Goal: Task Accomplishment & Management: Use online tool/utility

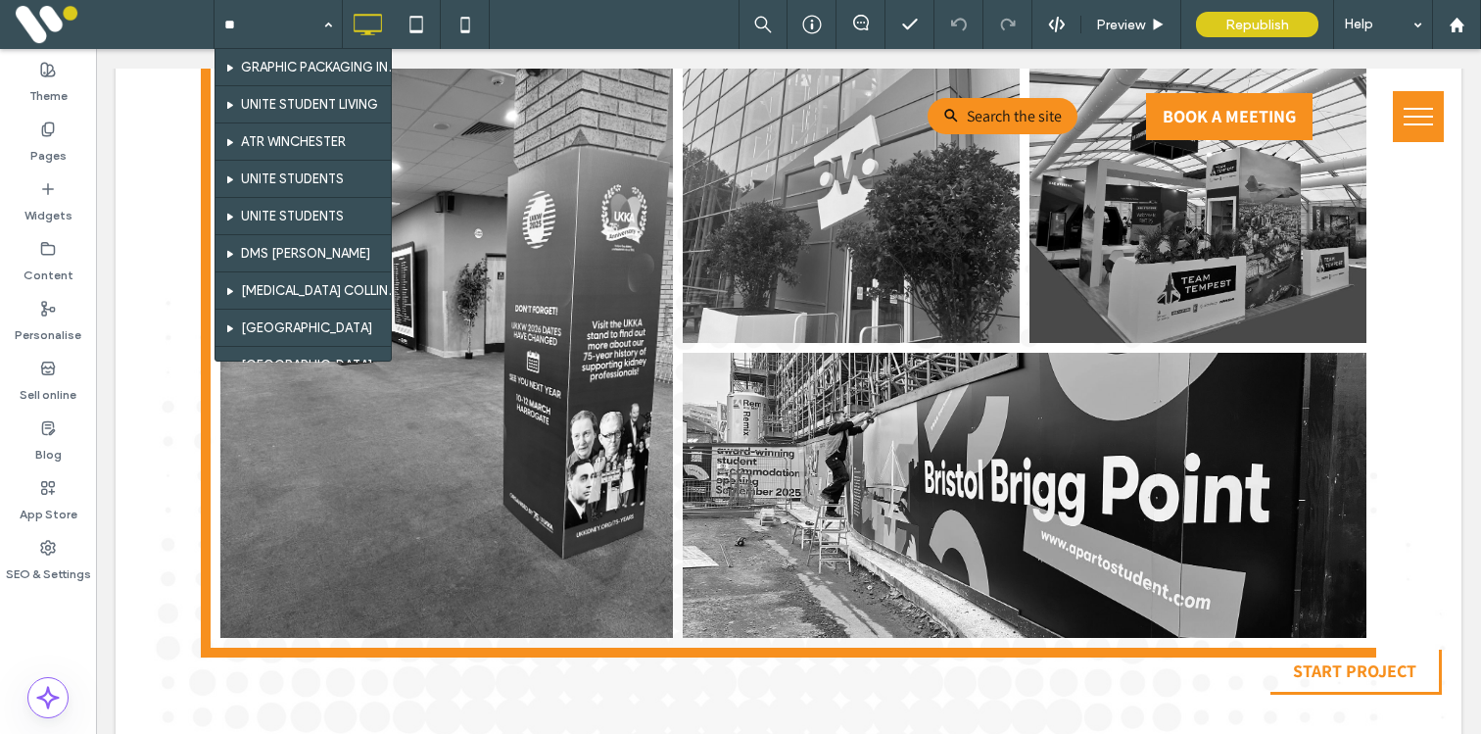
type input "*"
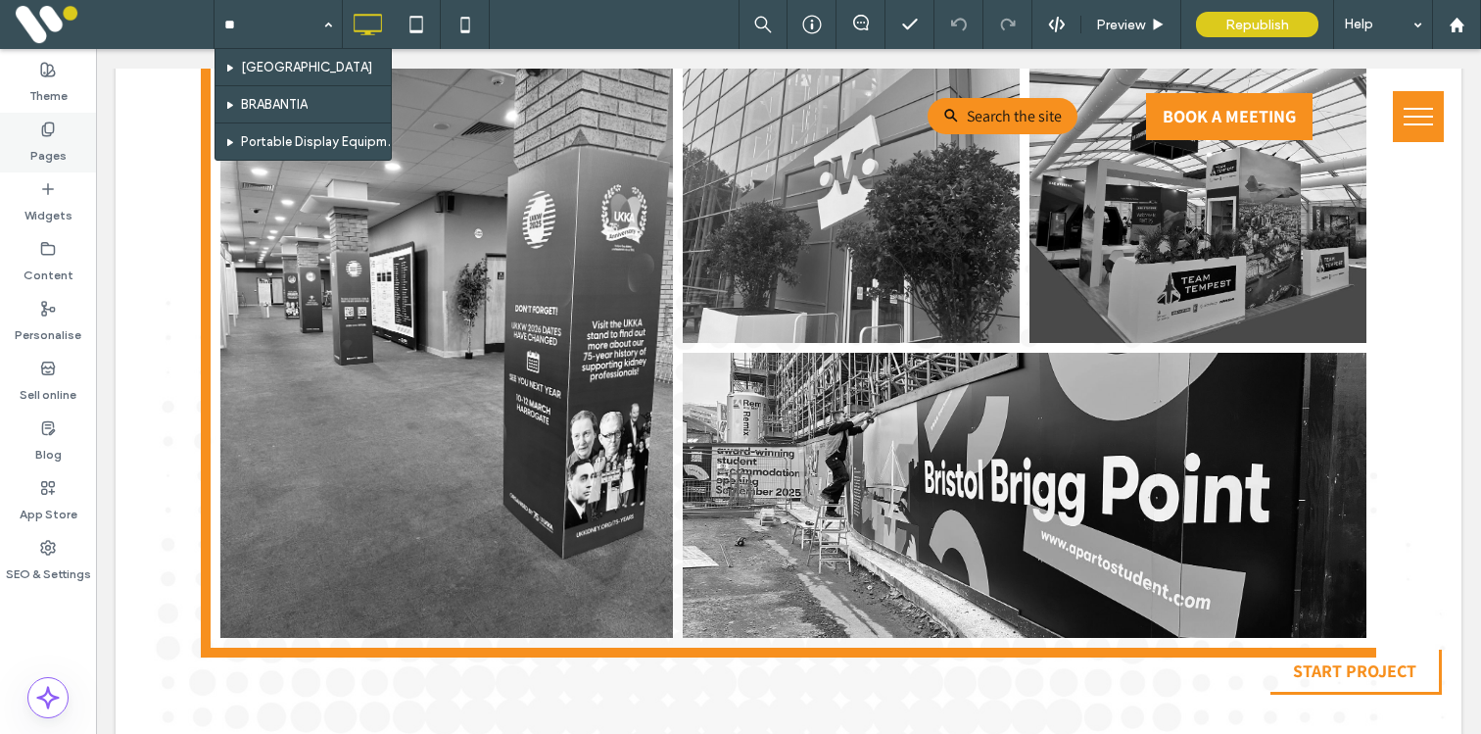
type input "**"
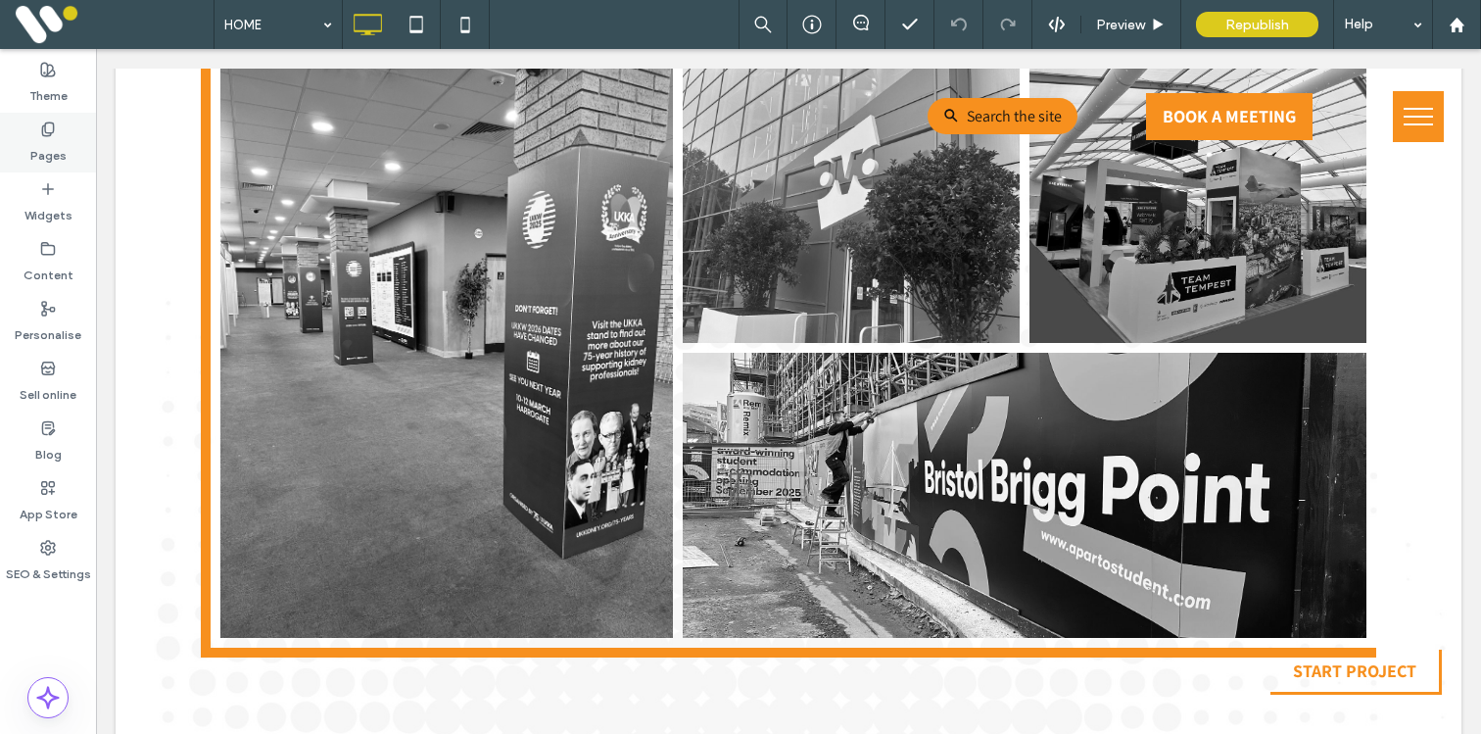
click at [62, 151] on label "Pages" at bounding box center [48, 150] width 36 height 27
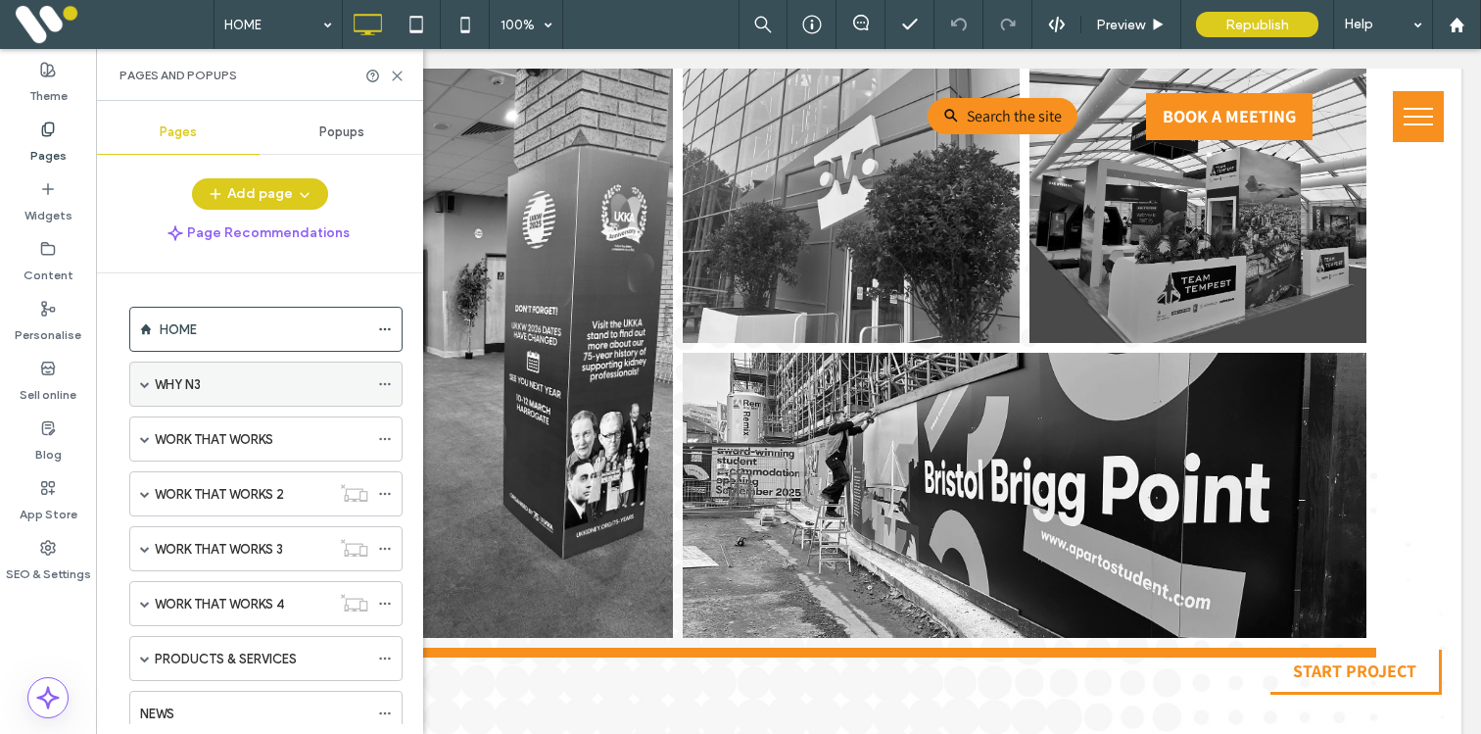
click at [147, 379] on span at bounding box center [145, 384] width 10 height 10
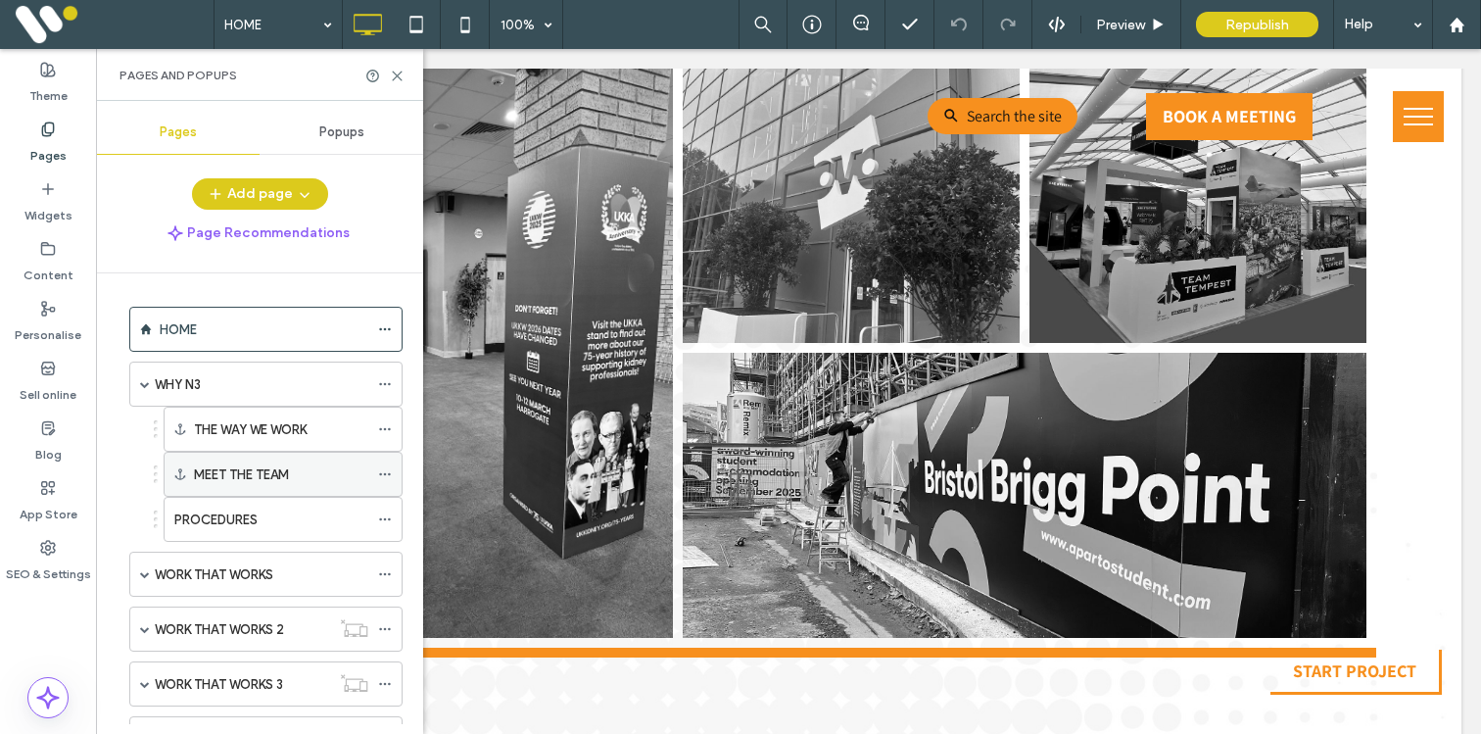
click at [223, 469] on label "MEET THE TEAM" at bounding box center [241, 474] width 95 height 34
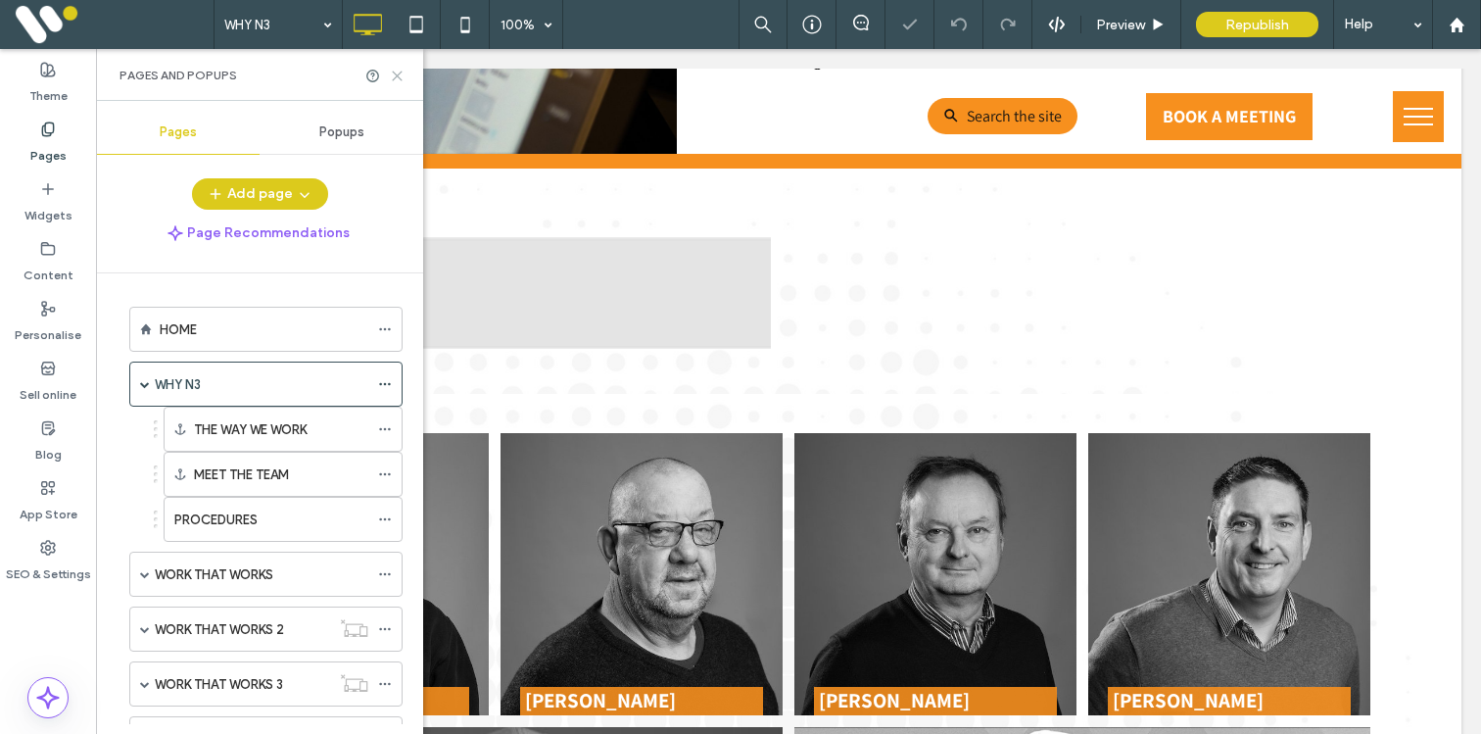
click at [398, 69] on icon at bounding box center [397, 76] width 15 height 15
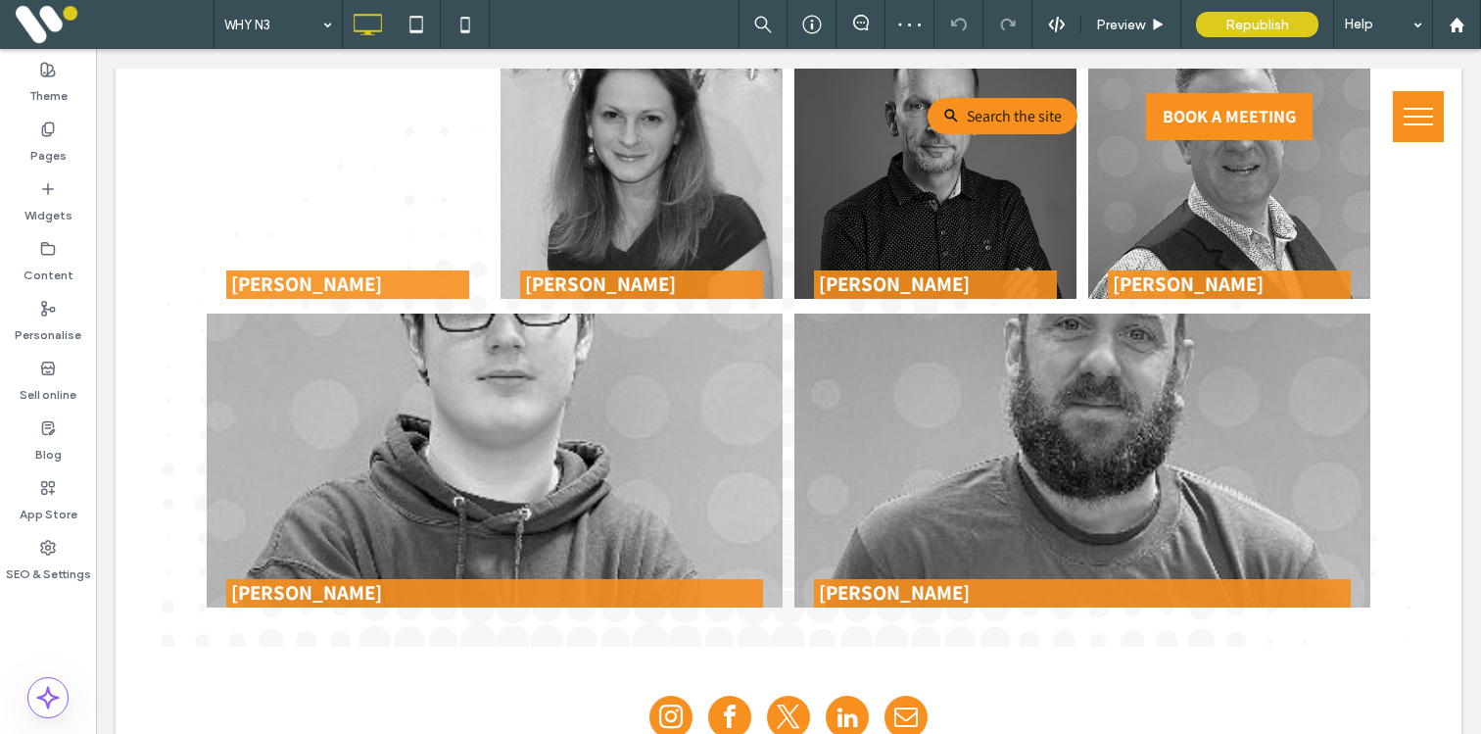
scroll to position [3383, 0]
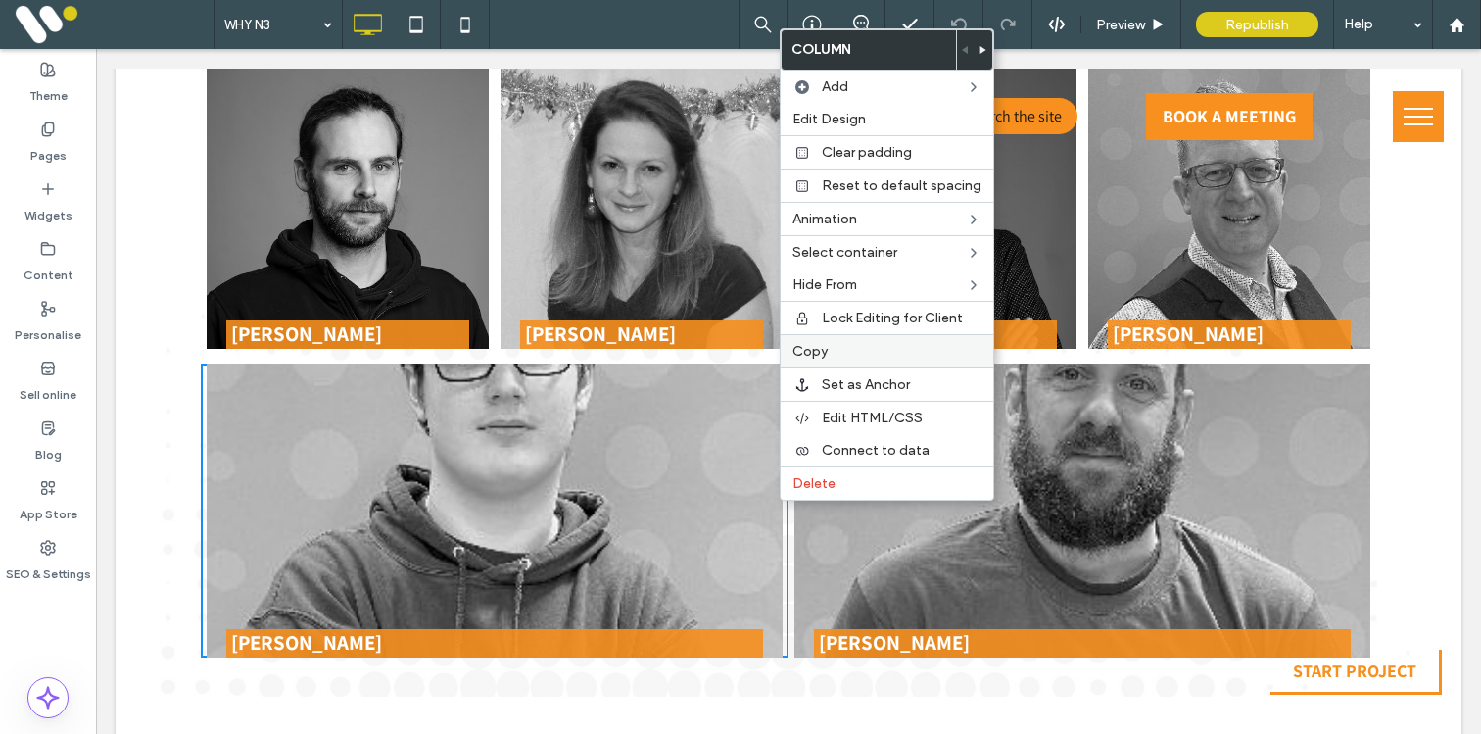
click at [817, 356] on span "Copy" at bounding box center [809, 351] width 35 height 17
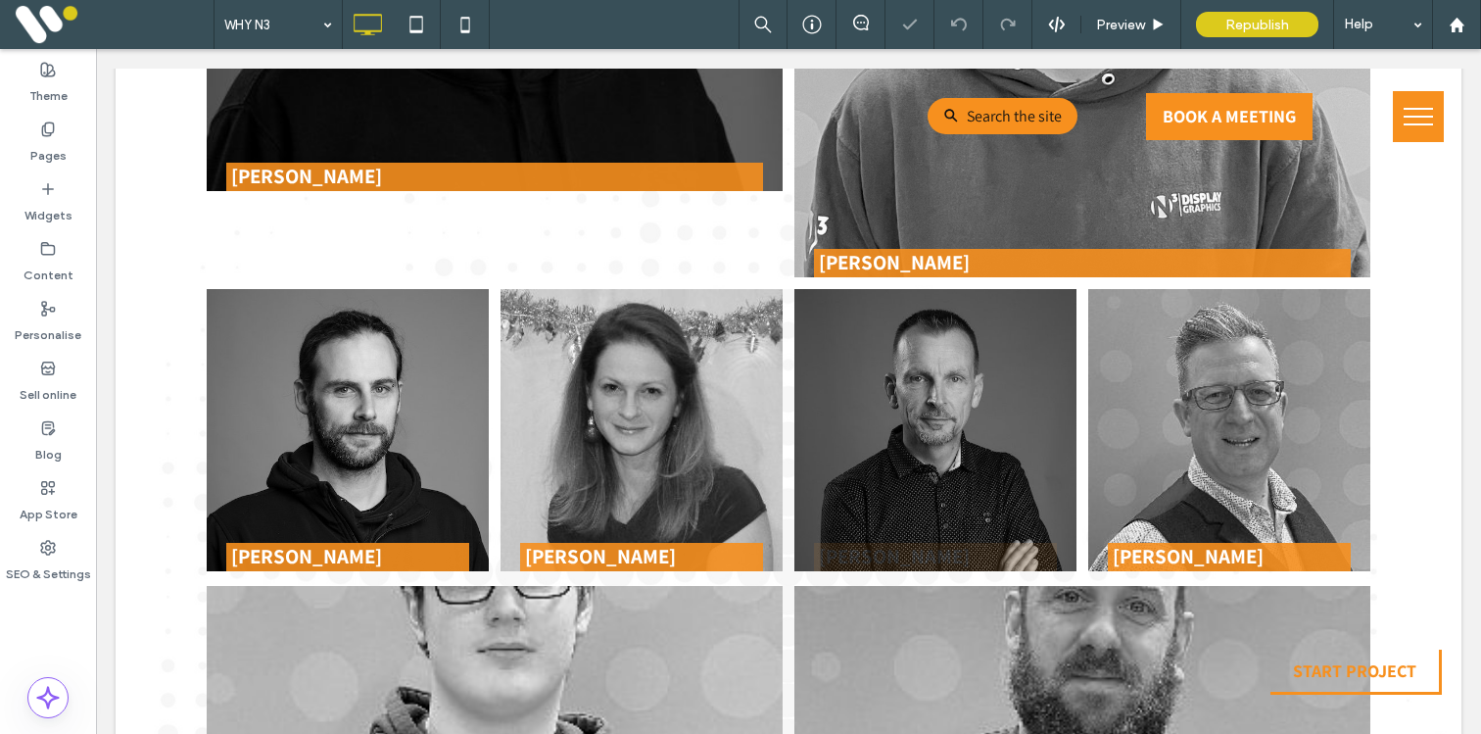
scroll to position [2967, 0]
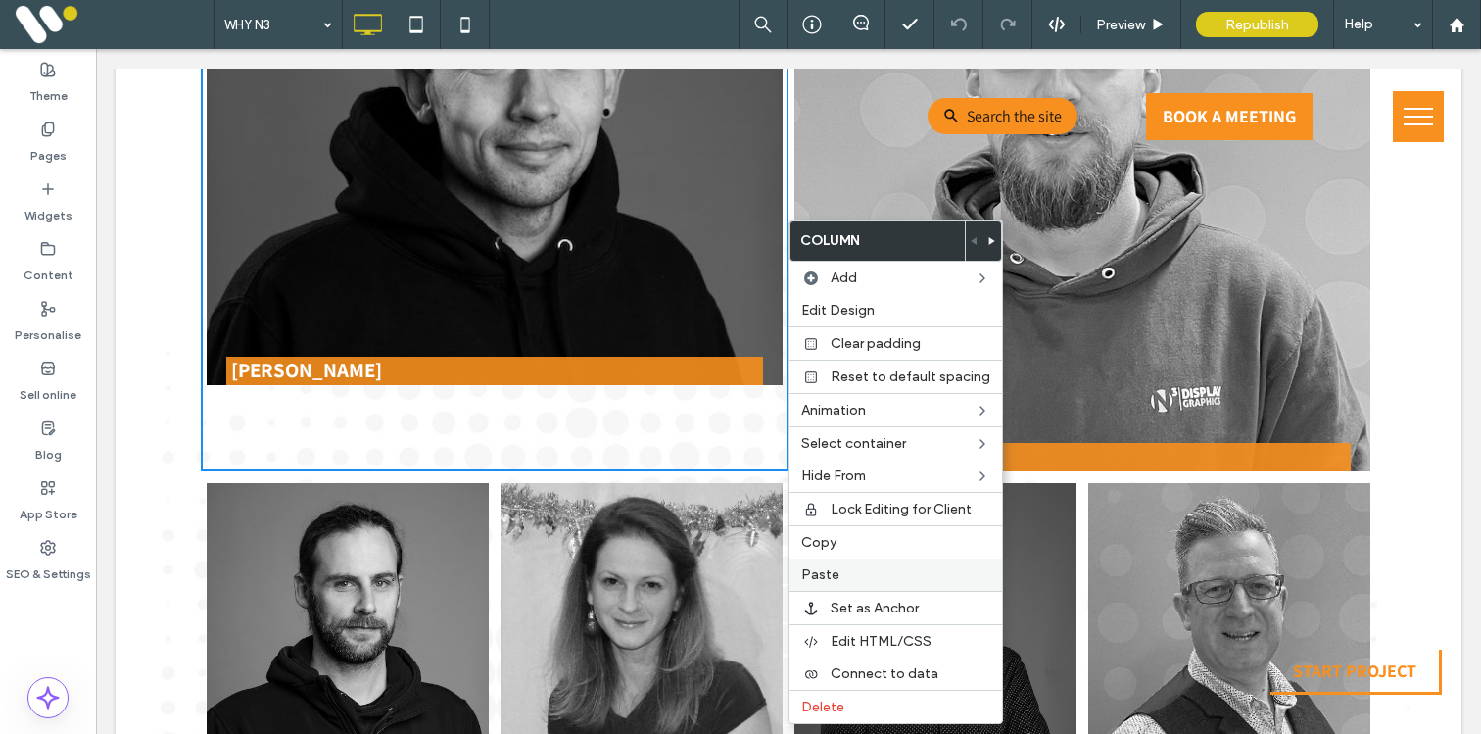
click at [818, 576] on span "Paste" at bounding box center [820, 574] width 38 height 17
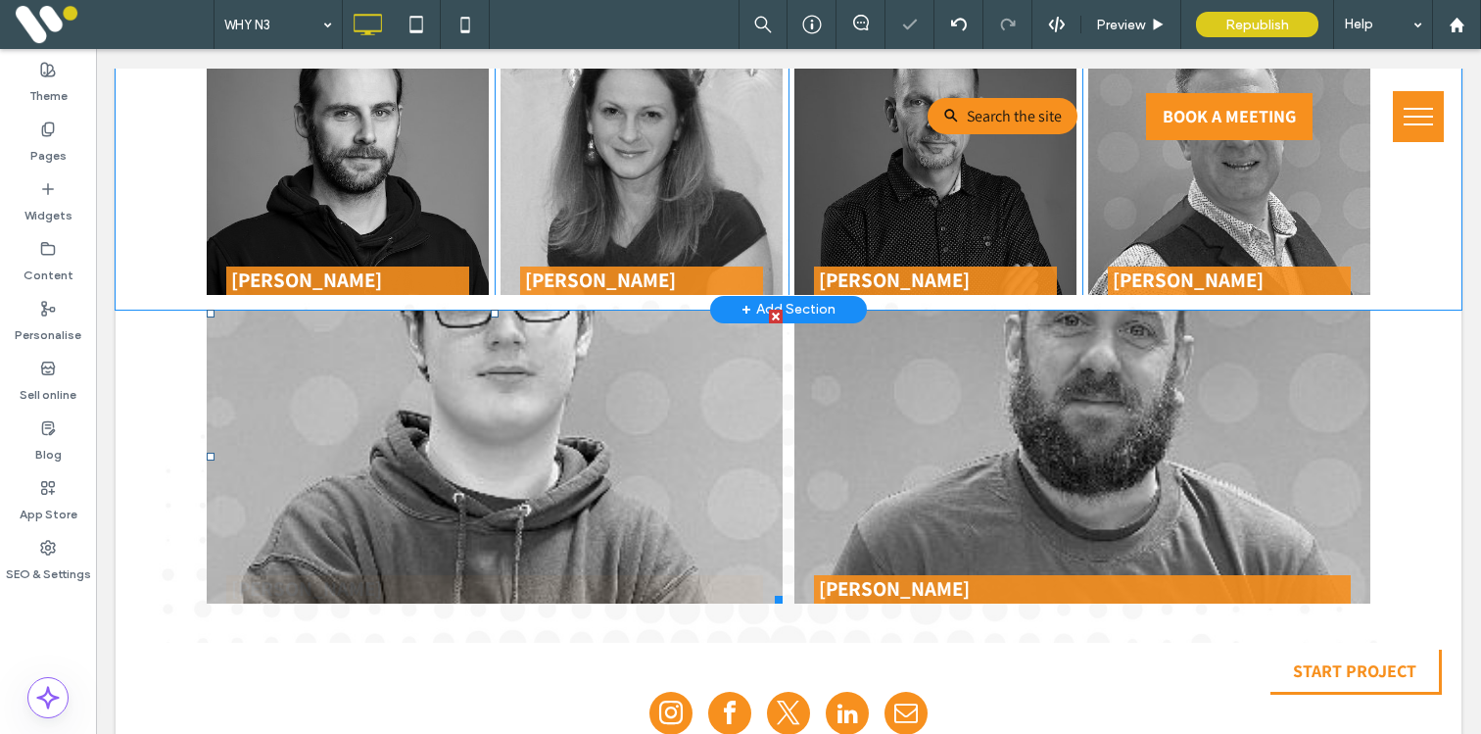
scroll to position [3323, 0]
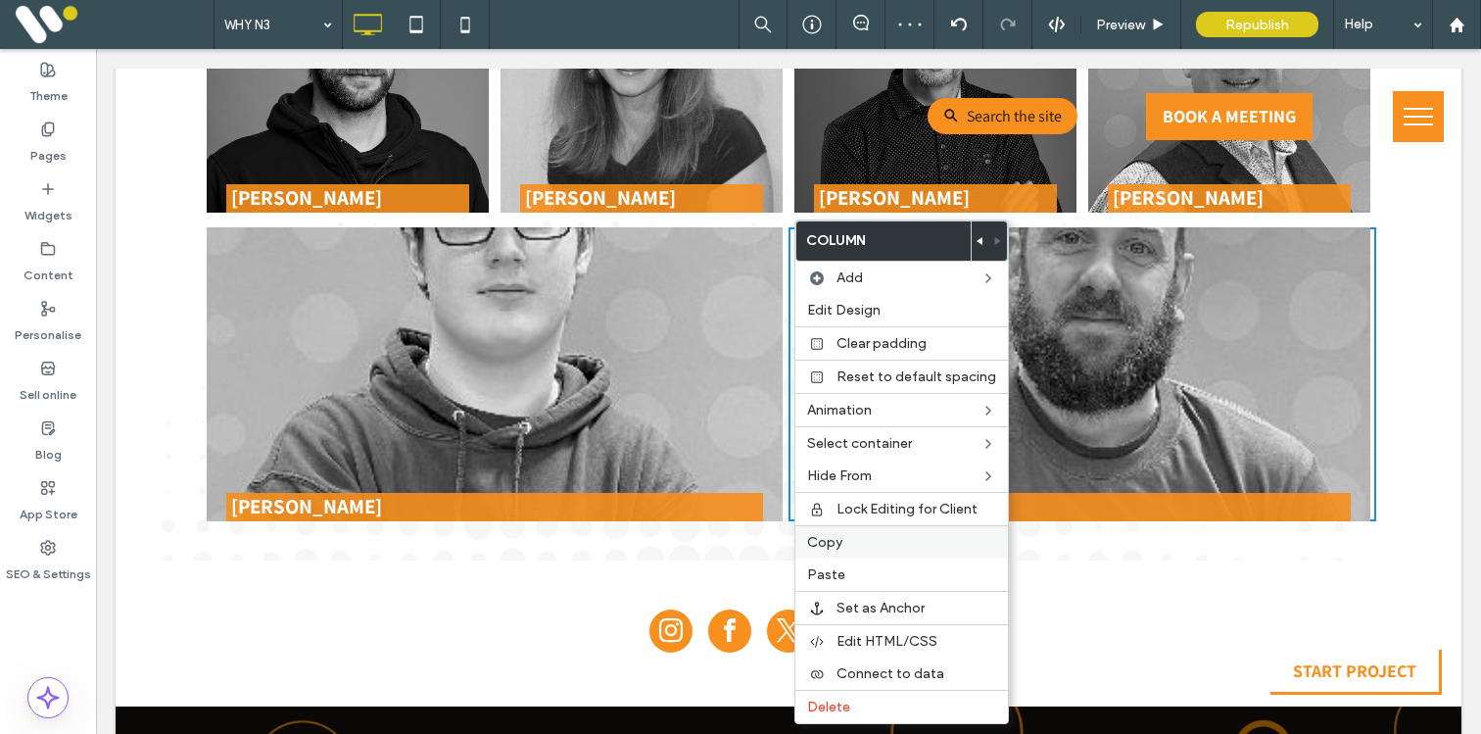
click at [822, 546] on span "Copy" at bounding box center [824, 542] width 35 height 17
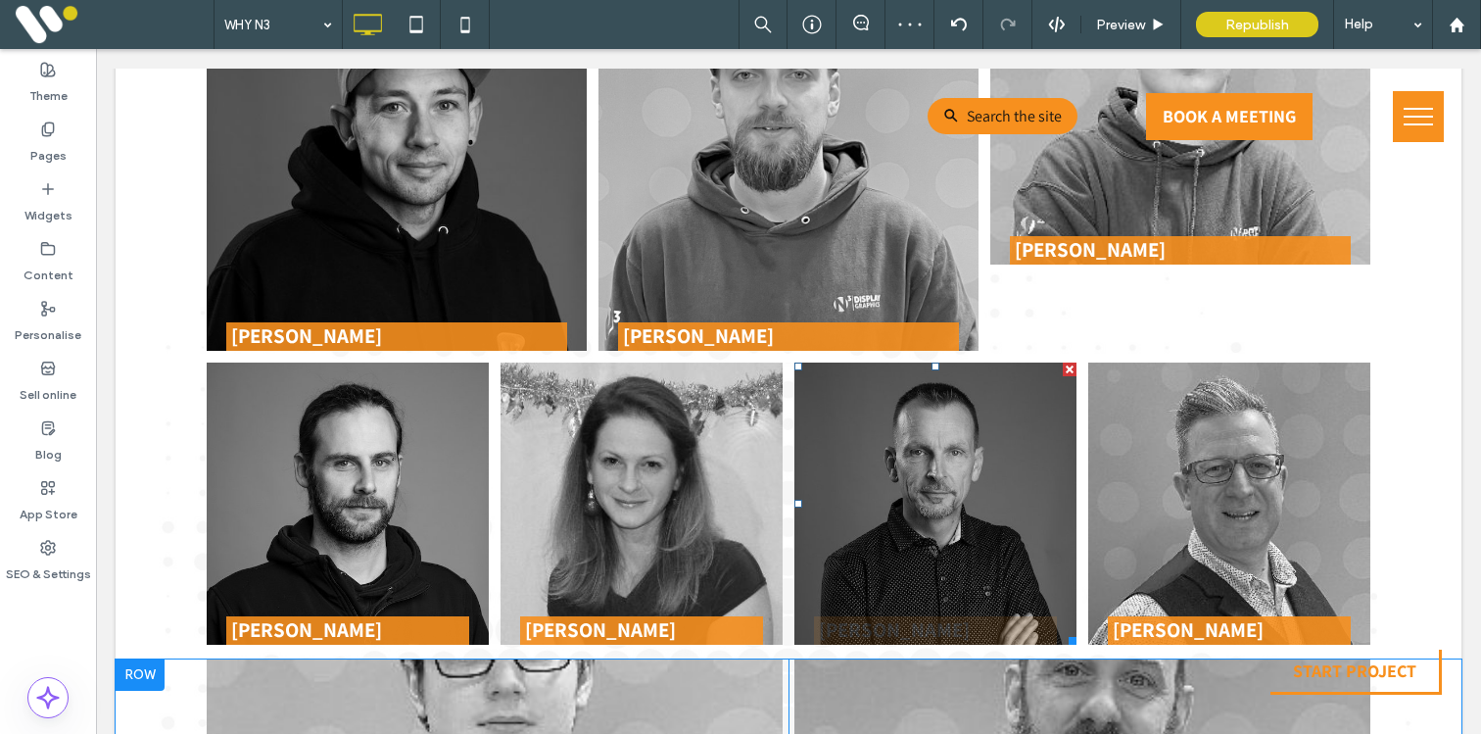
scroll to position [2865, 0]
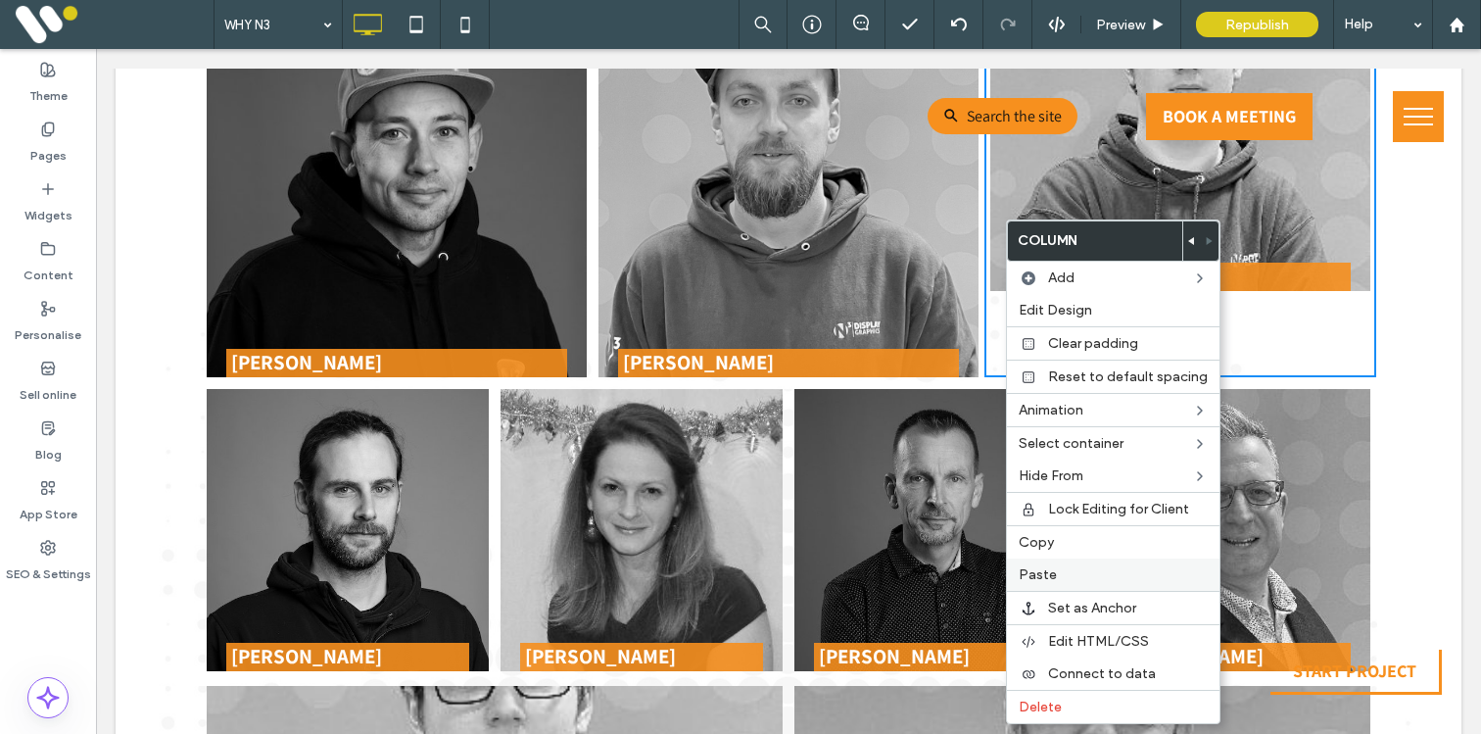
click at [1032, 571] on span "Paste" at bounding box center [1038, 574] width 38 height 17
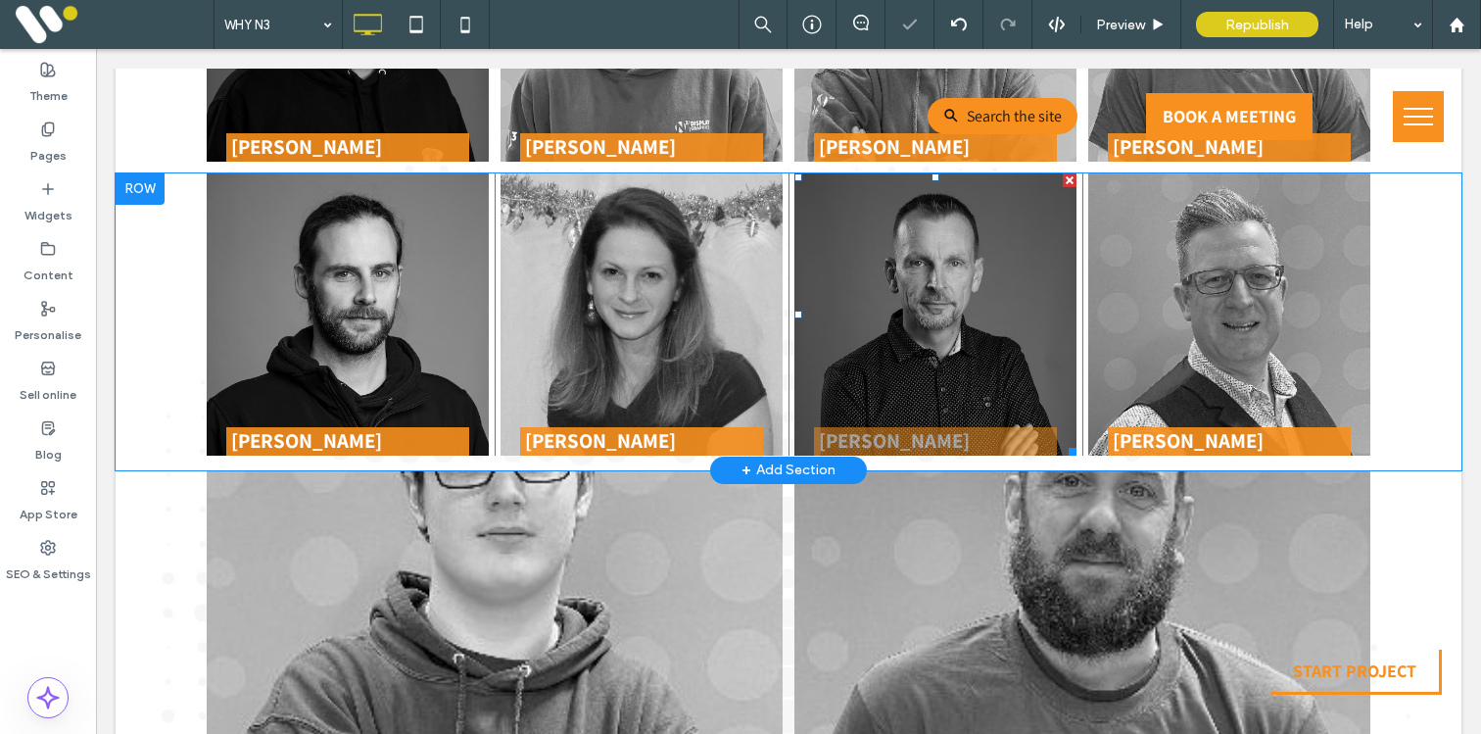
scroll to position [3123, 0]
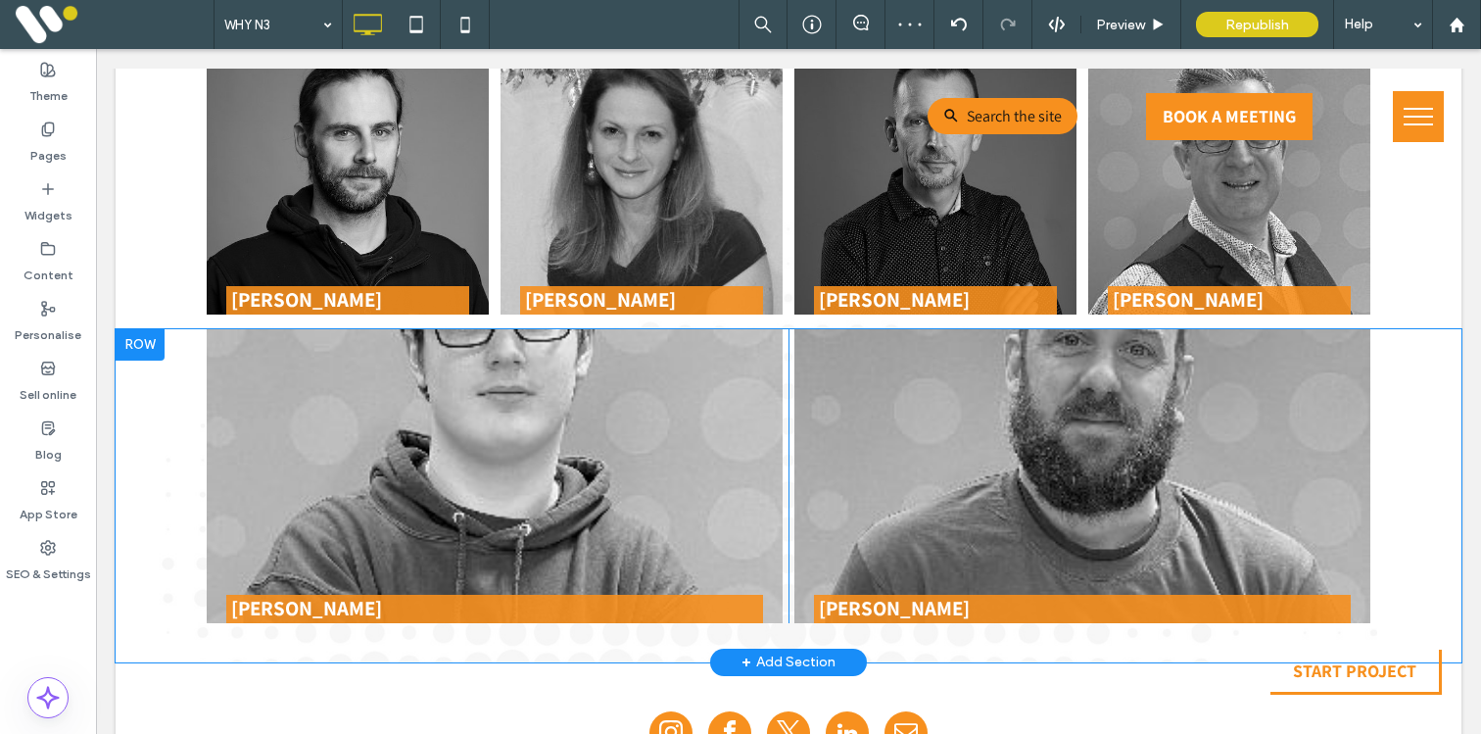
click at [141, 337] on div at bounding box center [140, 344] width 49 height 31
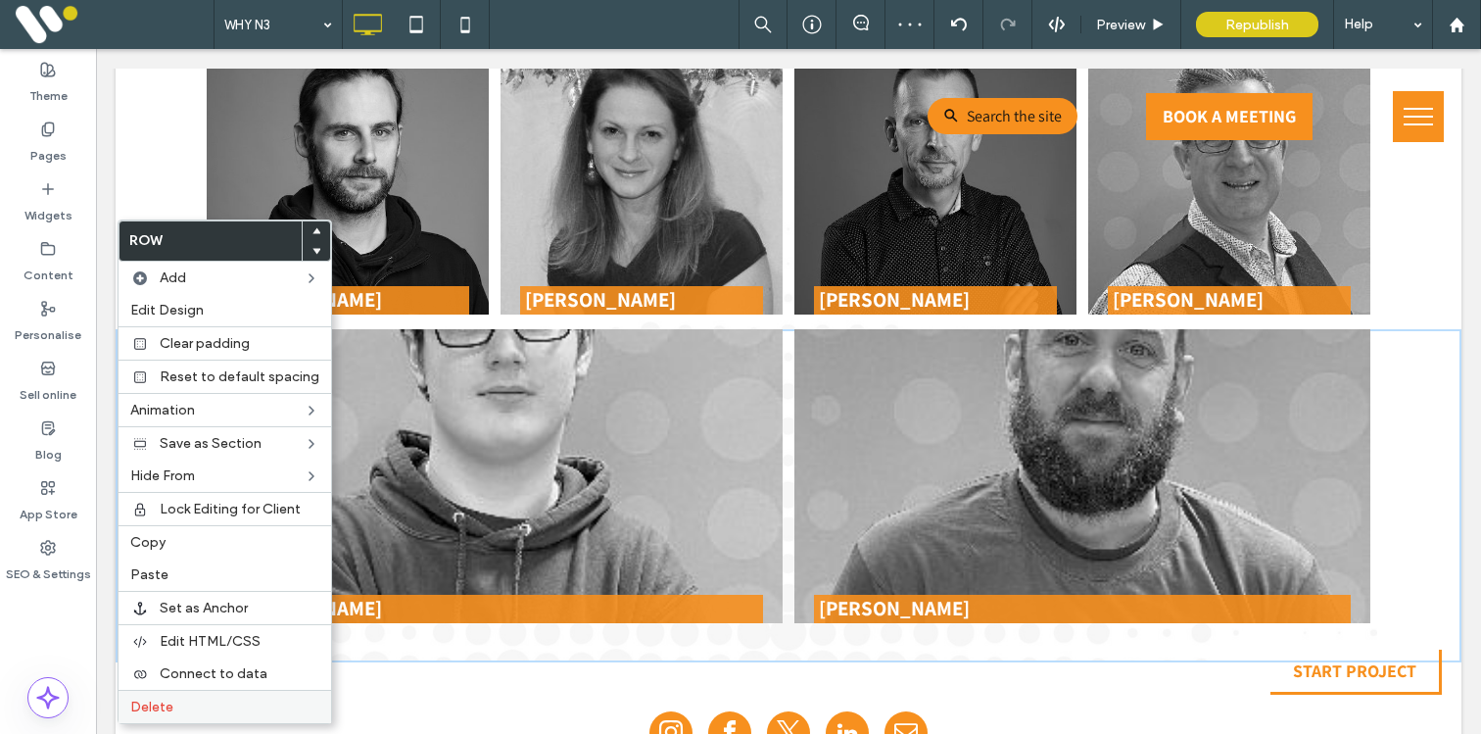
click at [187, 696] on div "Delete" at bounding box center [225, 705] width 213 height 33
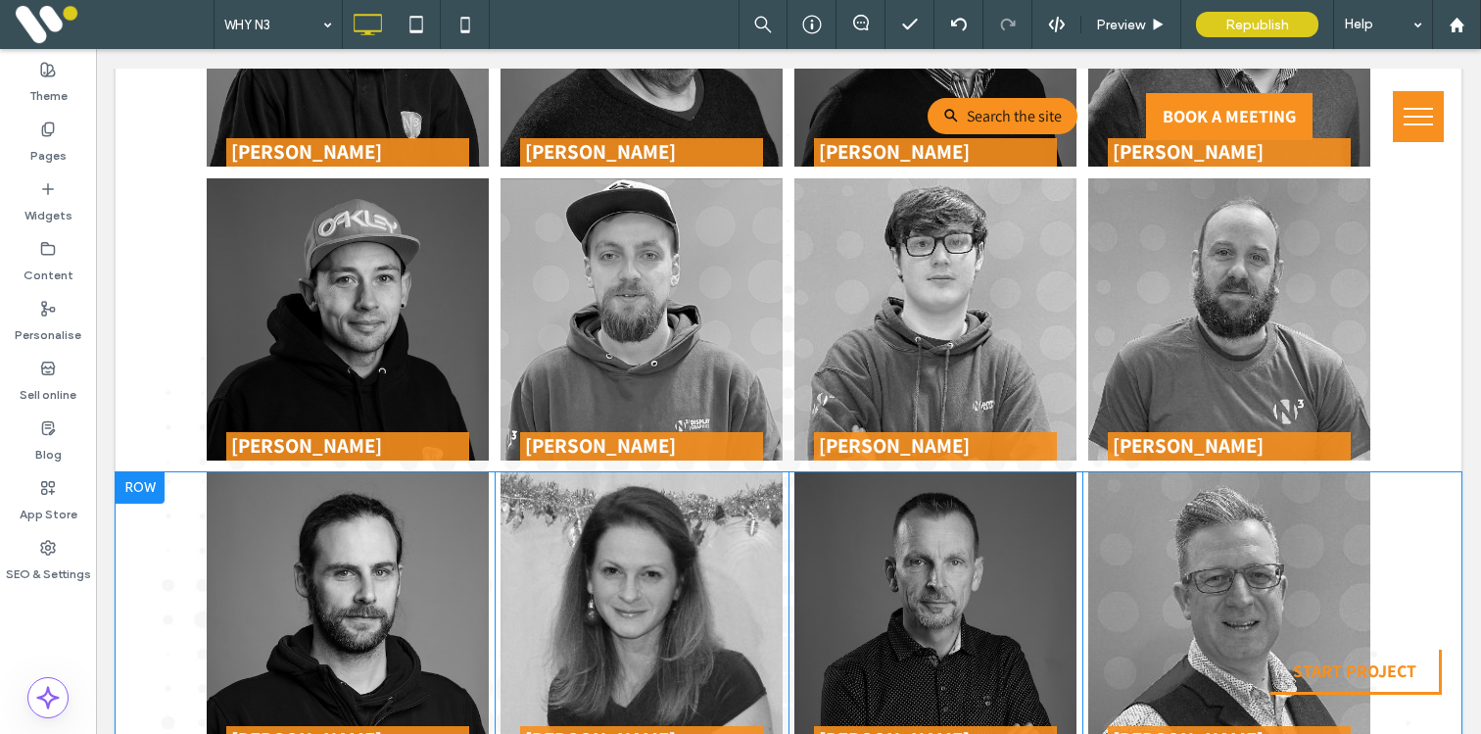
scroll to position [2683, 0]
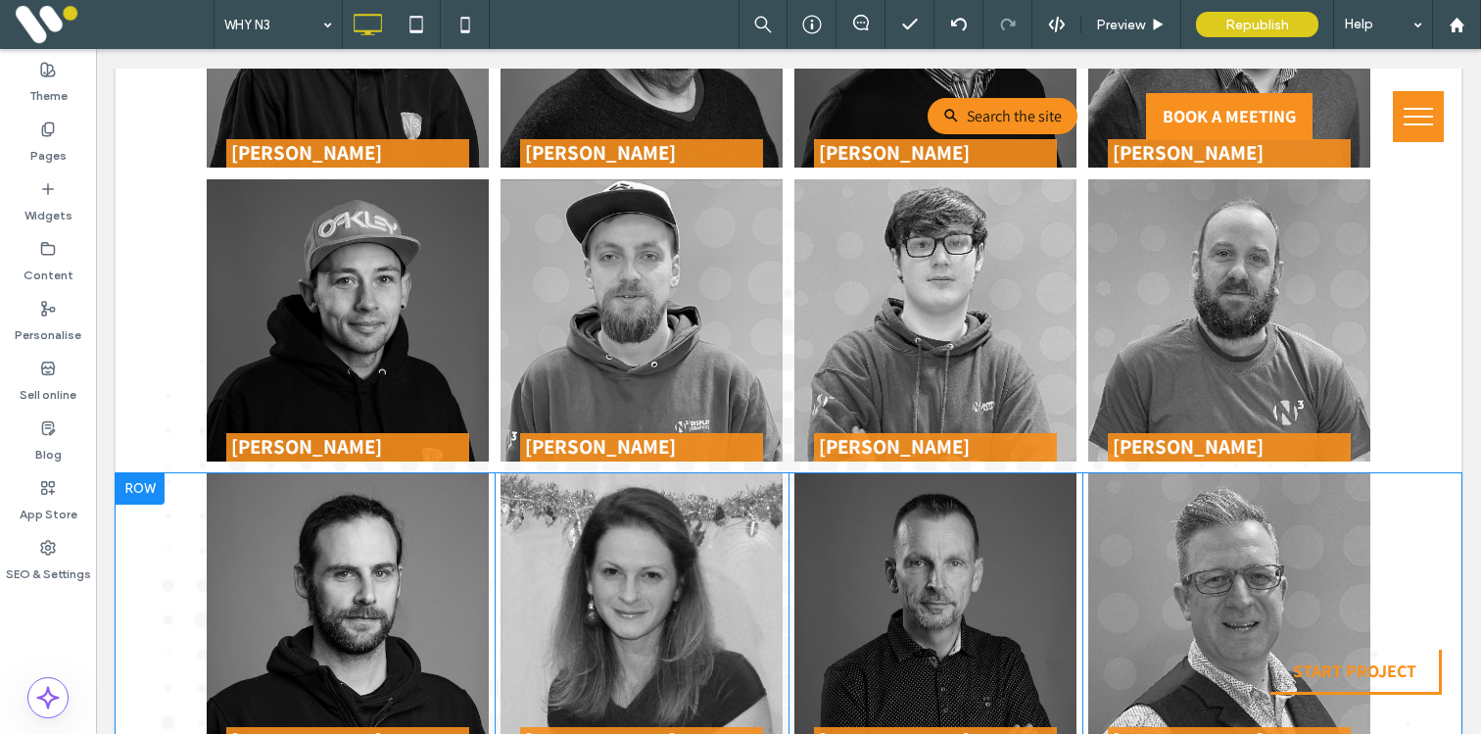
click at [158, 488] on div at bounding box center [140, 488] width 49 height 31
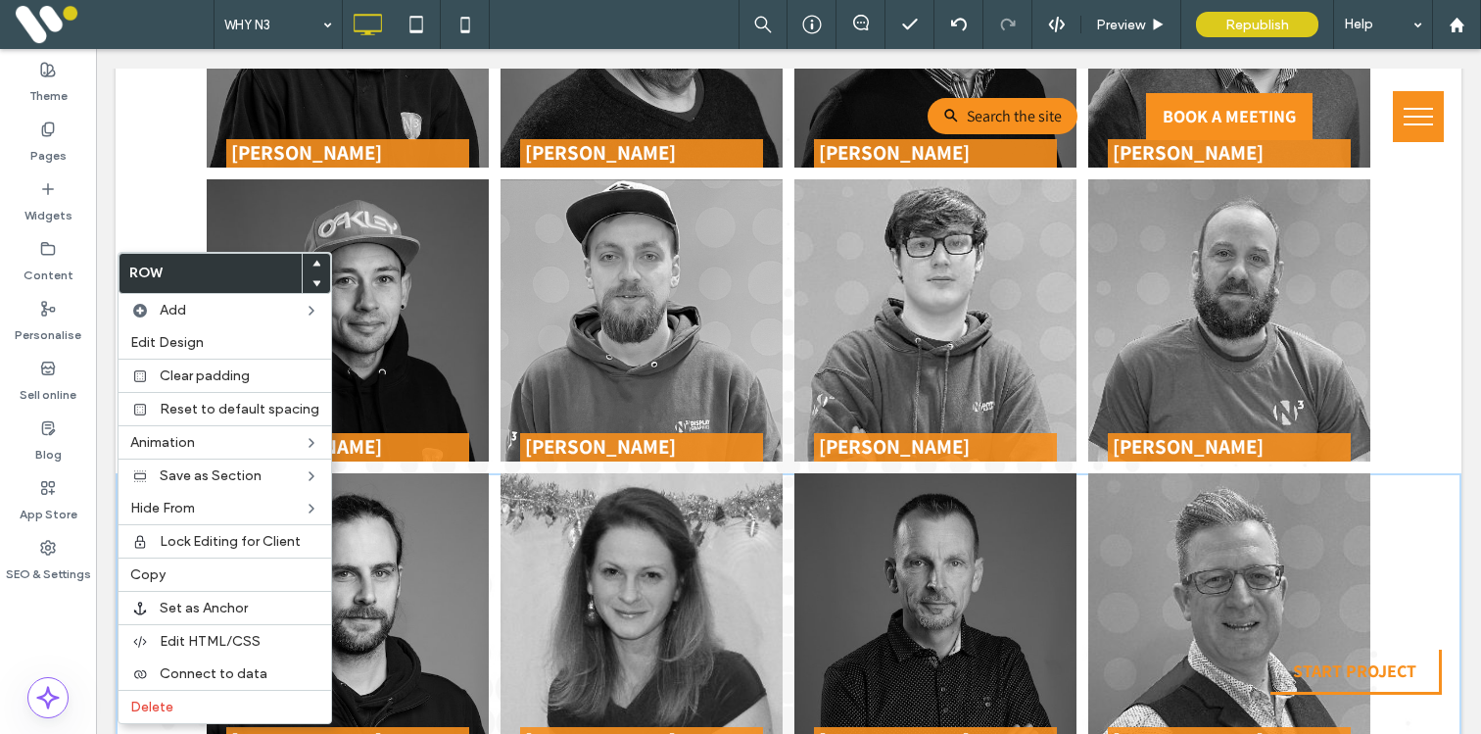
click at [312, 260] on icon at bounding box center [316, 264] width 8 height 8
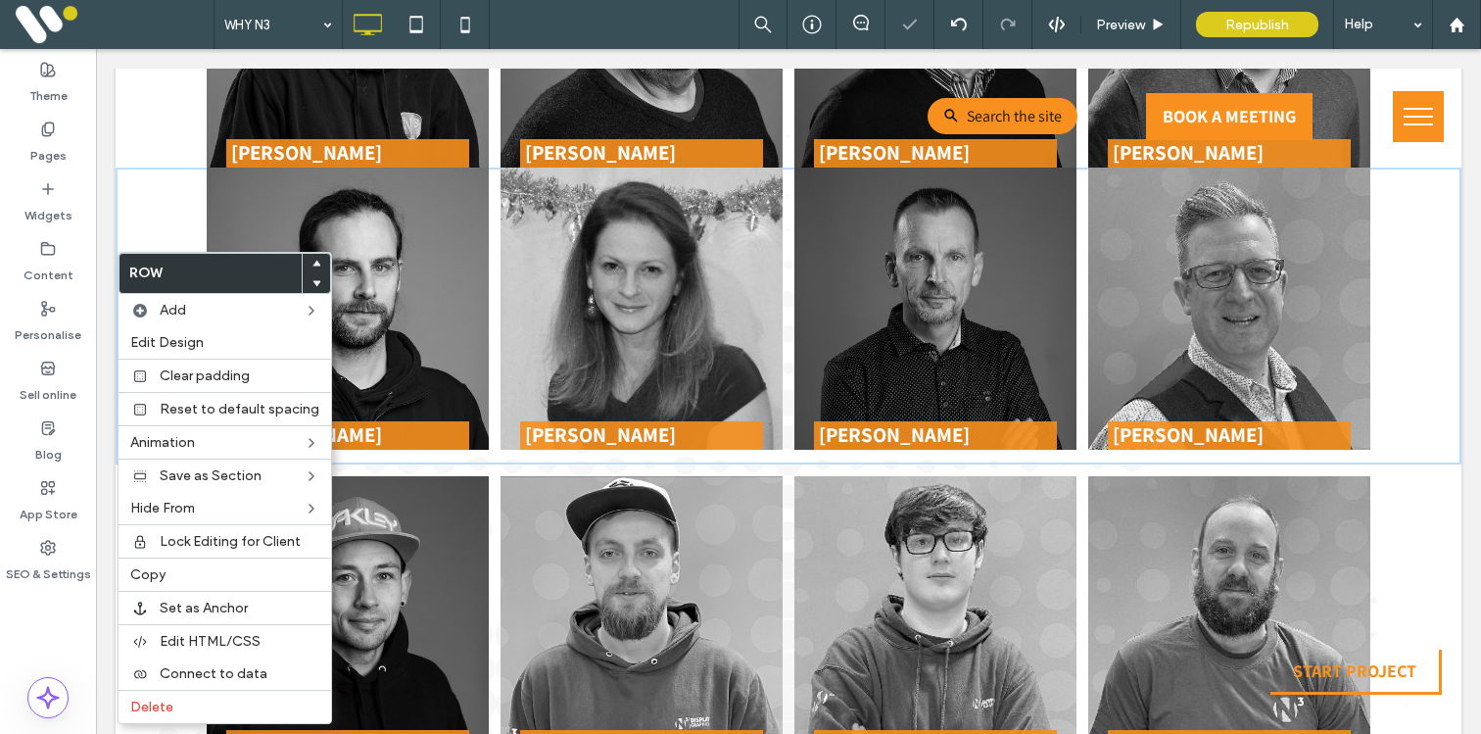
click at [312, 281] on use at bounding box center [316, 283] width 9 height 6
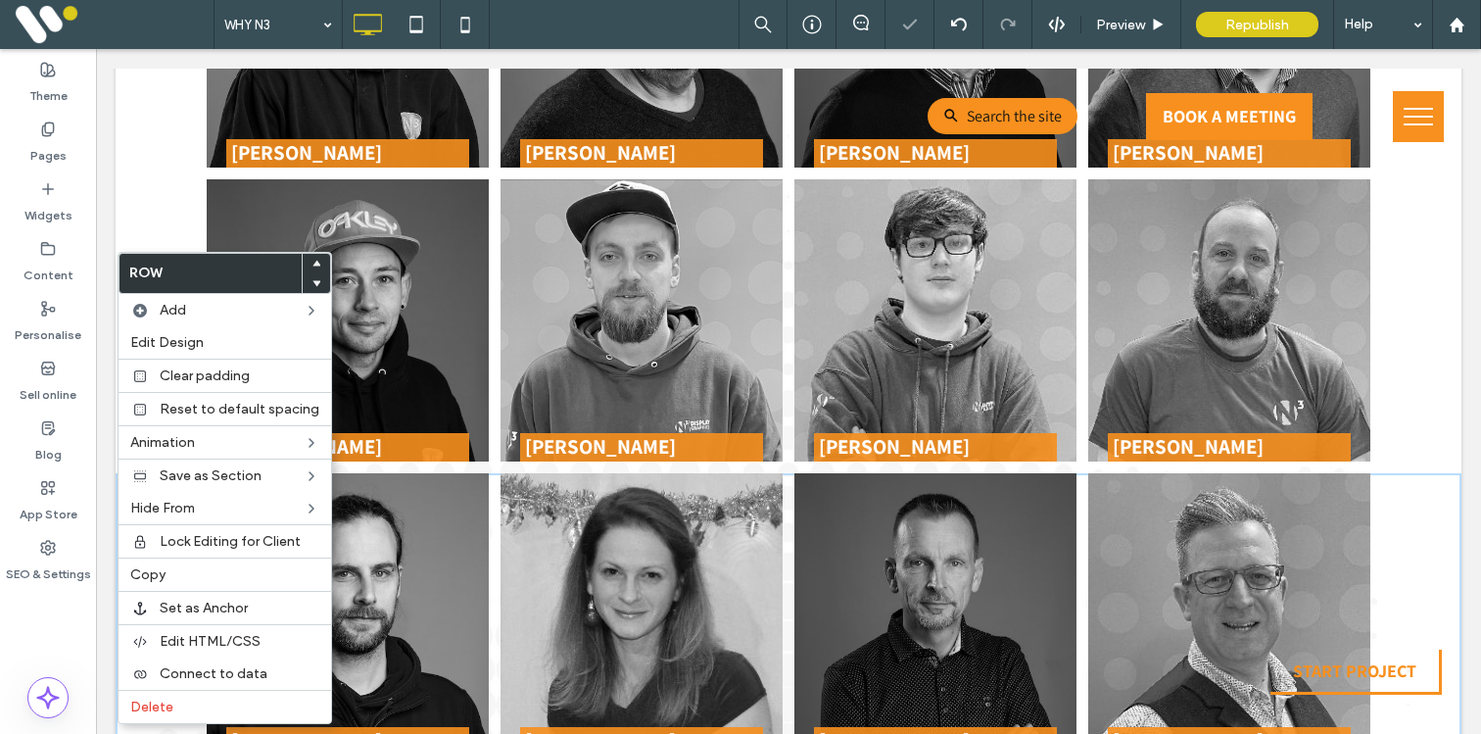
click at [170, 214] on div "[PERSON_NAME] View Bio Click To Paste [PERSON_NAME] View Bio Click To Paste [PE…" at bounding box center [789, 320] width 1346 height 306
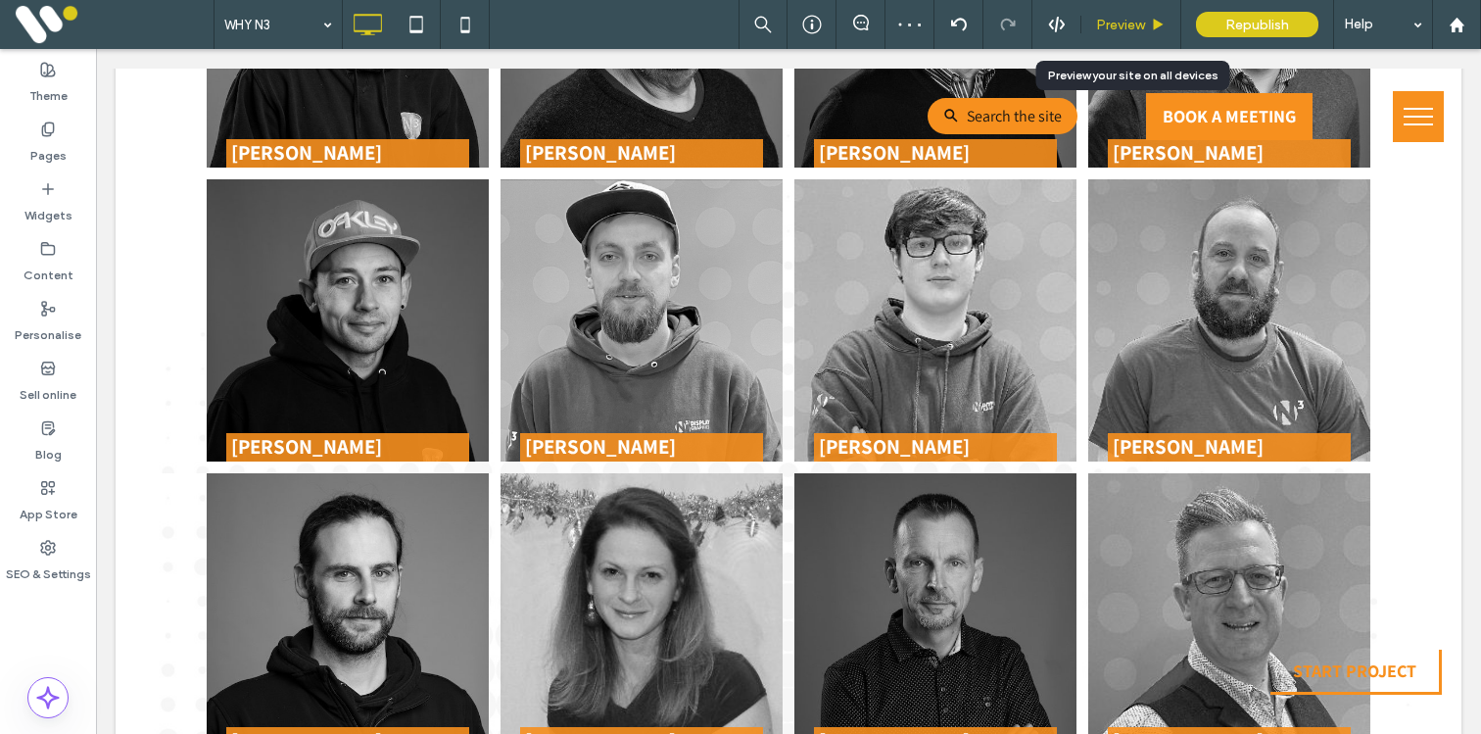
click at [1152, 17] on div "Preview" at bounding box center [1130, 25] width 99 height 17
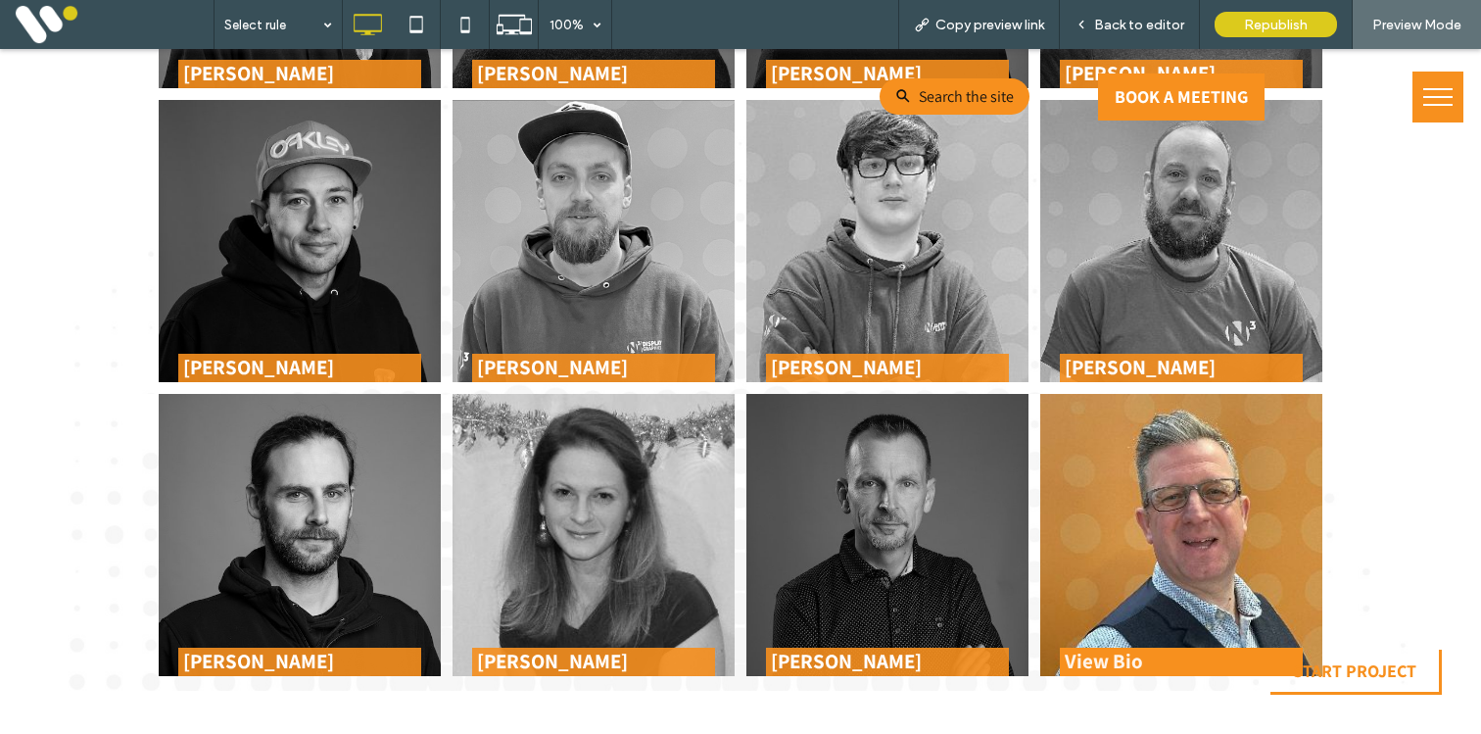
scroll to position [2670, 0]
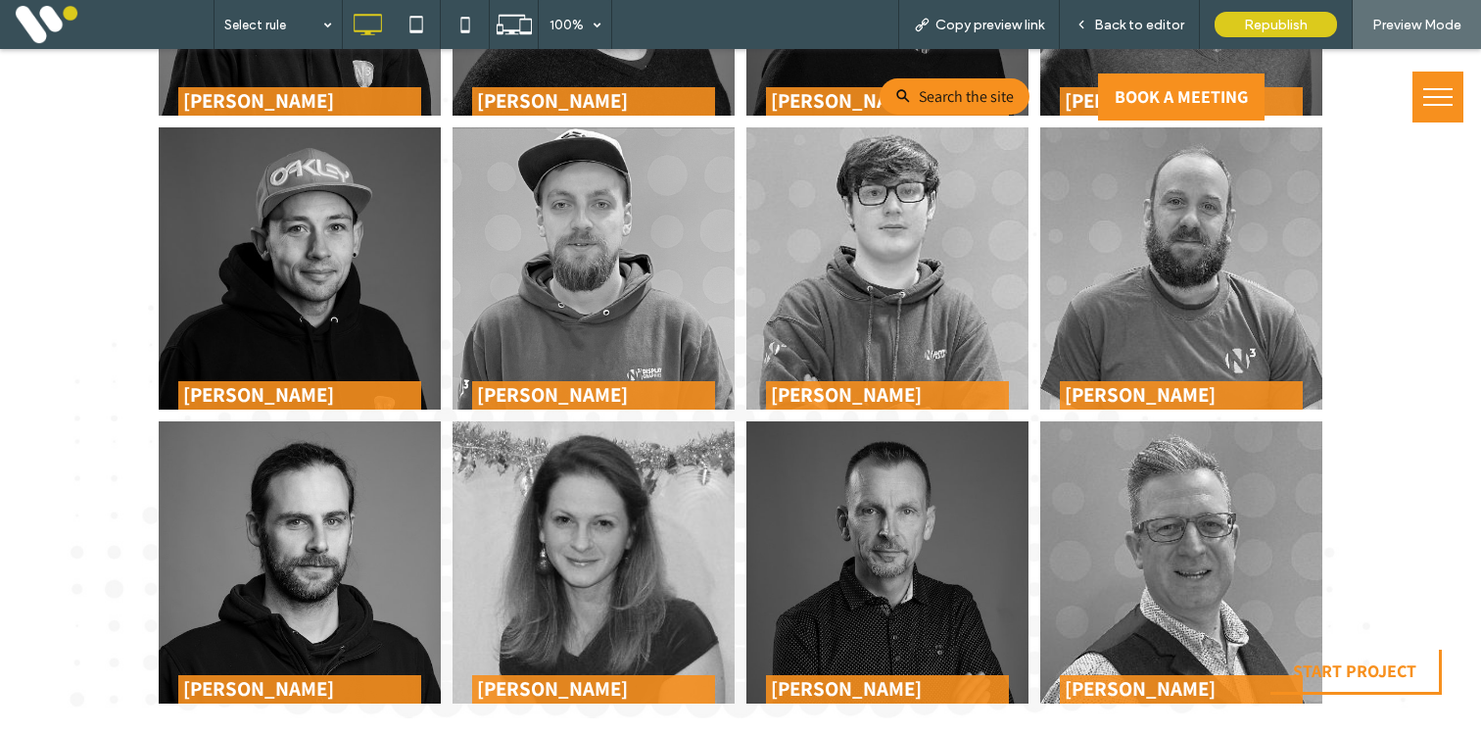
click at [1332, 239] on div "[PERSON_NAME] View Bio Click To Paste [PERSON_NAME] View Bio Click To Paste [PE…" at bounding box center [740, 269] width 1481 height 306
click at [961, 240] on img at bounding box center [887, 268] width 282 height 282
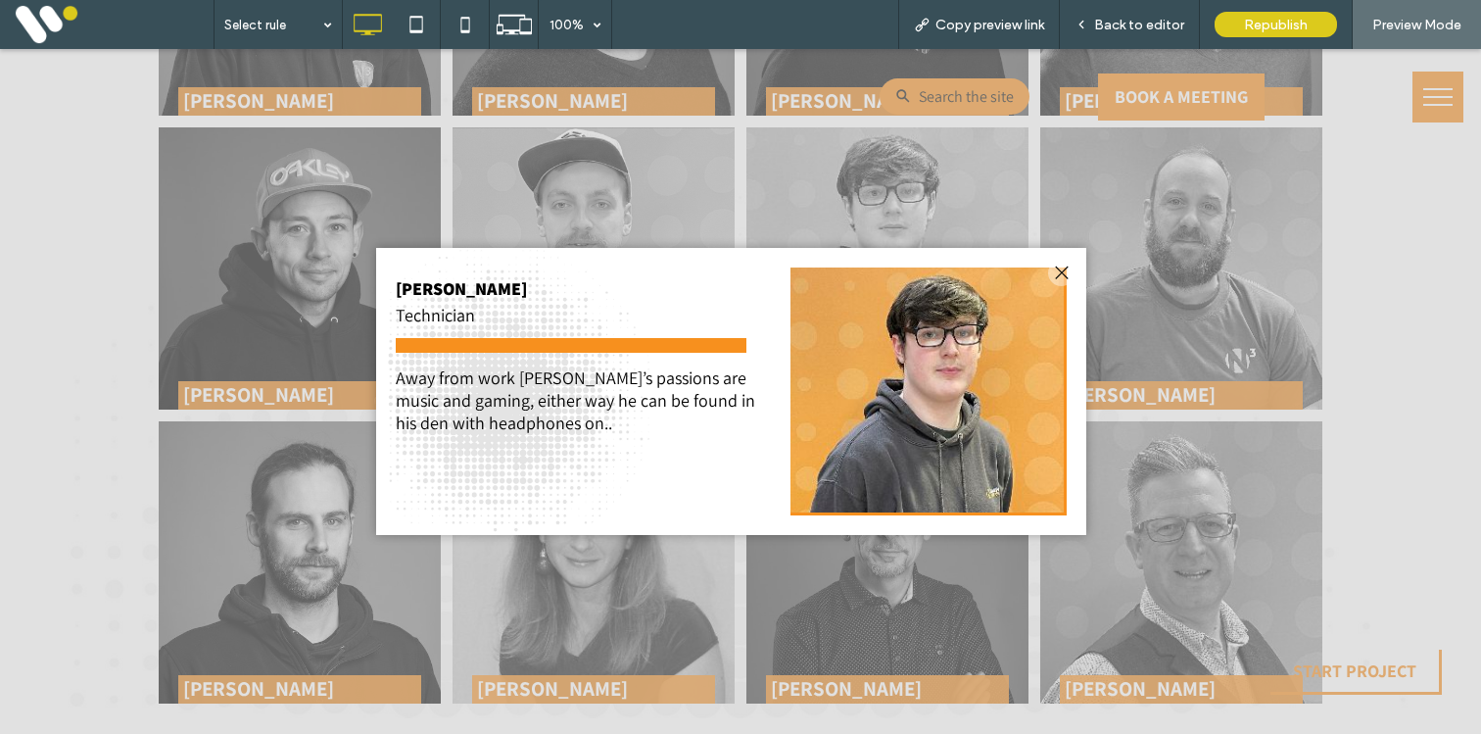
drag, startPoint x: 1060, startPoint y: 269, endPoint x: 1062, endPoint y: 251, distance: 18.7
click at [1060, 269] on div at bounding box center [1061, 273] width 26 height 26
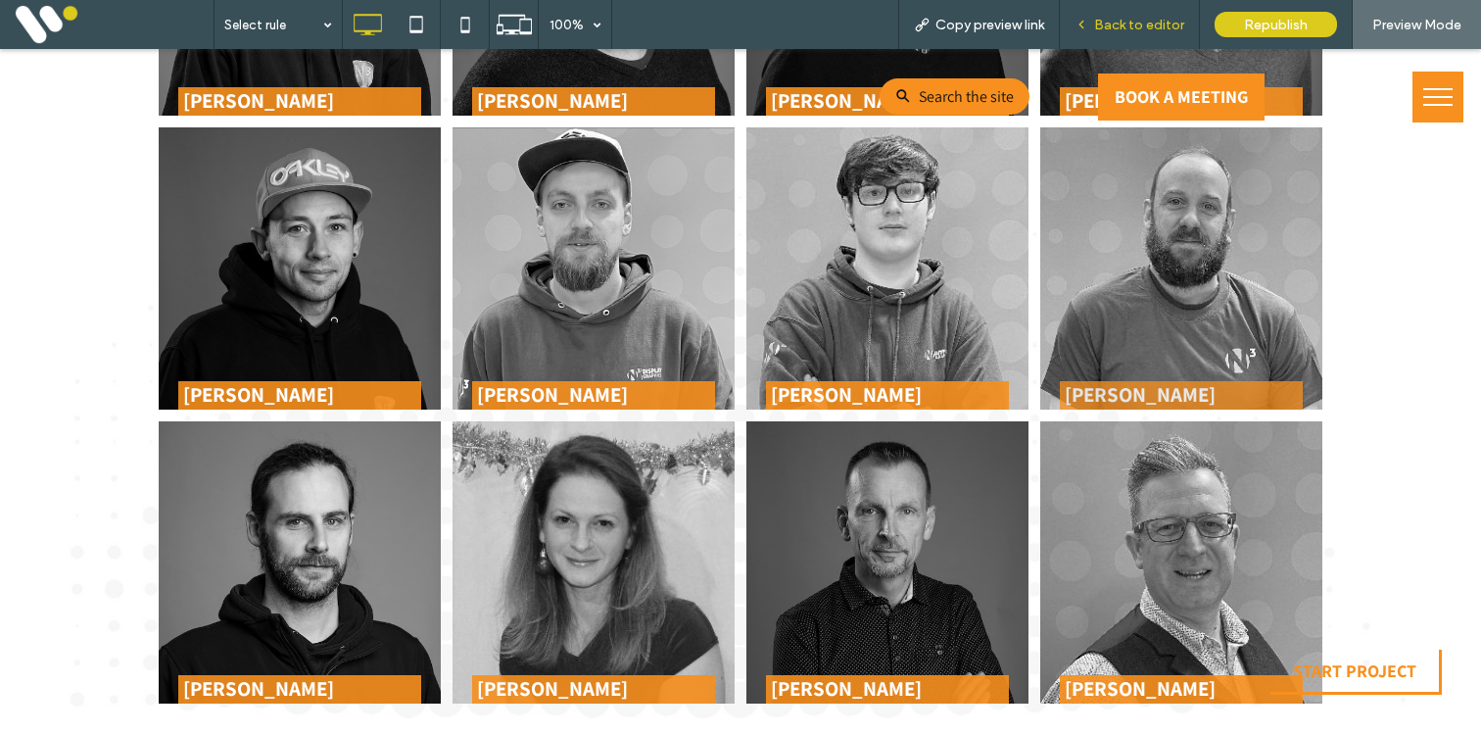
click at [1109, 10] on div "Back to editor" at bounding box center [1130, 24] width 140 height 49
click at [1111, 21] on span "Back to editor" at bounding box center [1139, 25] width 90 height 17
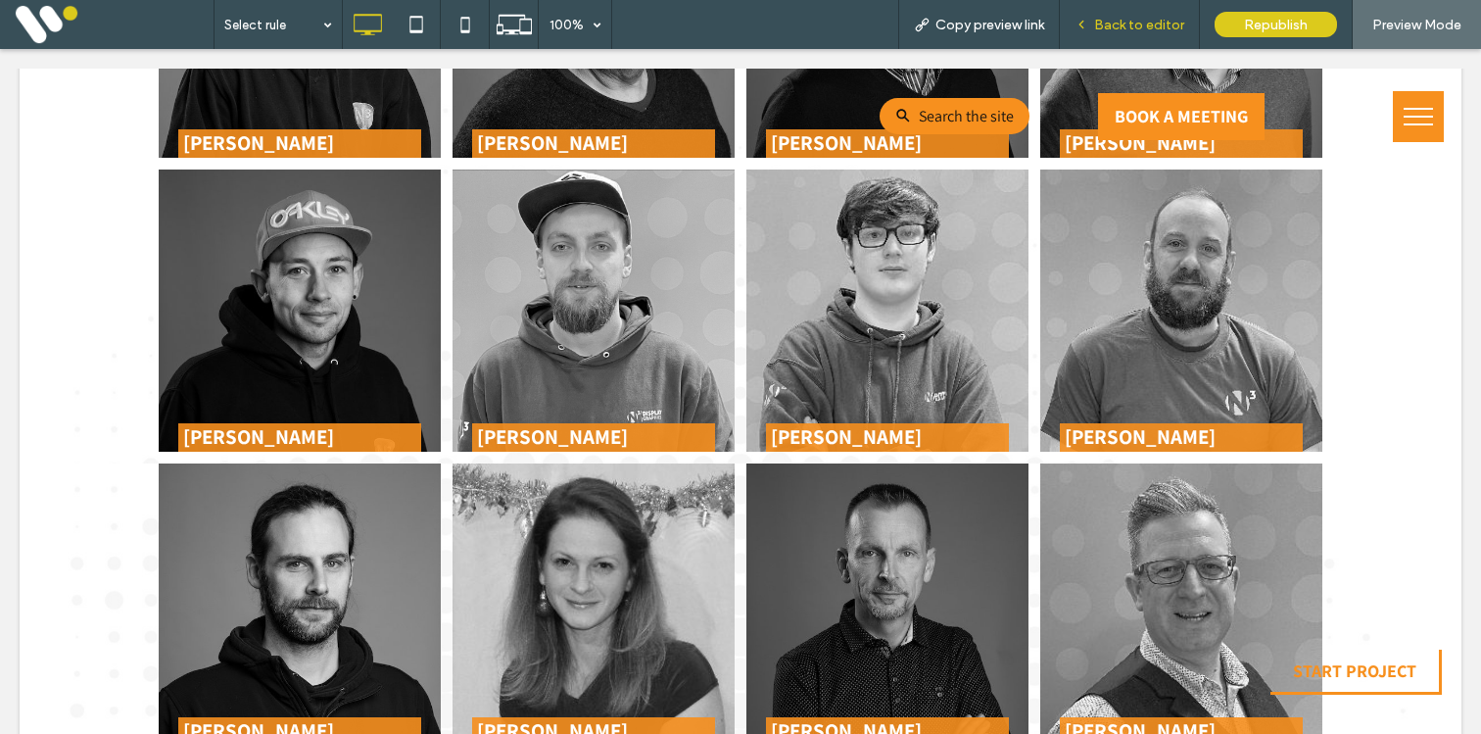
scroll to position [2692, 0]
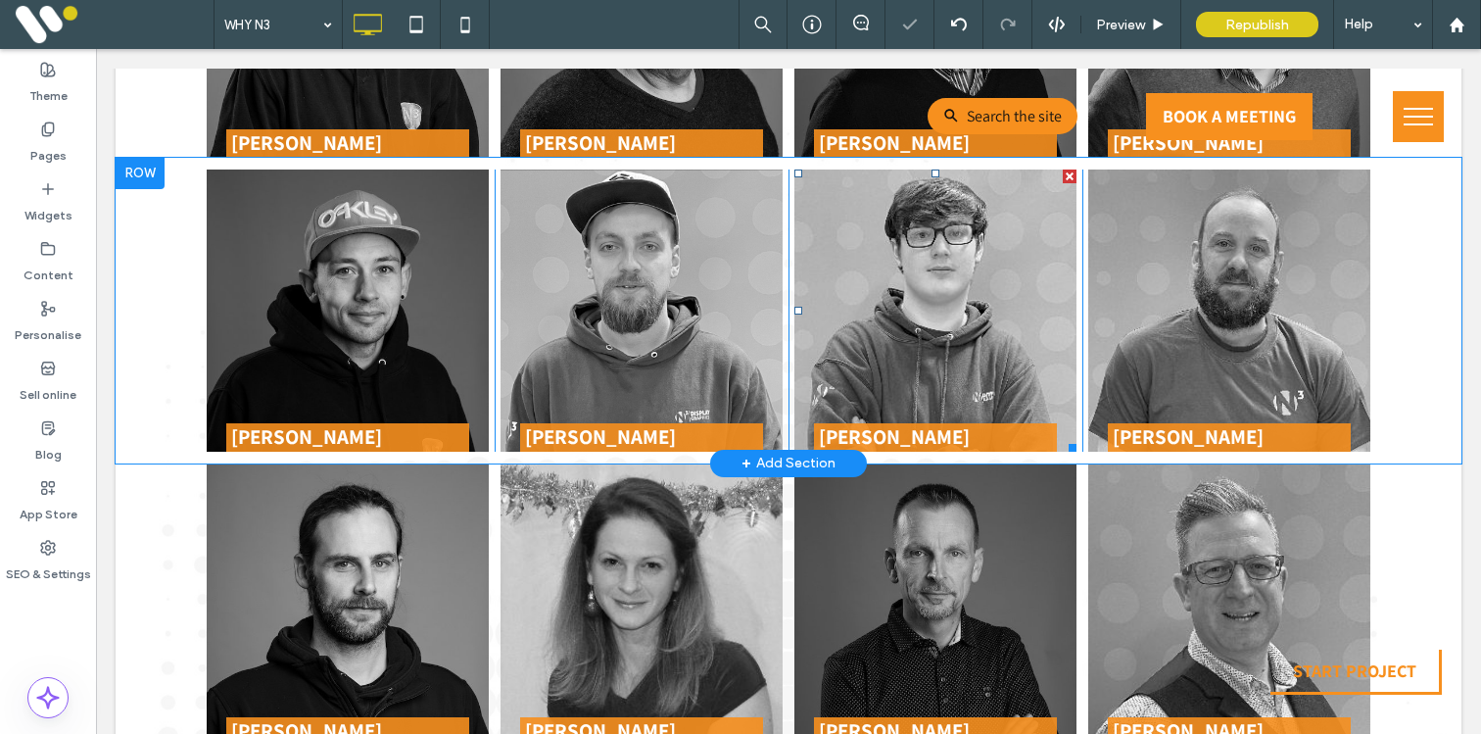
click at [931, 227] on span at bounding box center [935, 310] width 282 height 282
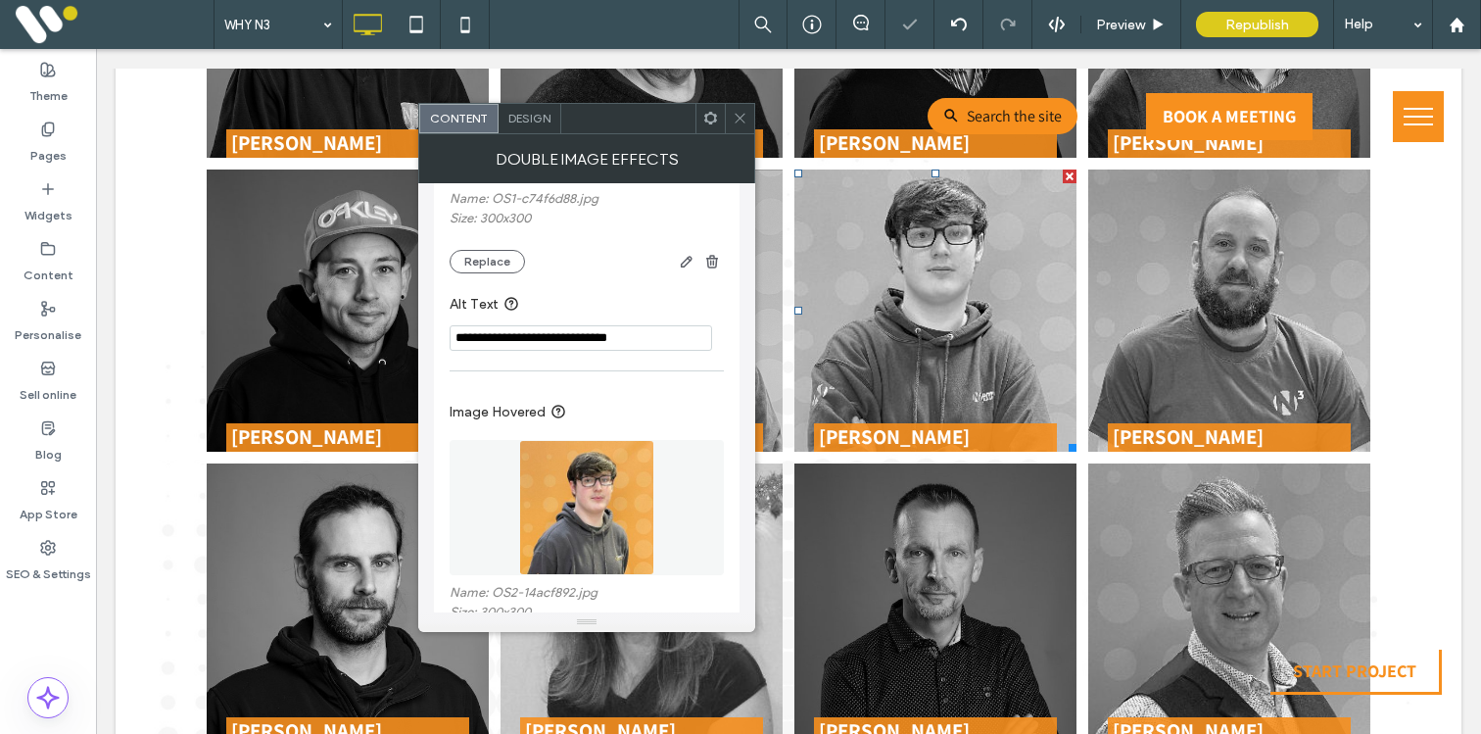
scroll to position [402, 0]
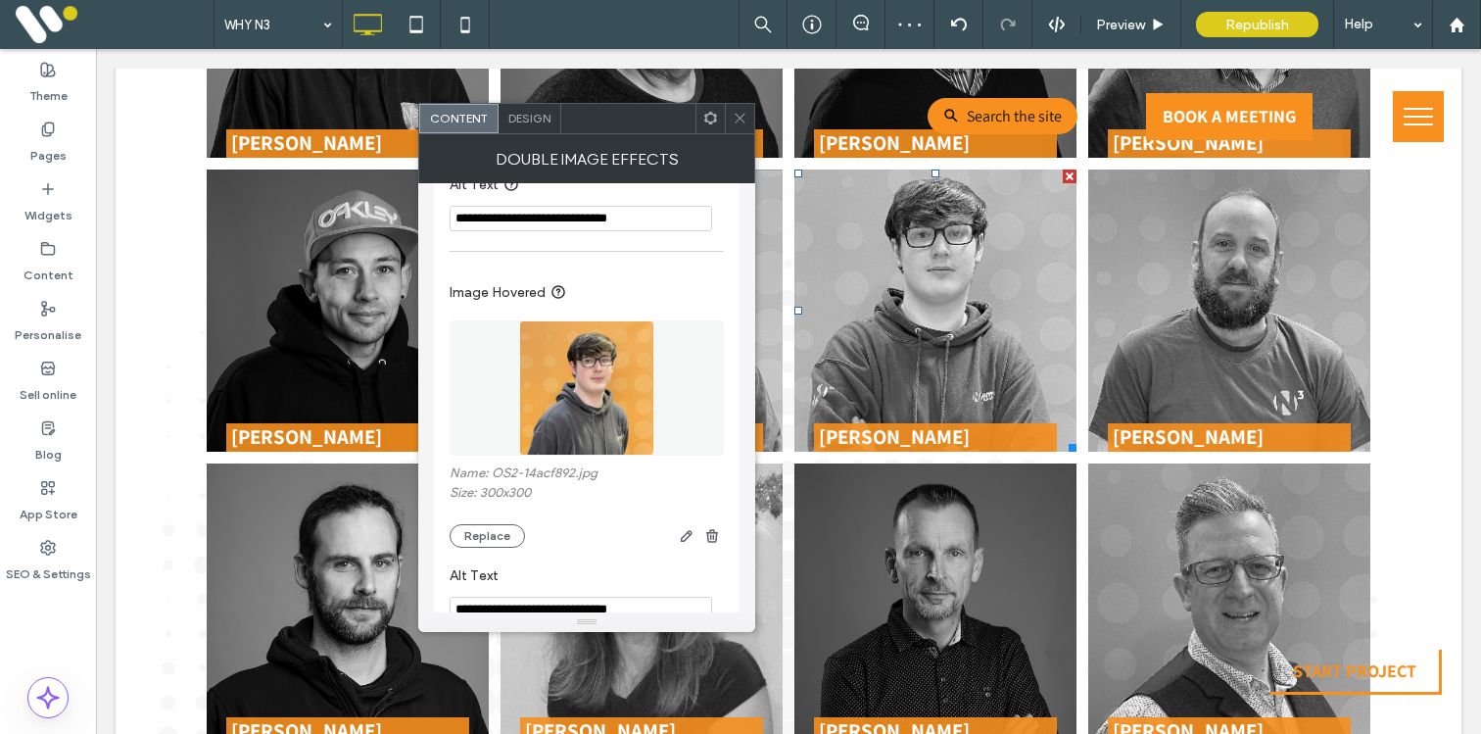
click at [745, 126] on span at bounding box center [740, 118] width 15 height 29
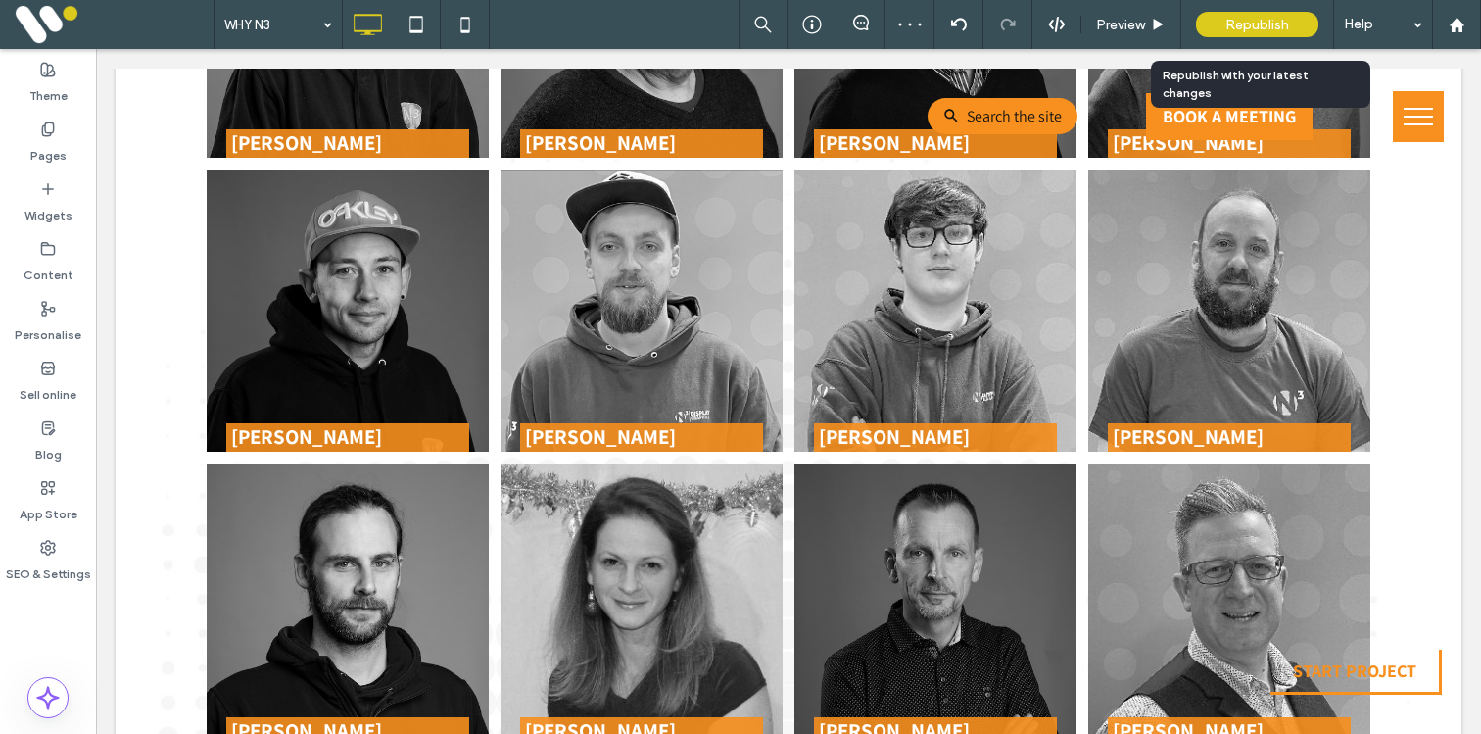
click at [1262, 22] on span "Republish" at bounding box center [1257, 25] width 64 height 17
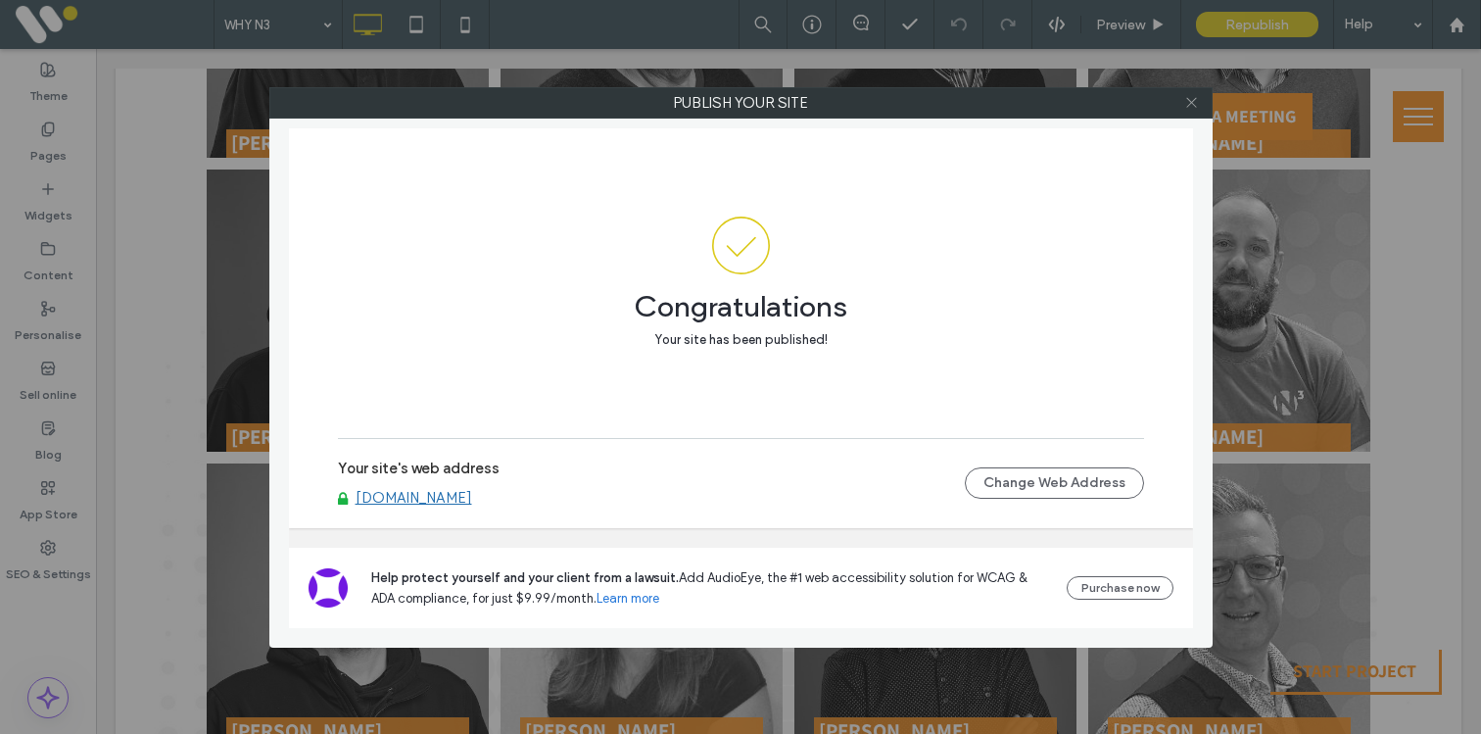
click at [1192, 106] on icon at bounding box center [1191, 102] width 15 height 15
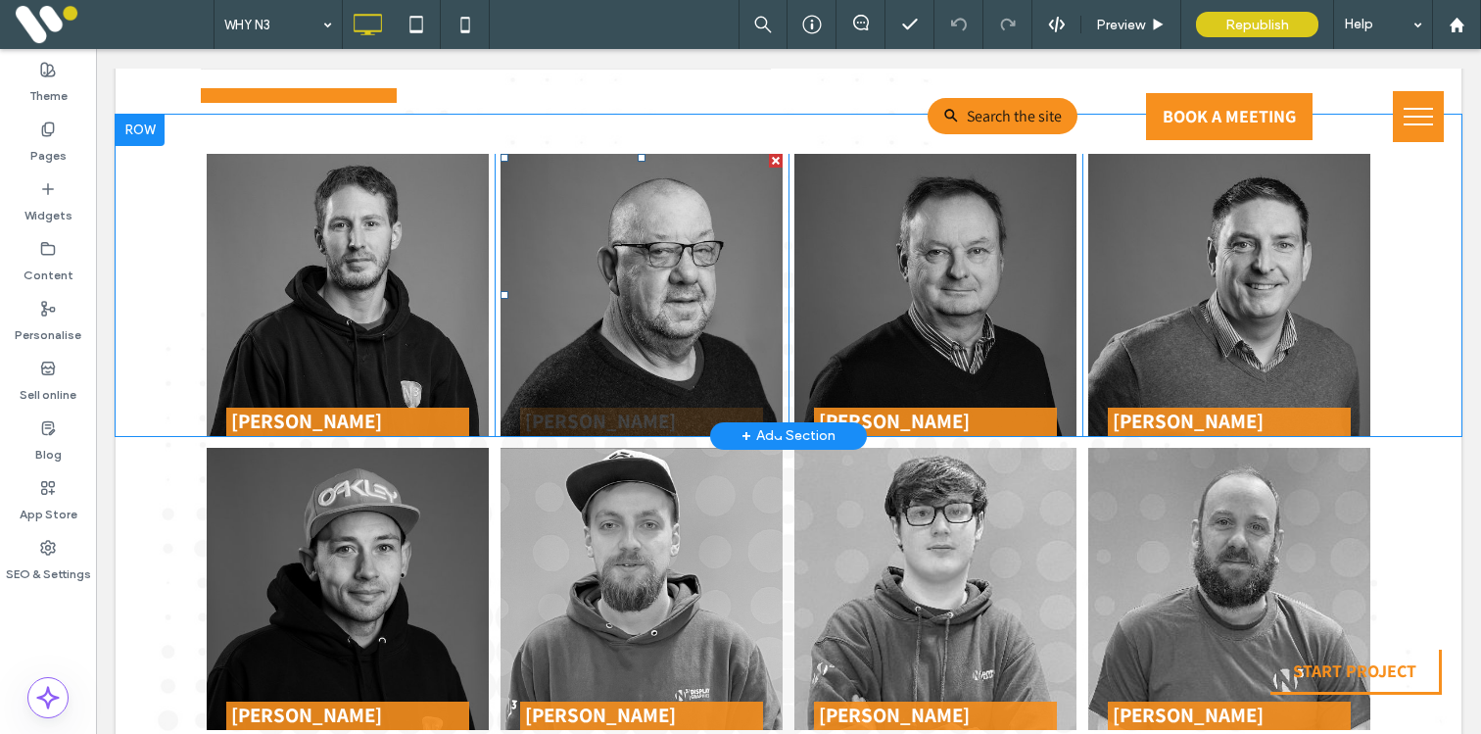
scroll to position [2397, 0]
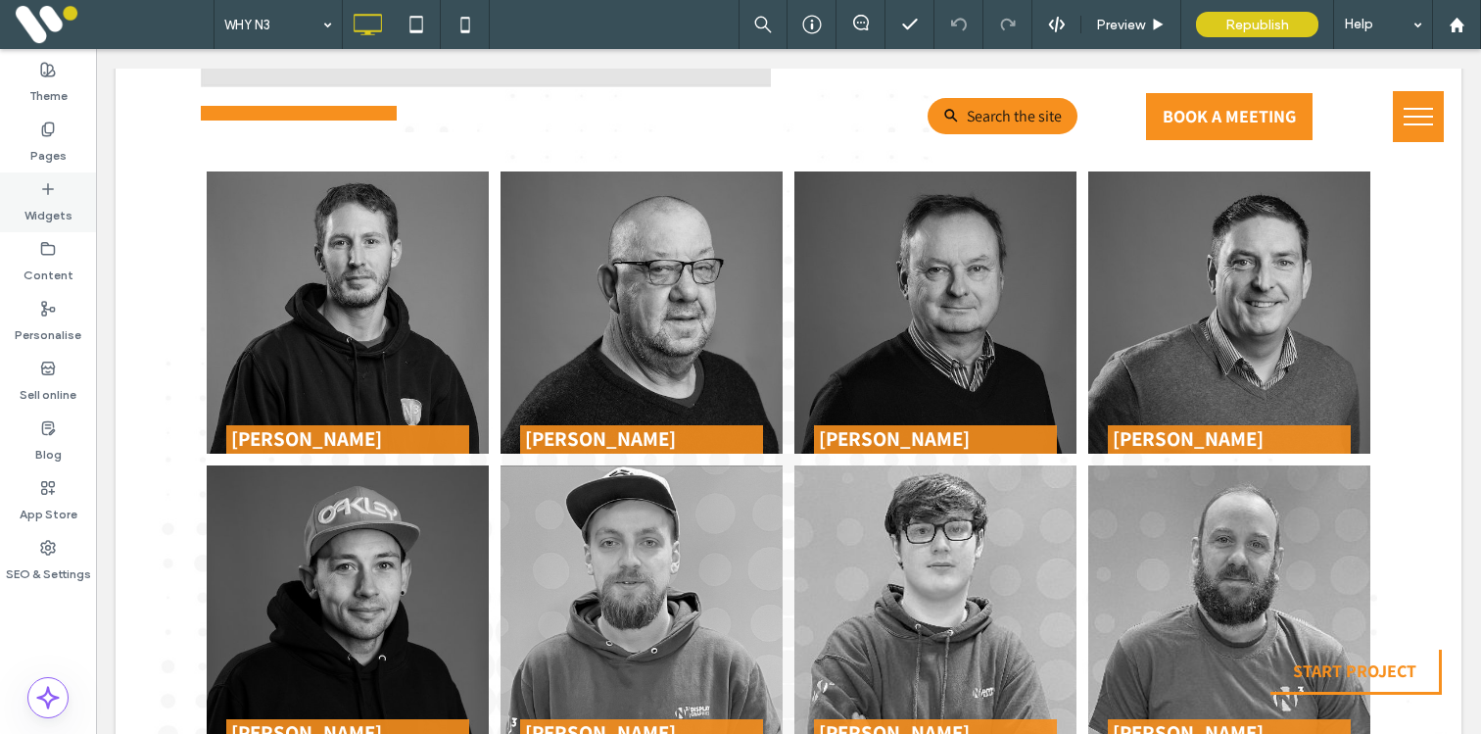
click at [47, 199] on label "Widgets" at bounding box center [48, 210] width 48 height 27
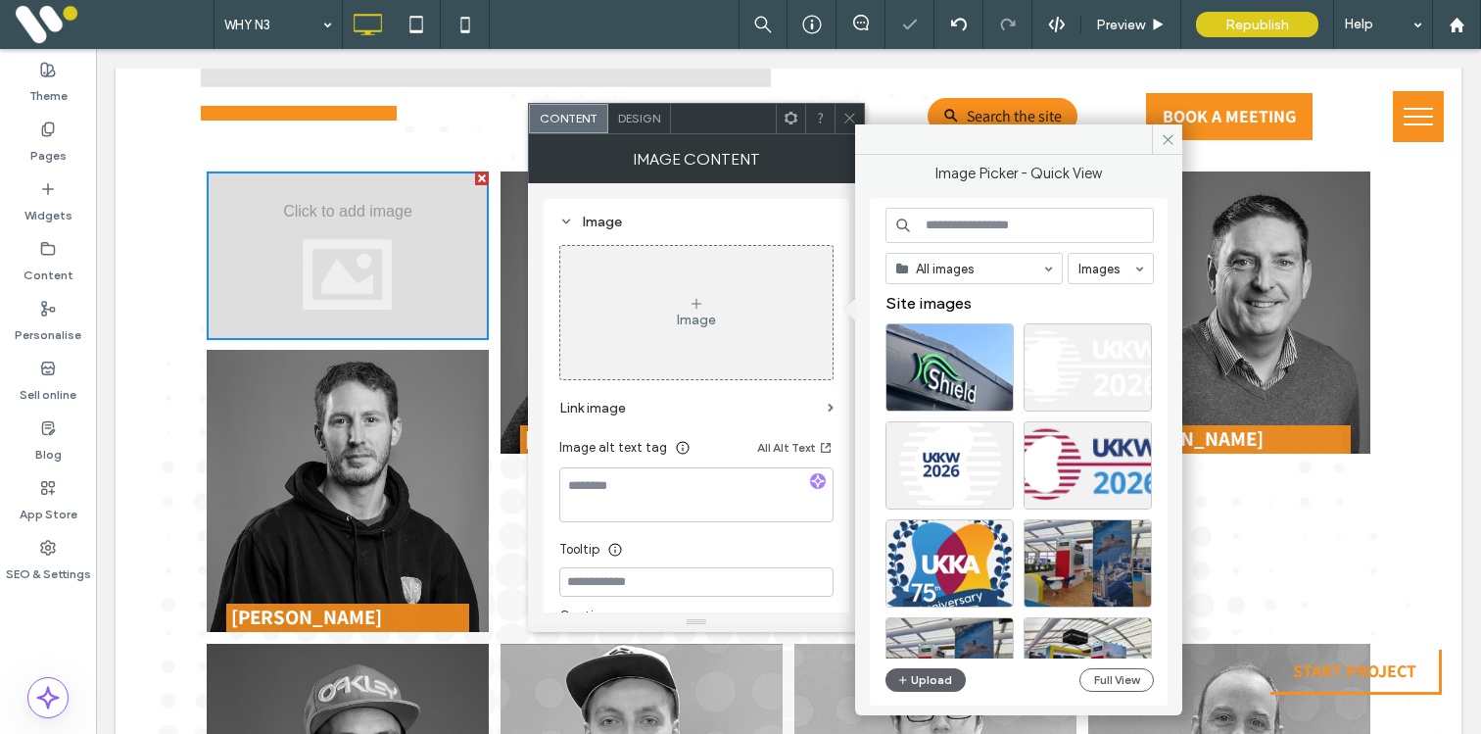
click at [955, 229] on input at bounding box center [1019, 225] width 268 height 35
type input "******"
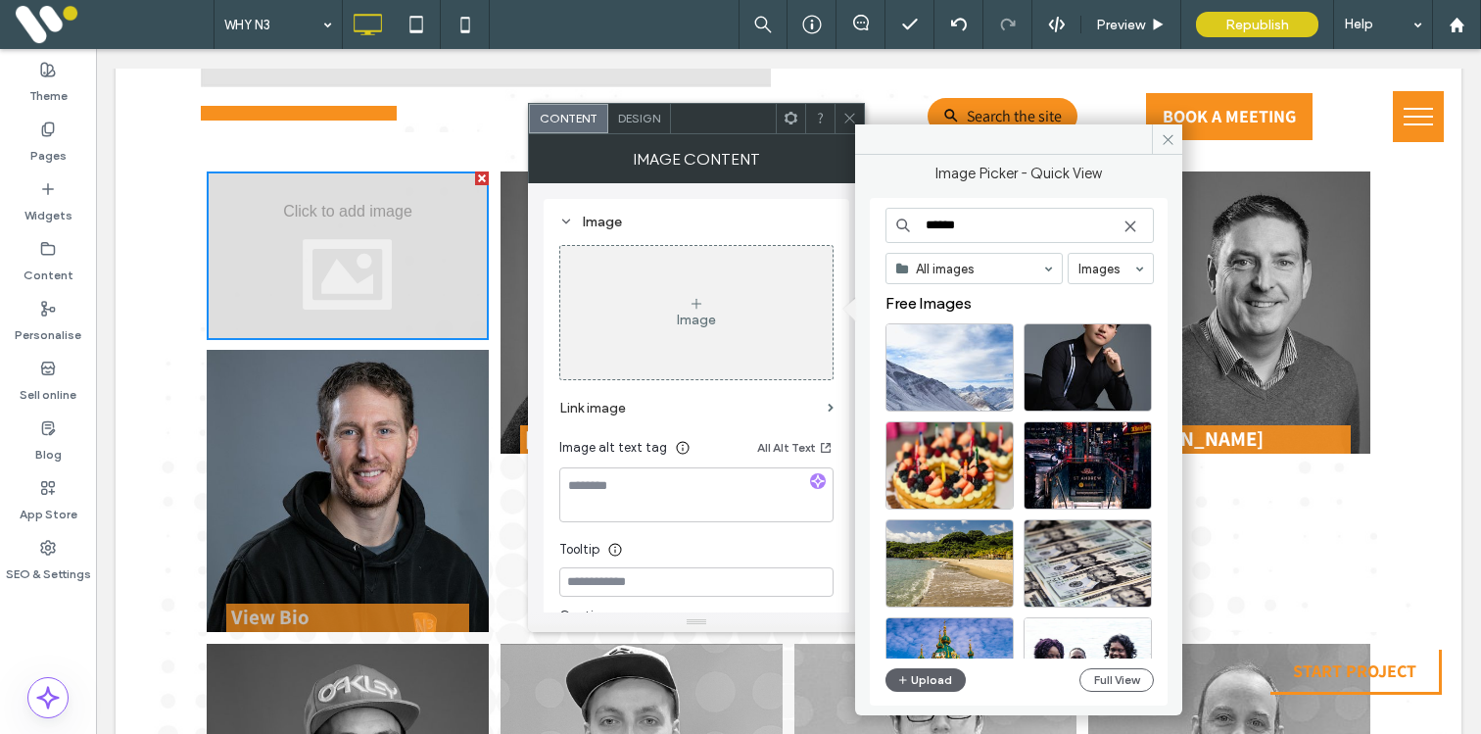
click at [365, 419] on img at bounding box center [348, 491] width 282 height 282
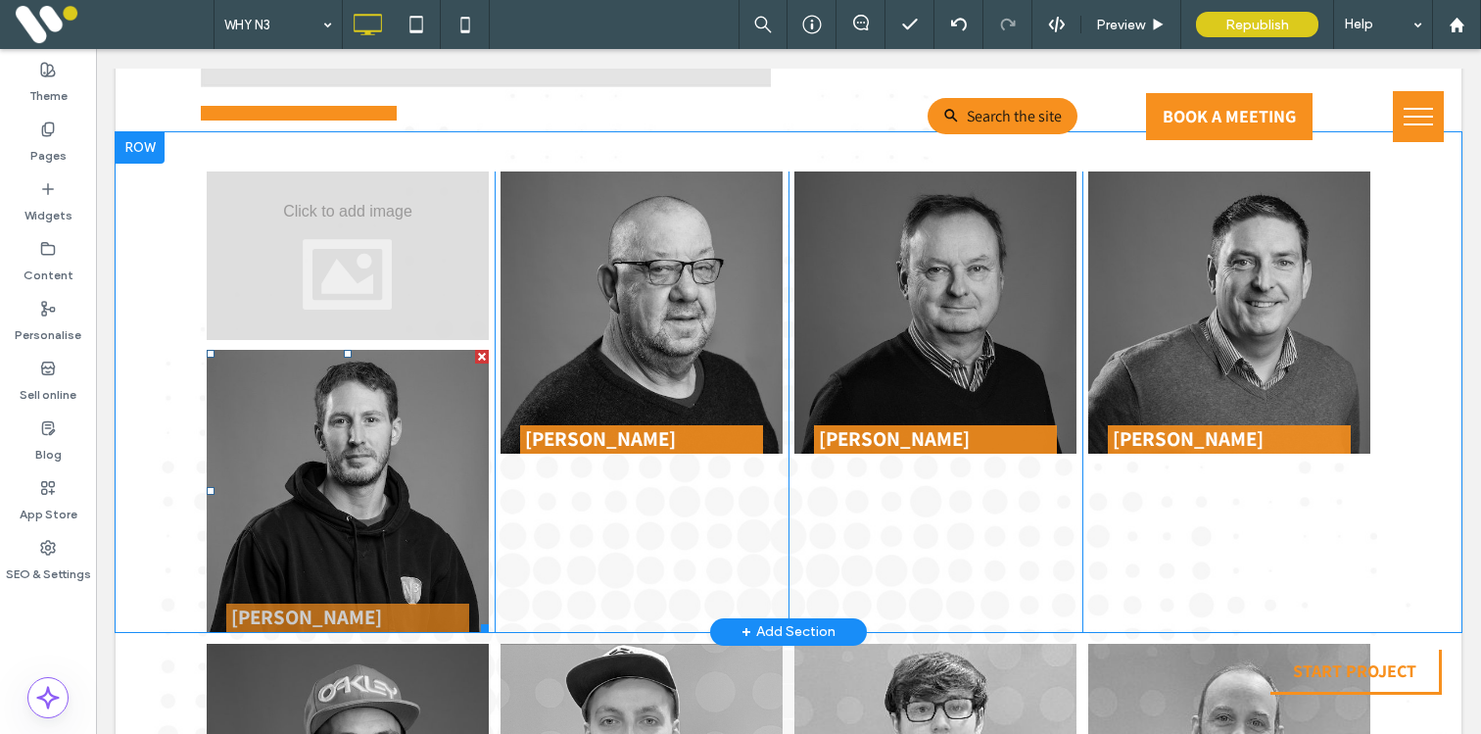
click at [365, 419] on span at bounding box center [348, 491] width 282 height 282
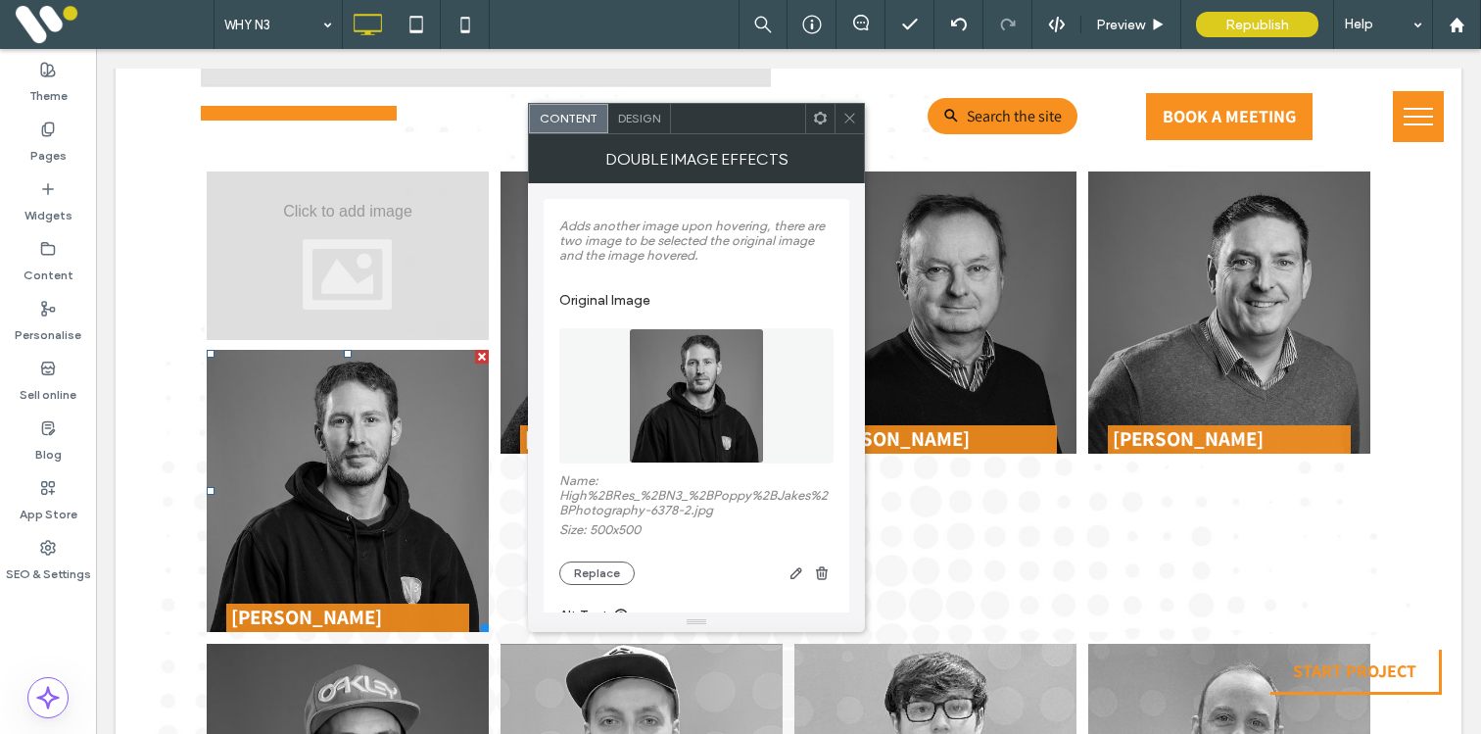
click at [424, 306] on div at bounding box center [348, 255] width 282 height 168
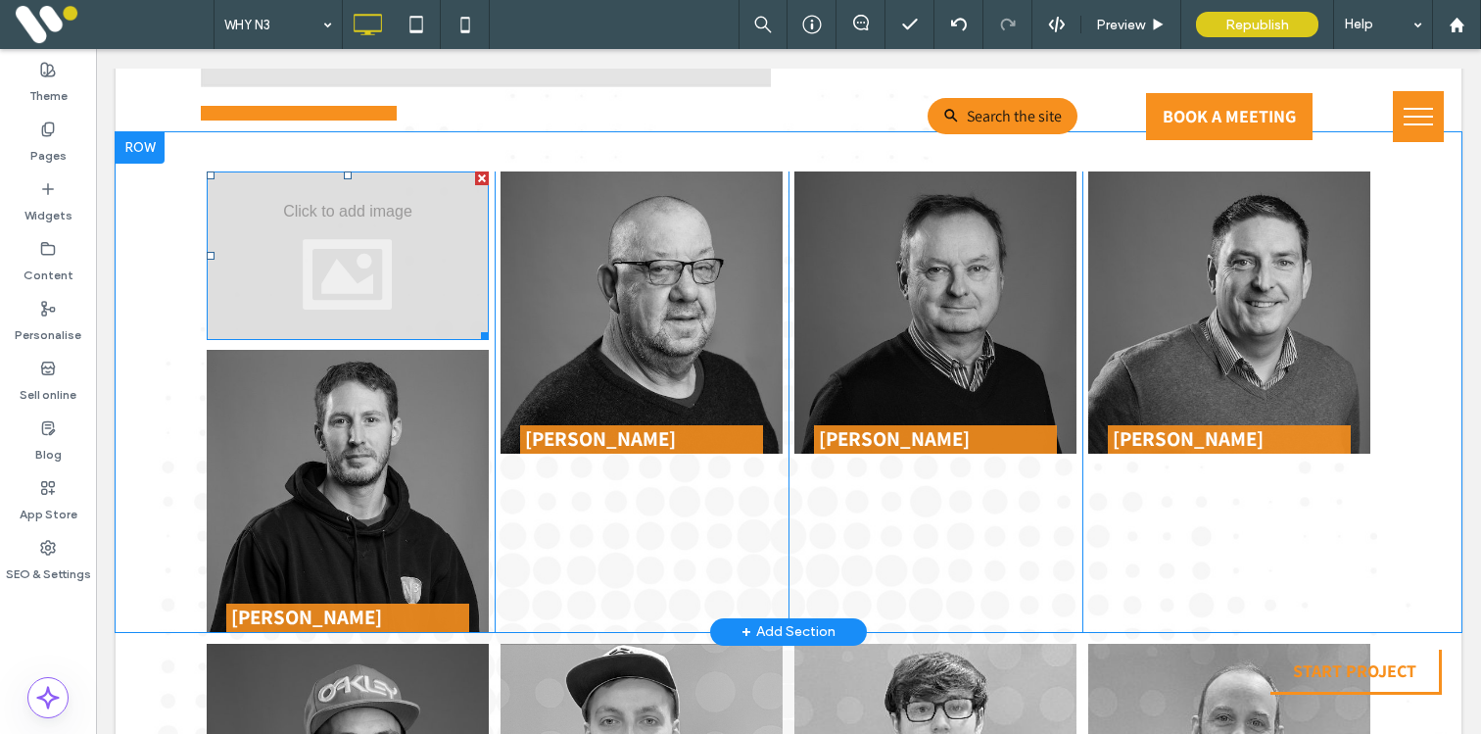
click at [422, 292] on div at bounding box center [348, 255] width 282 height 168
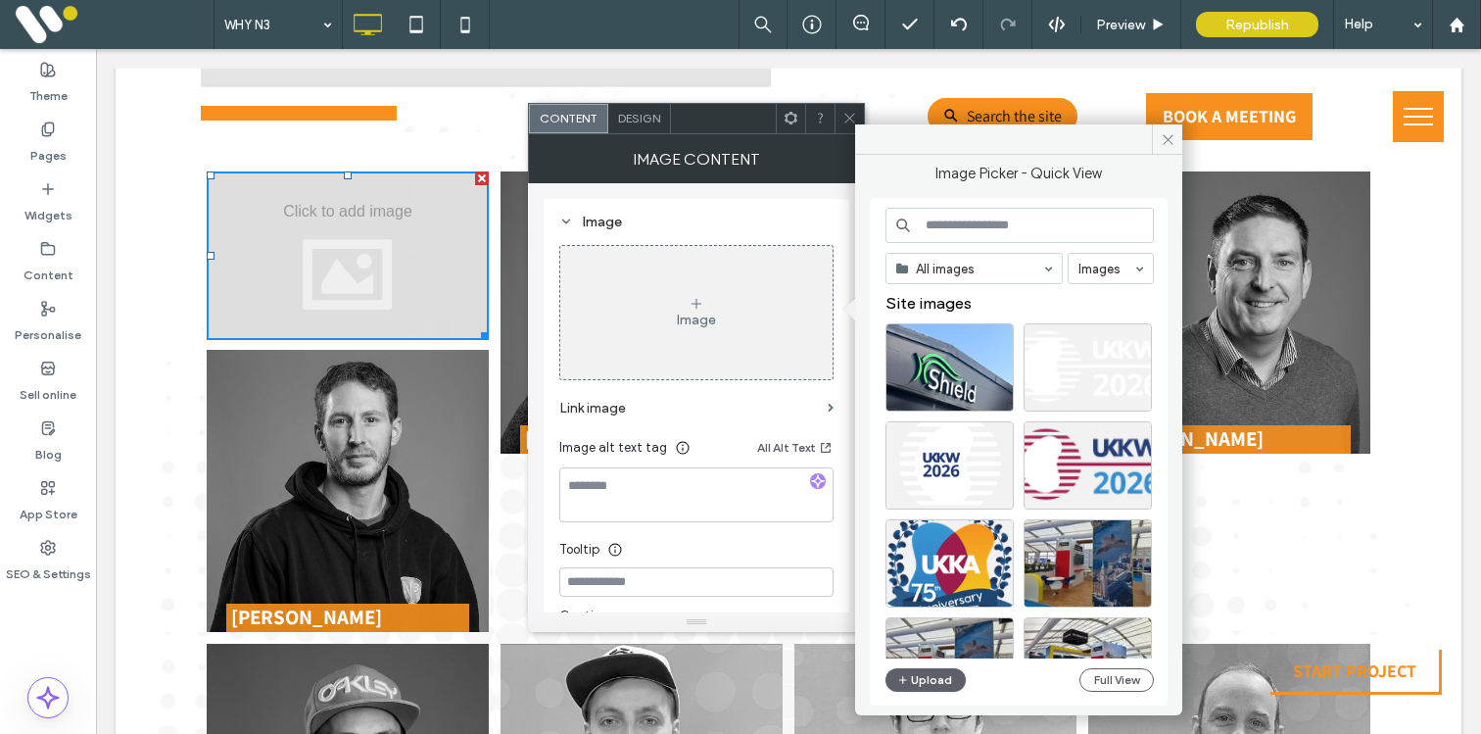
click at [943, 238] on input at bounding box center [1019, 225] width 268 height 35
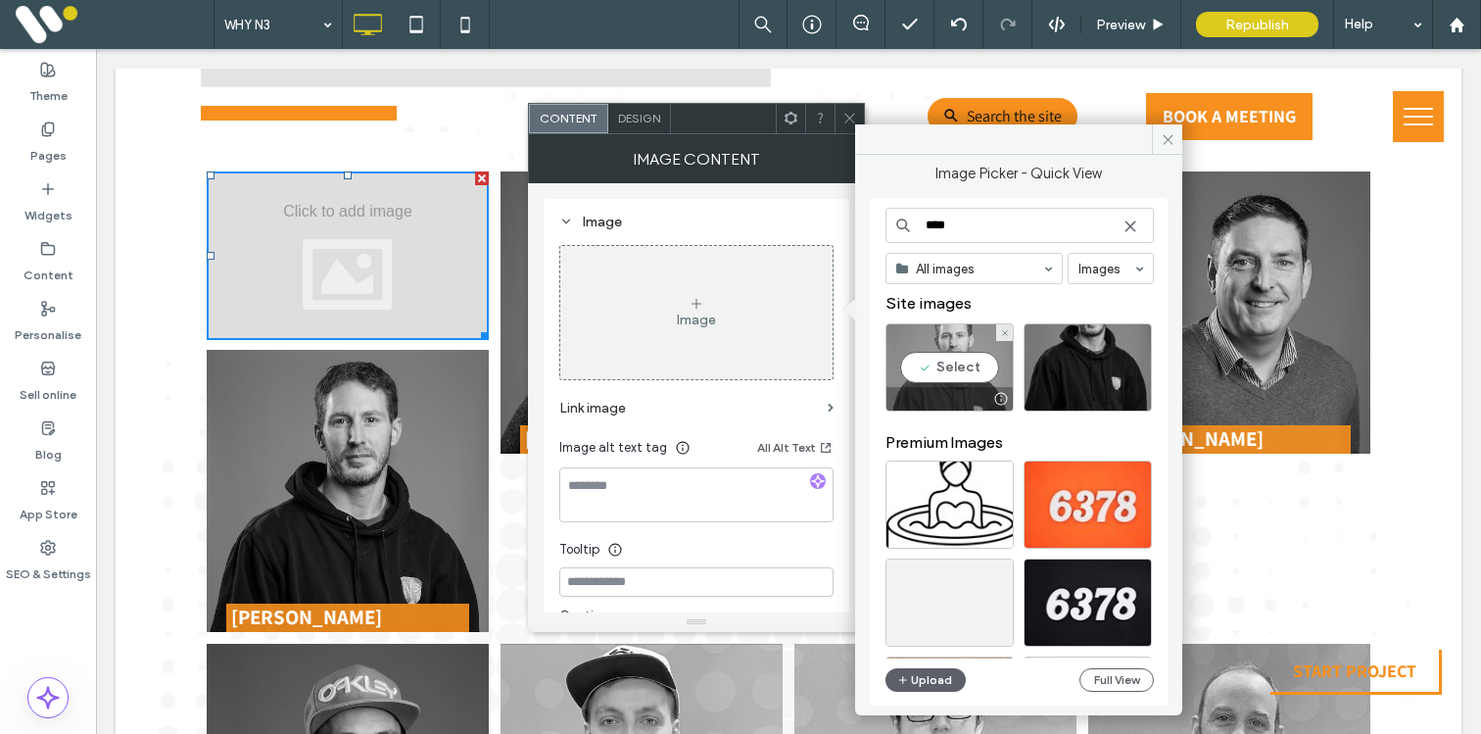
type input "****"
click at [976, 367] on div "Select" at bounding box center [949, 367] width 128 height 88
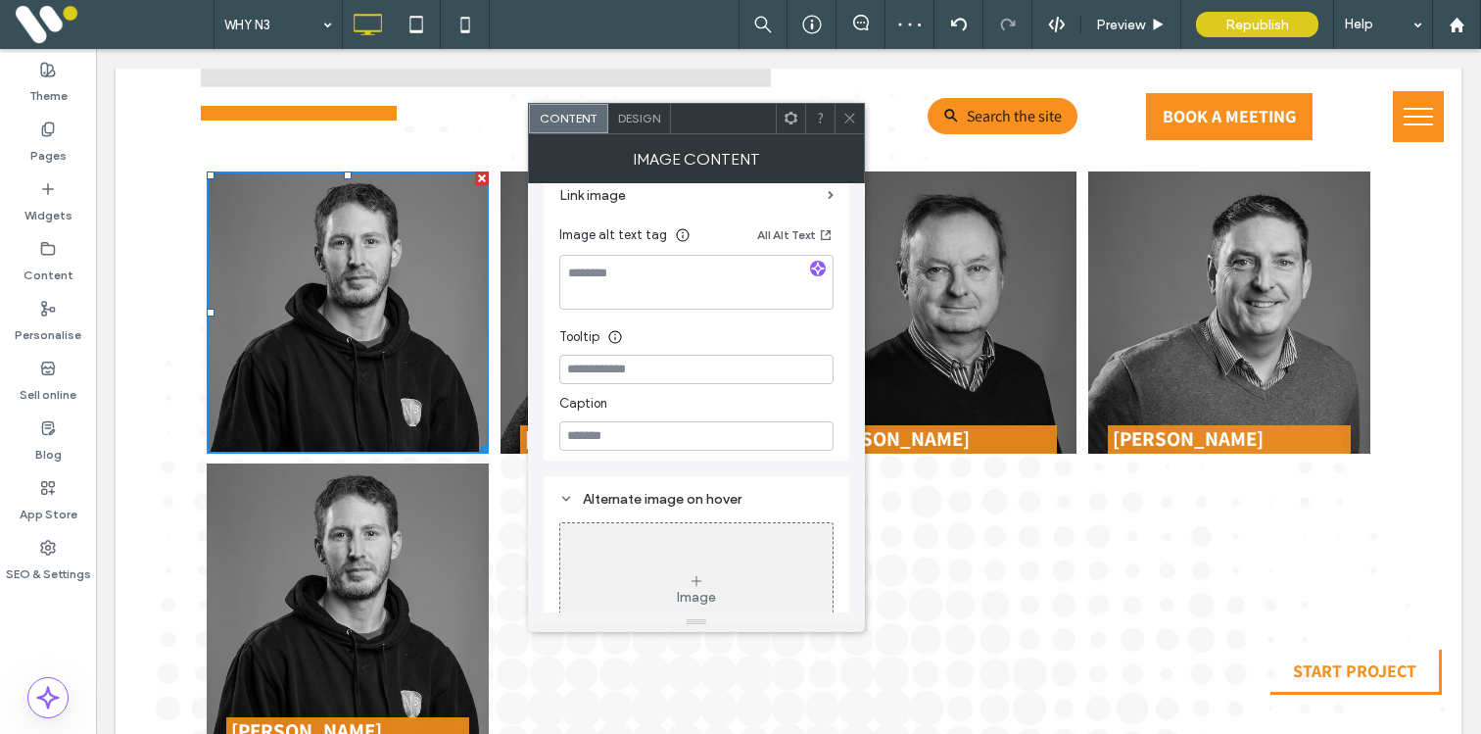
scroll to position [568, 0]
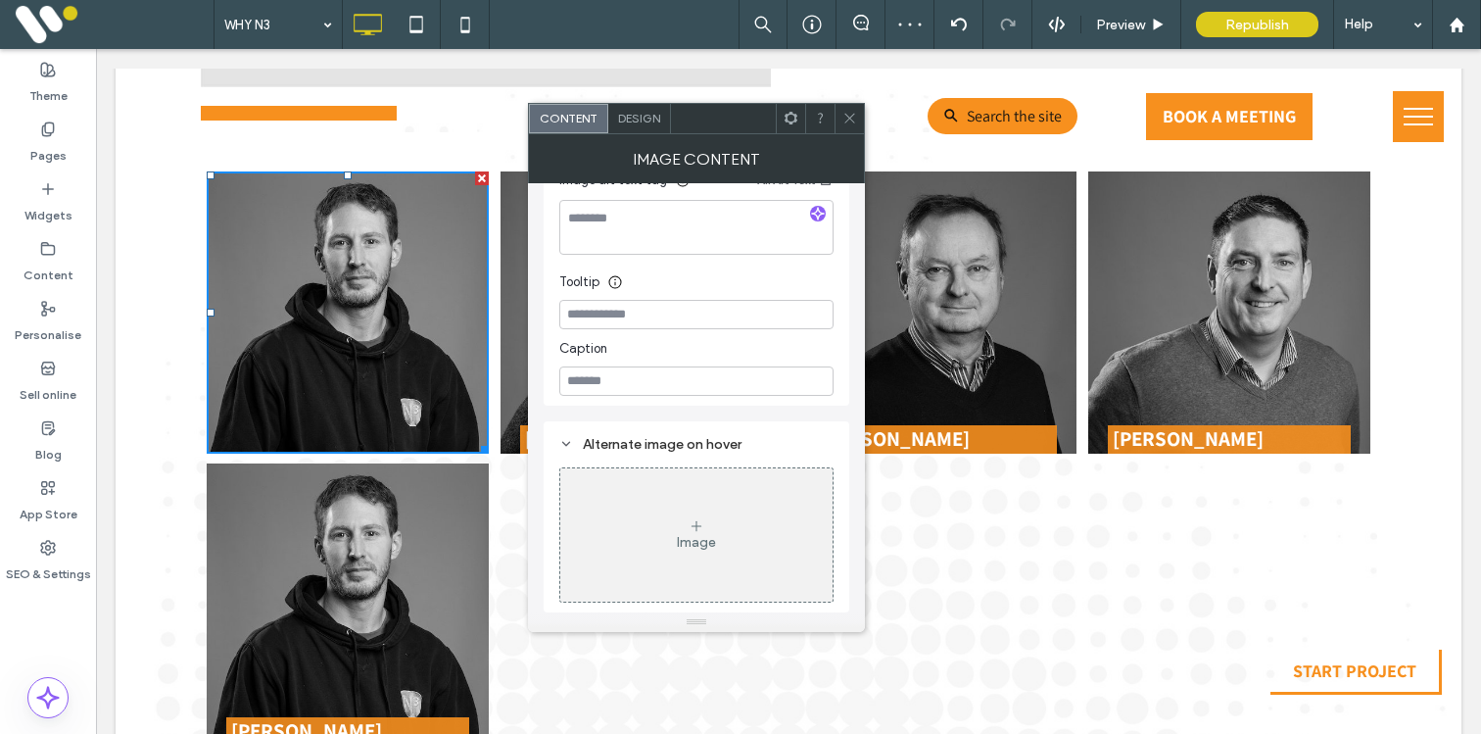
click at [692, 515] on div "Image" at bounding box center [696, 534] width 272 height 129
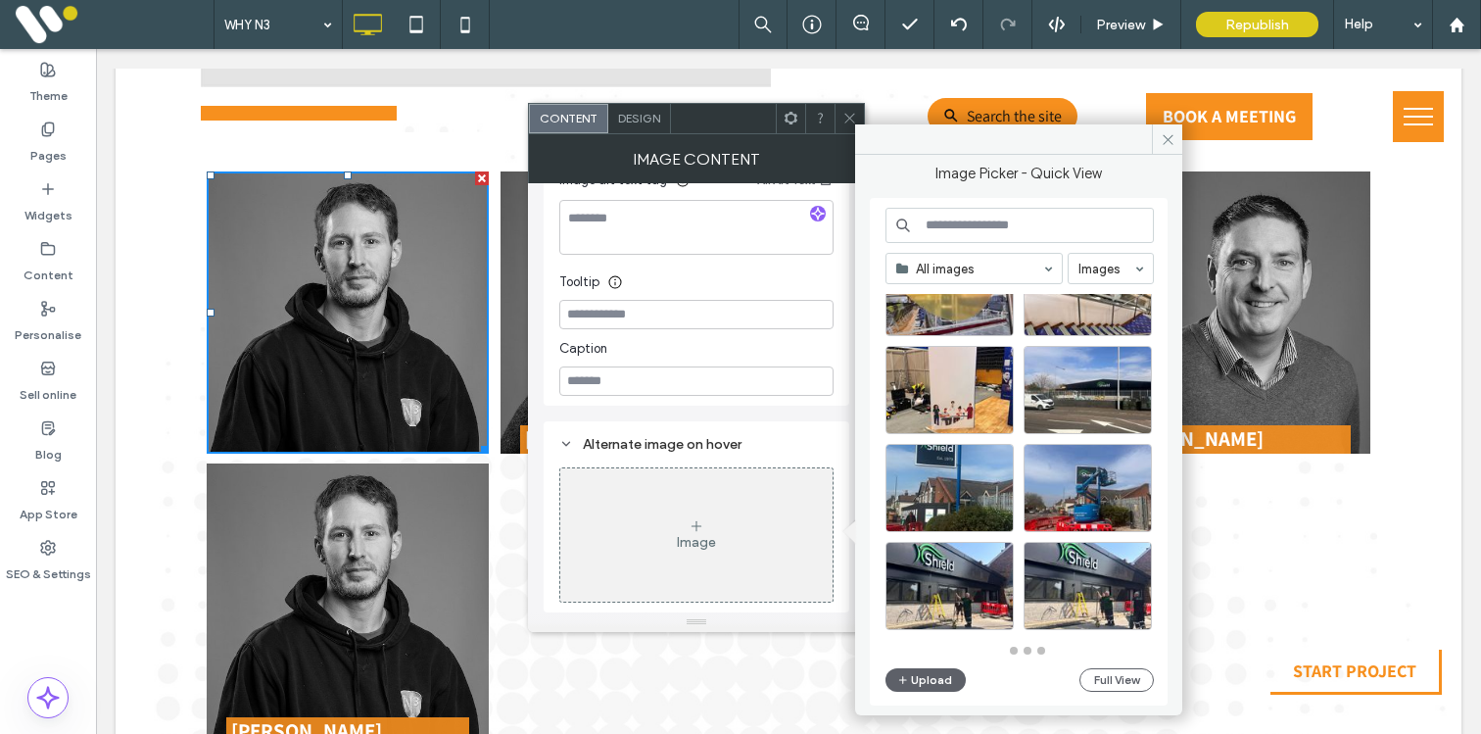
scroll to position [2564, 0]
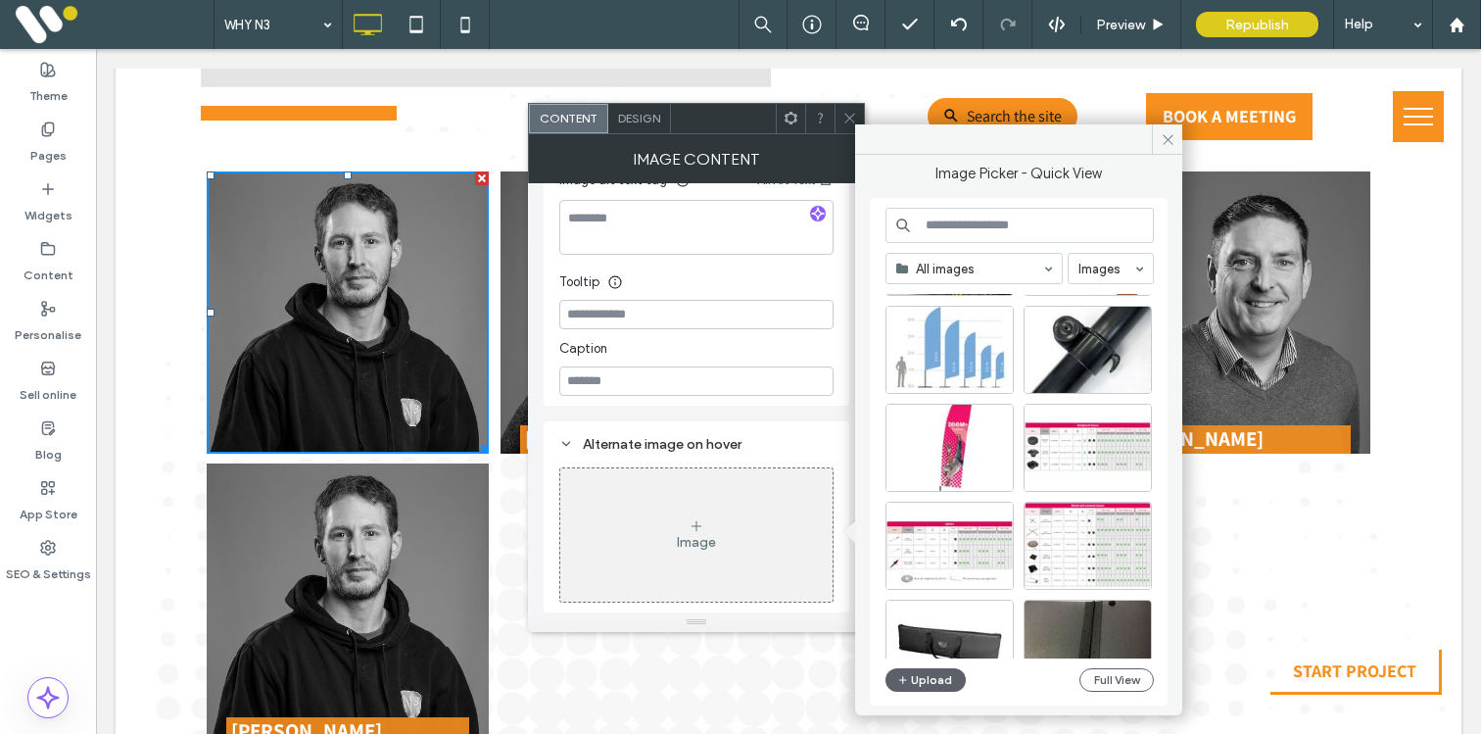
click at [964, 228] on input at bounding box center [1019, 225] width 268 height 35
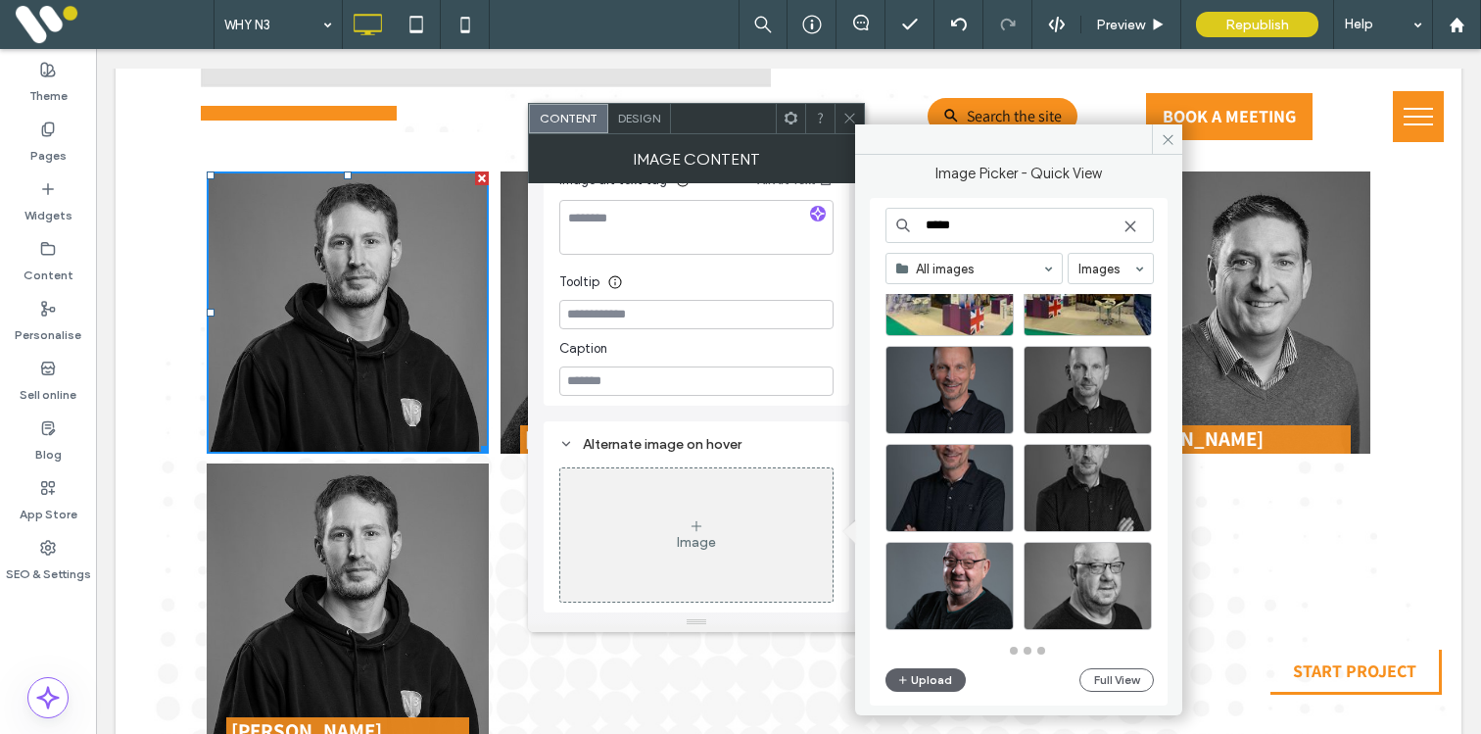
scroll to position [859, 0]
type input "*****"
click at [423, 292] on img at bounding box center [348, 312] width 282 height 282
click at [1165, 142] on icon at bounding box center [1168, 139] width 15 height 15
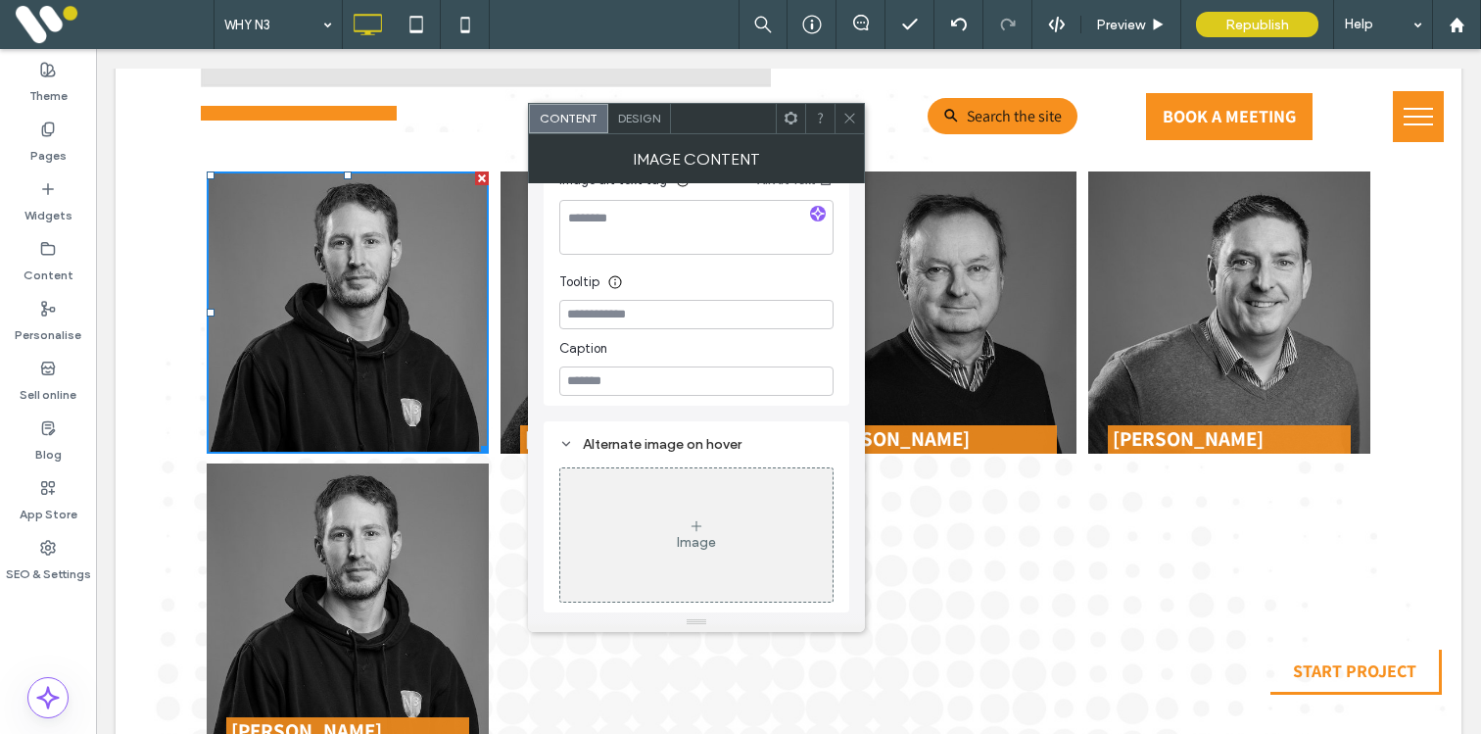
click at [840, 118] on div at bounding box center [848, 118] width 29 height 29
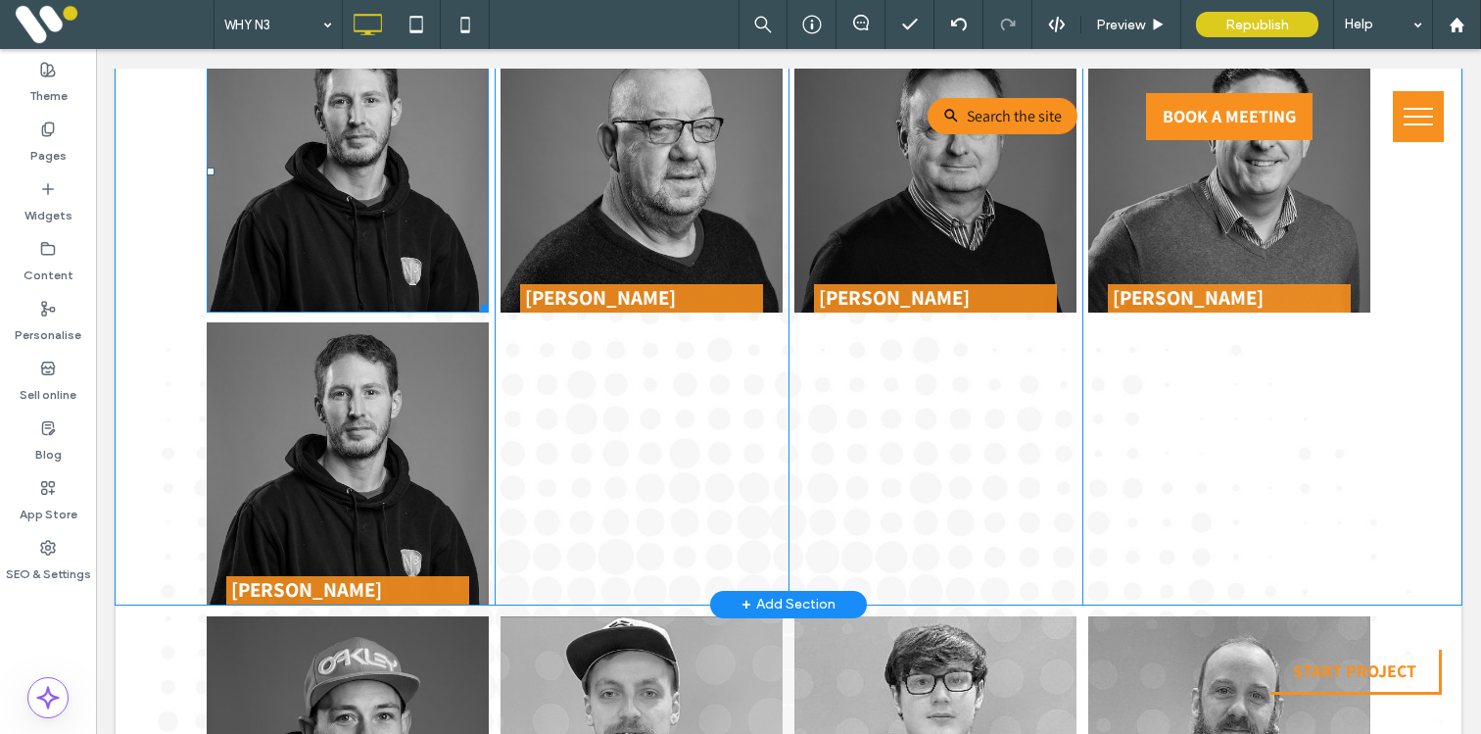
scroll to position [2630, 0]
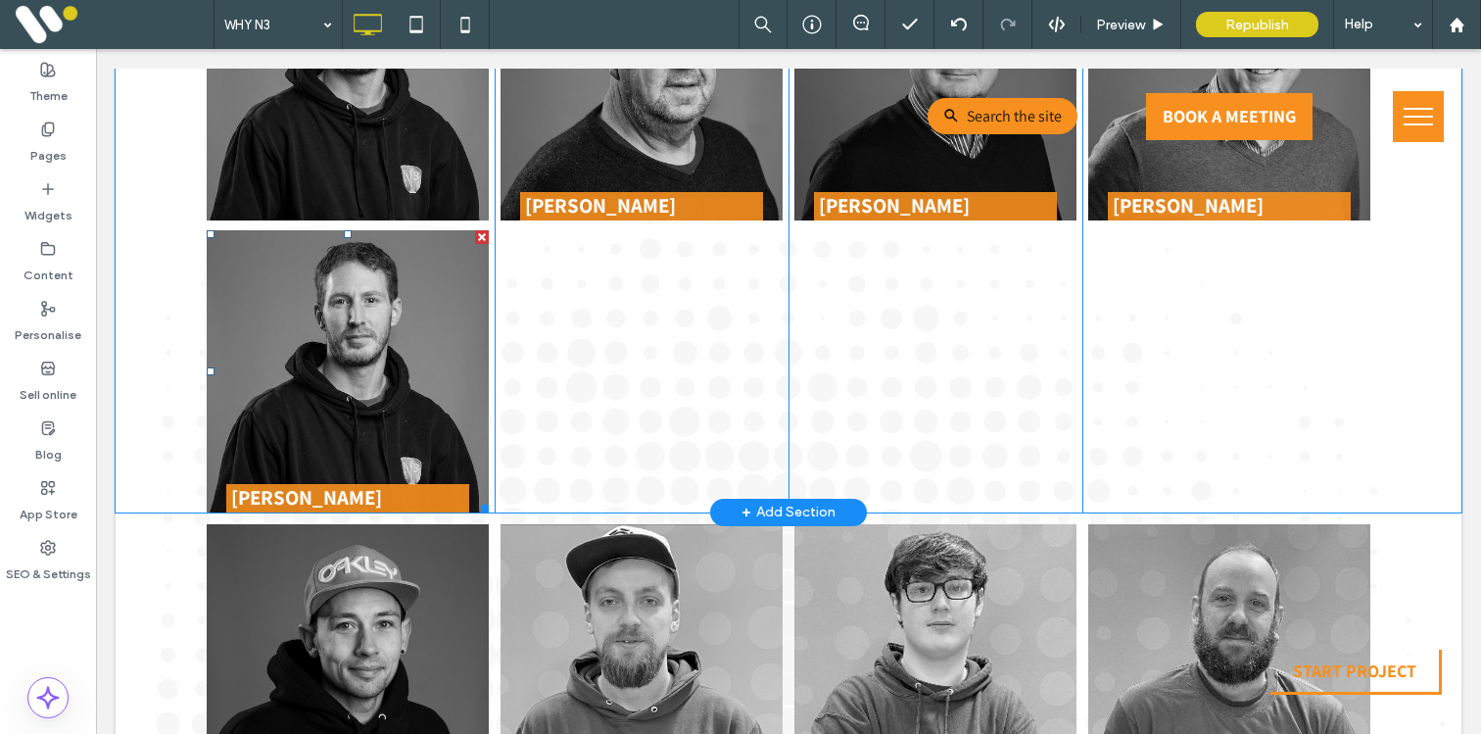
click at [345, 363] on span at bounding box center [348, 371] width 282 height 282
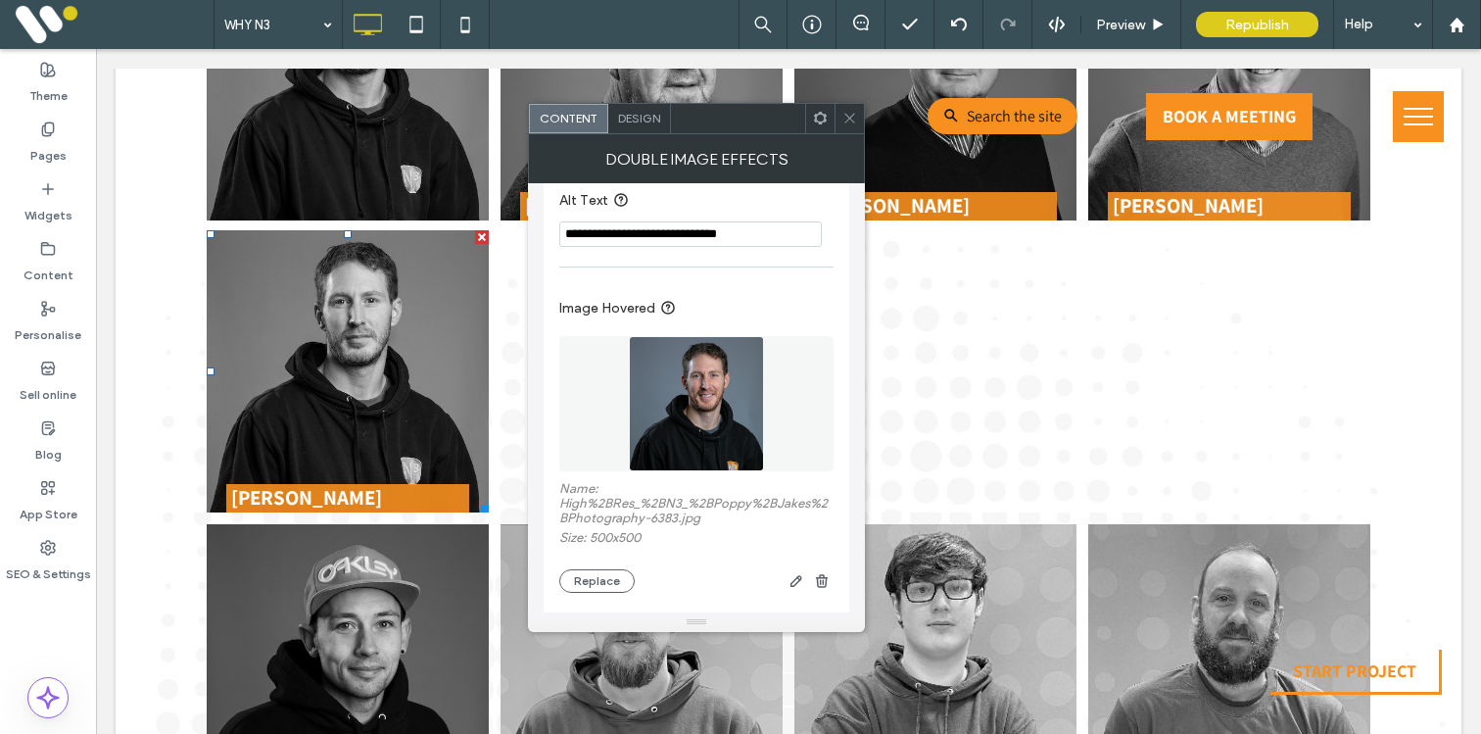
scroll to position [506, 0]
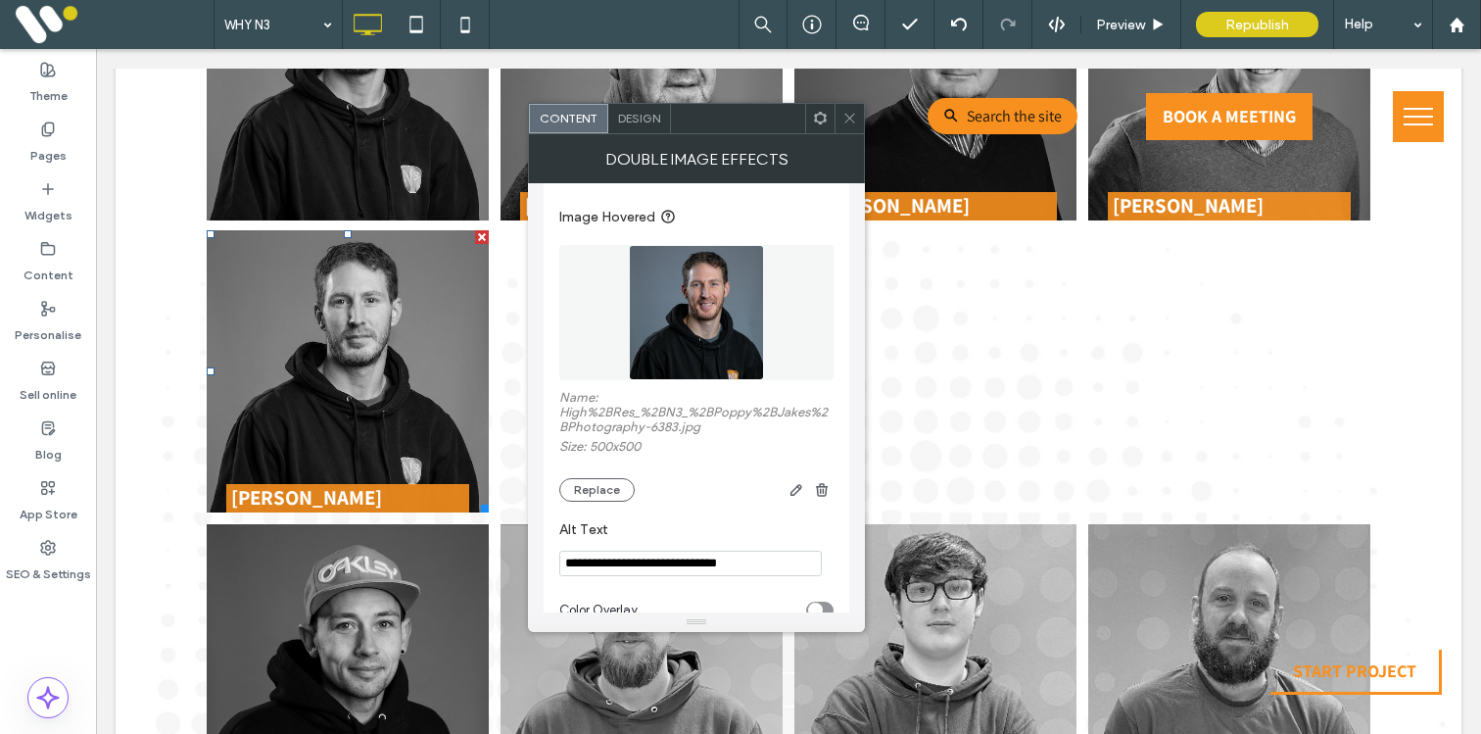
click at [855, 116] on icon at bounding box center [849, 118] width 15 height 15
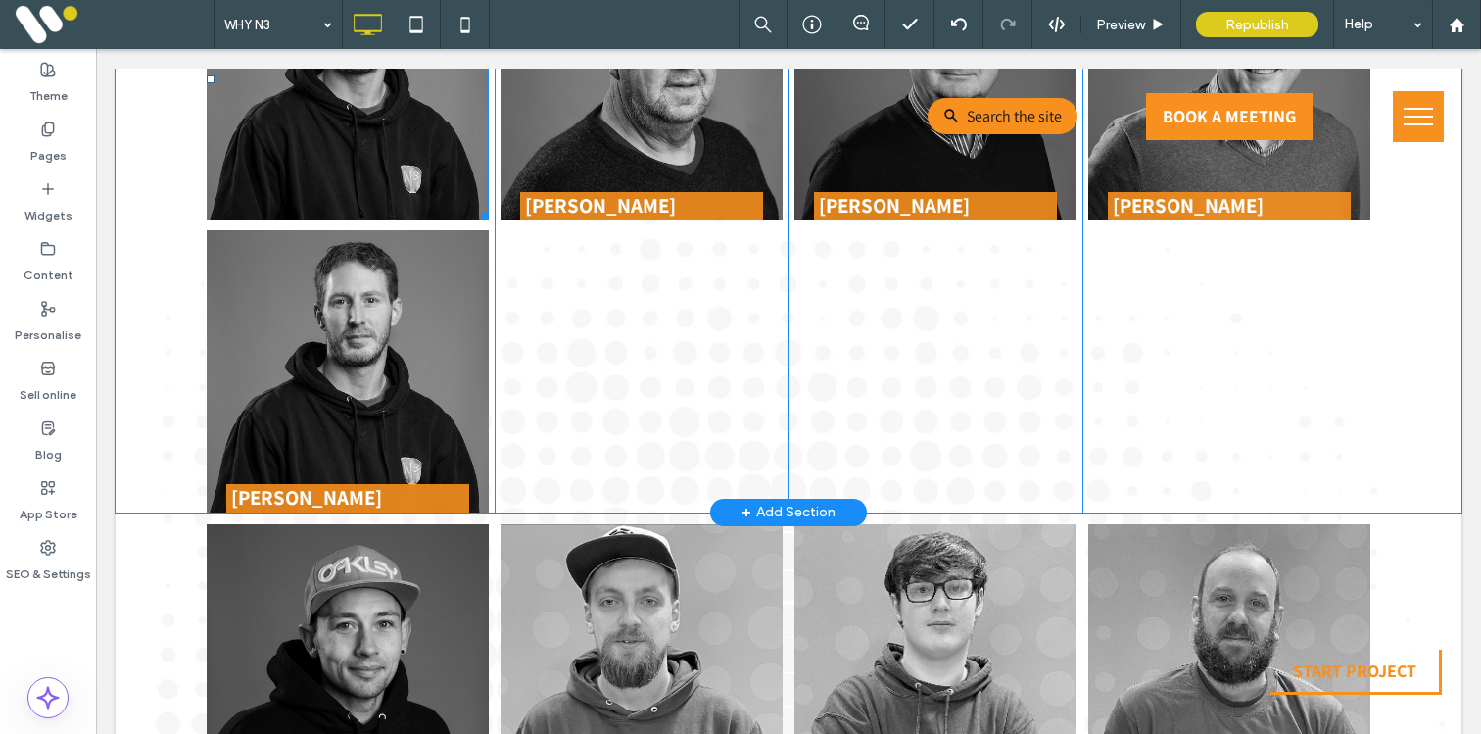
click at [356, 186] on img at bounding box center [348, 79] width 282 height 282
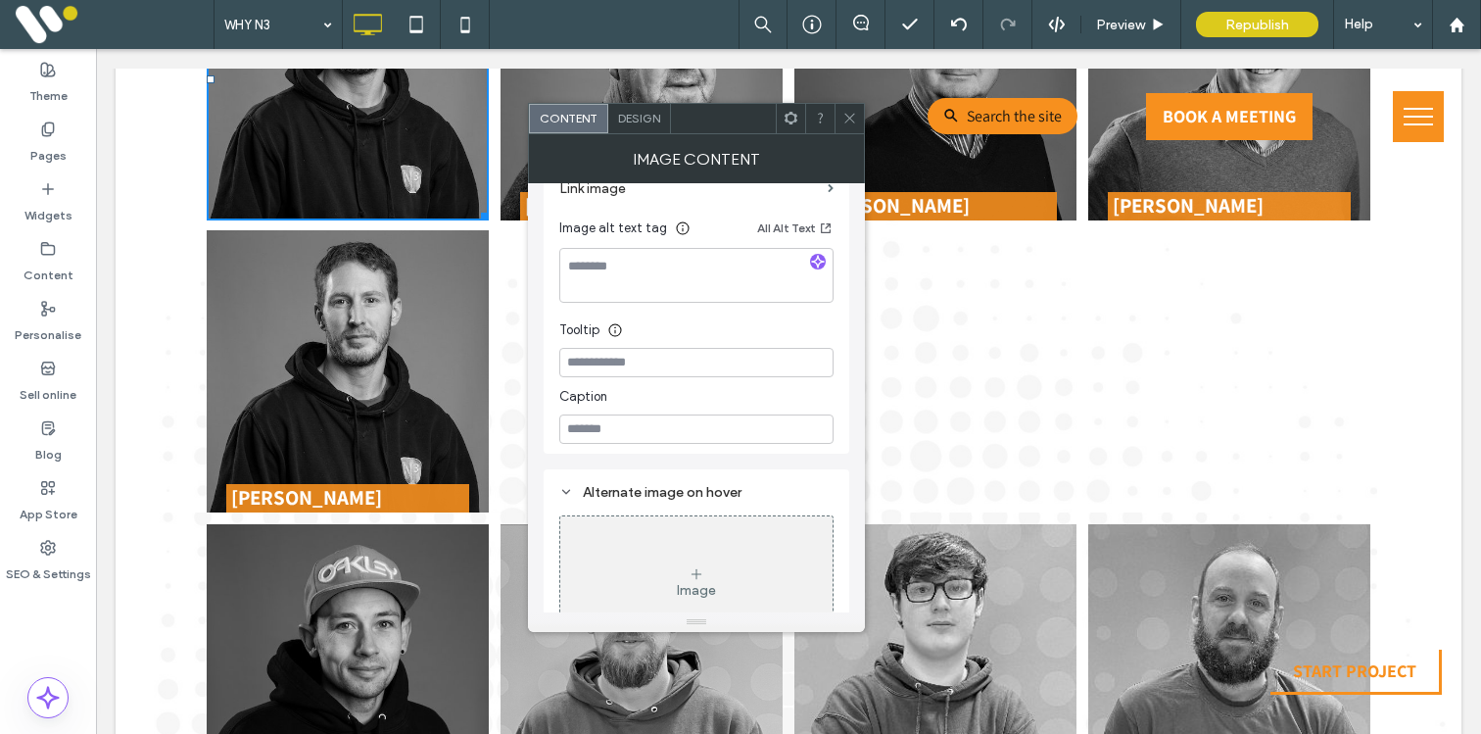
scroll to position [568, 0]
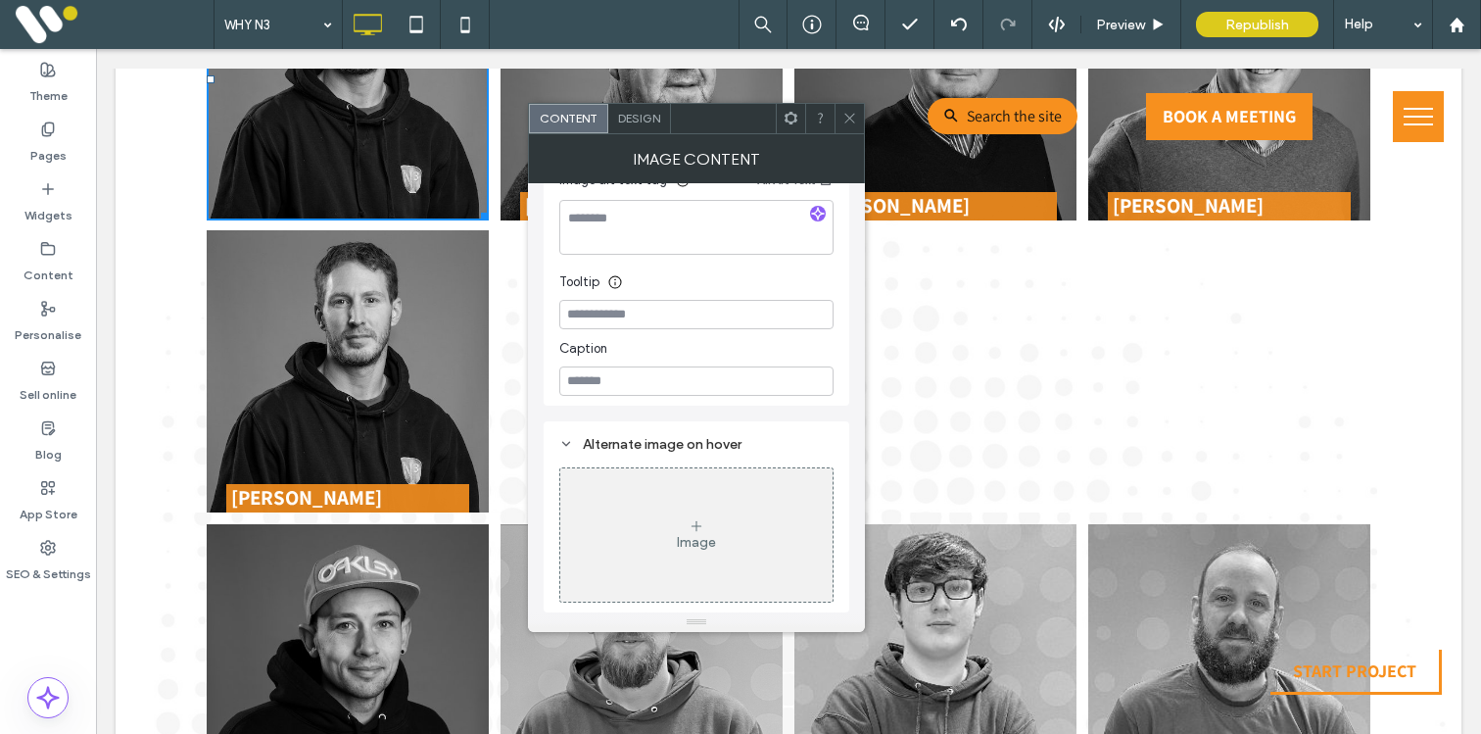
click at [641, 509] on div "Image" at bounding box center [696, 534] width 272 height 129
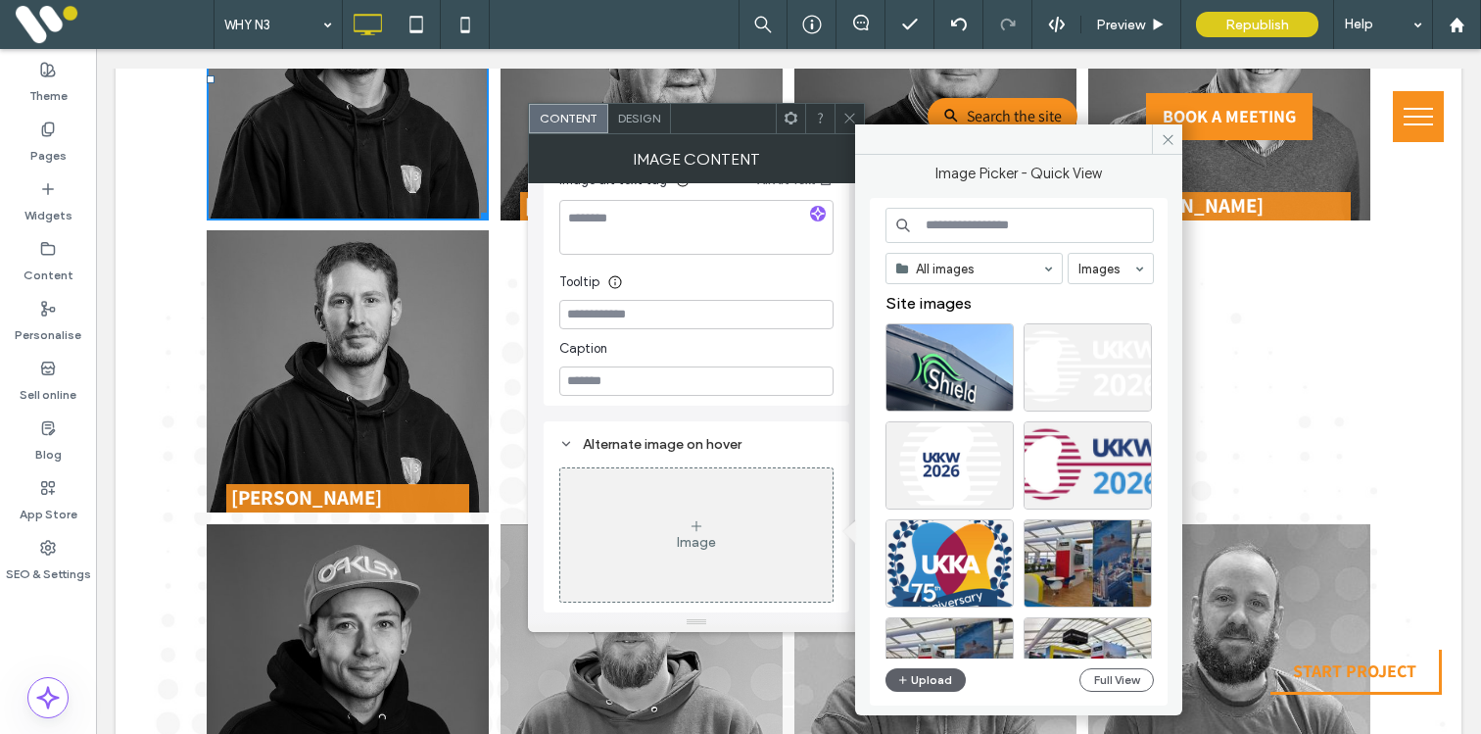
click at [935, 236] on input at bounding box center [1019, 225] width 268 height 35
type input "****"
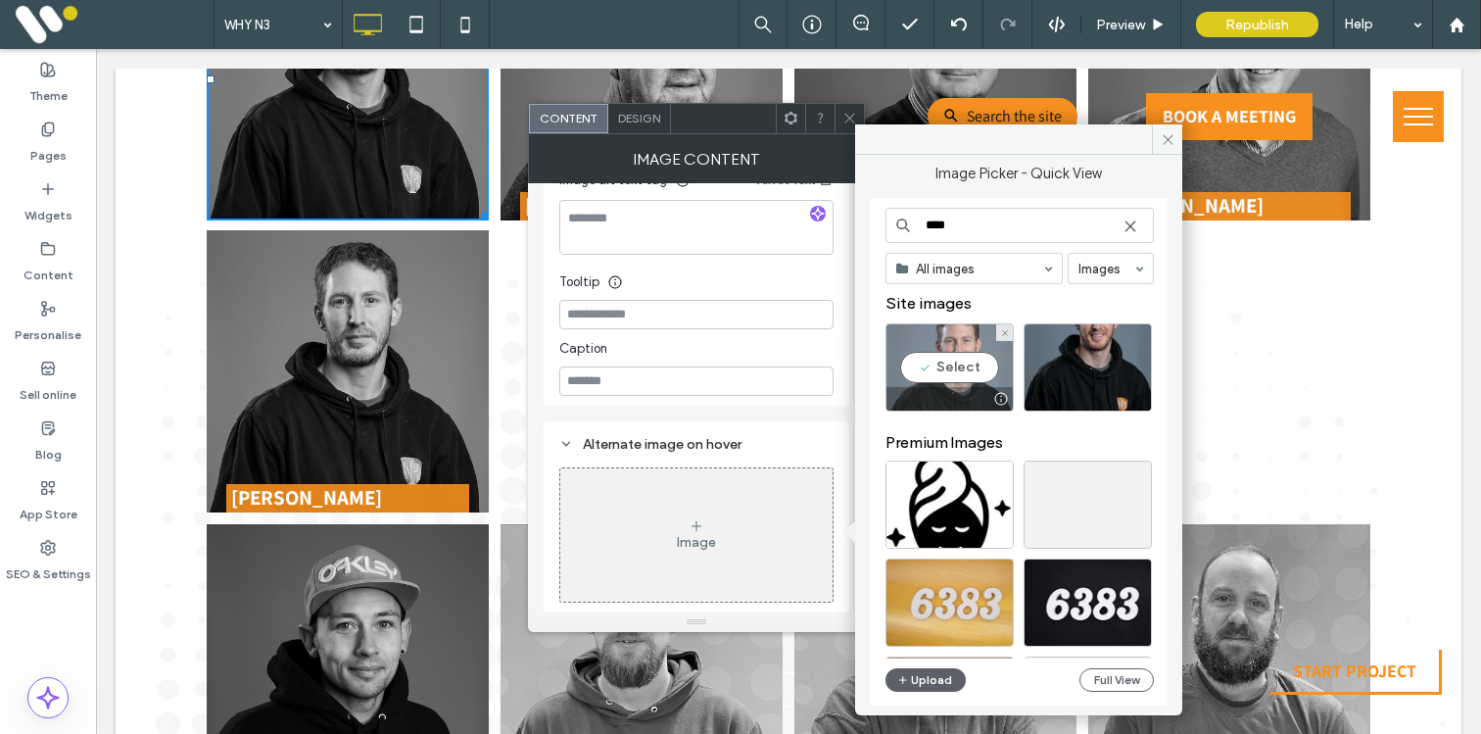
click at [961, 373] on div "Select" at bounding box center [949, 367] width 128 height 88
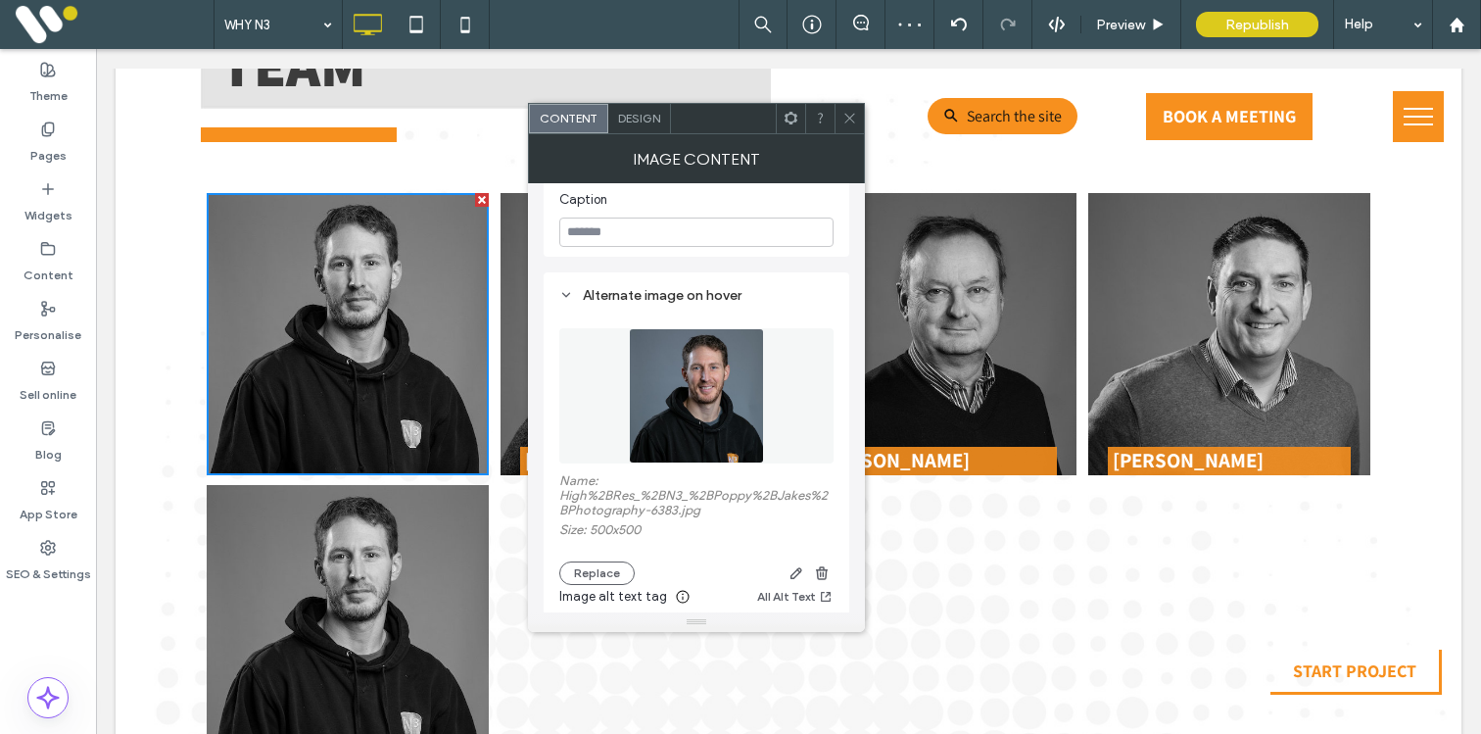
scroll to position [797, 0]
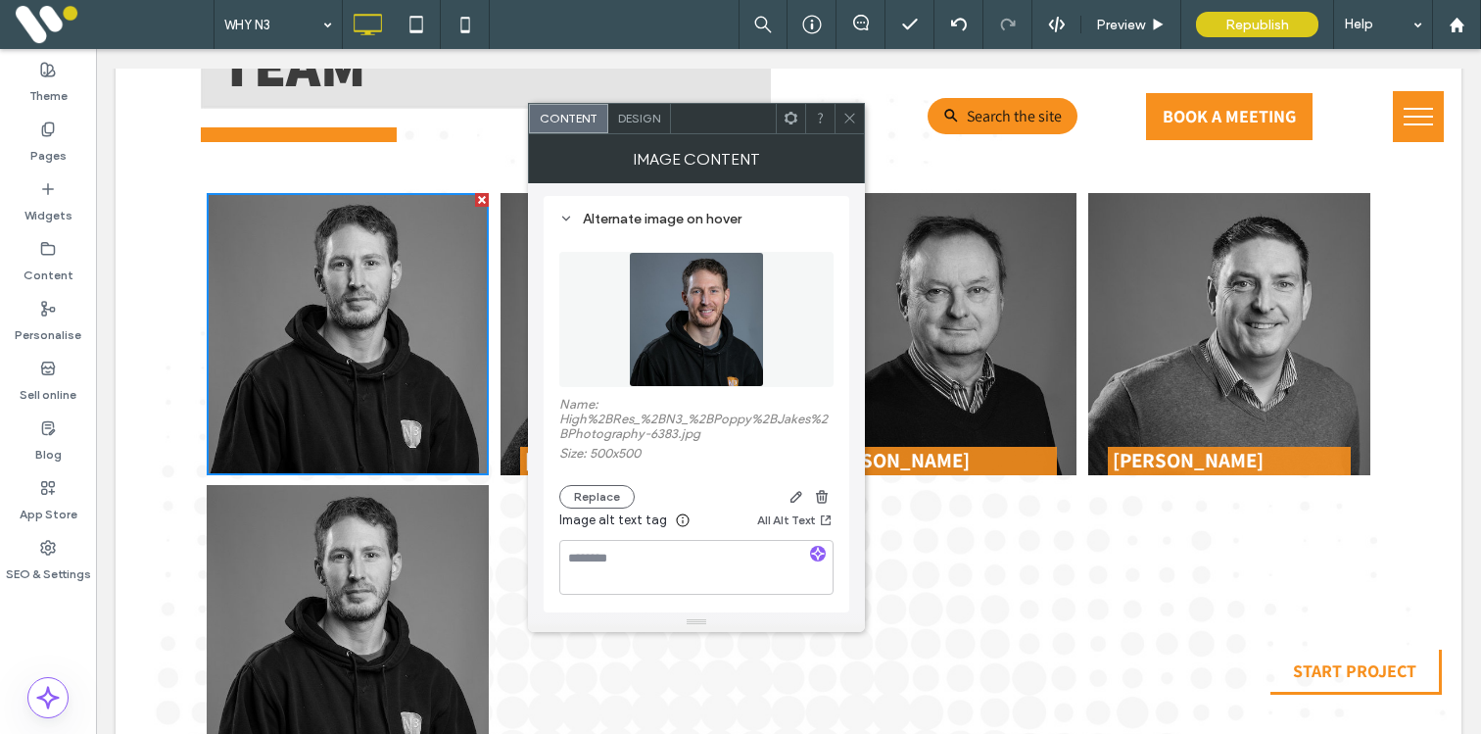
click at [856, 119] on icon at bounding box center [849, 118] width 15 height 15
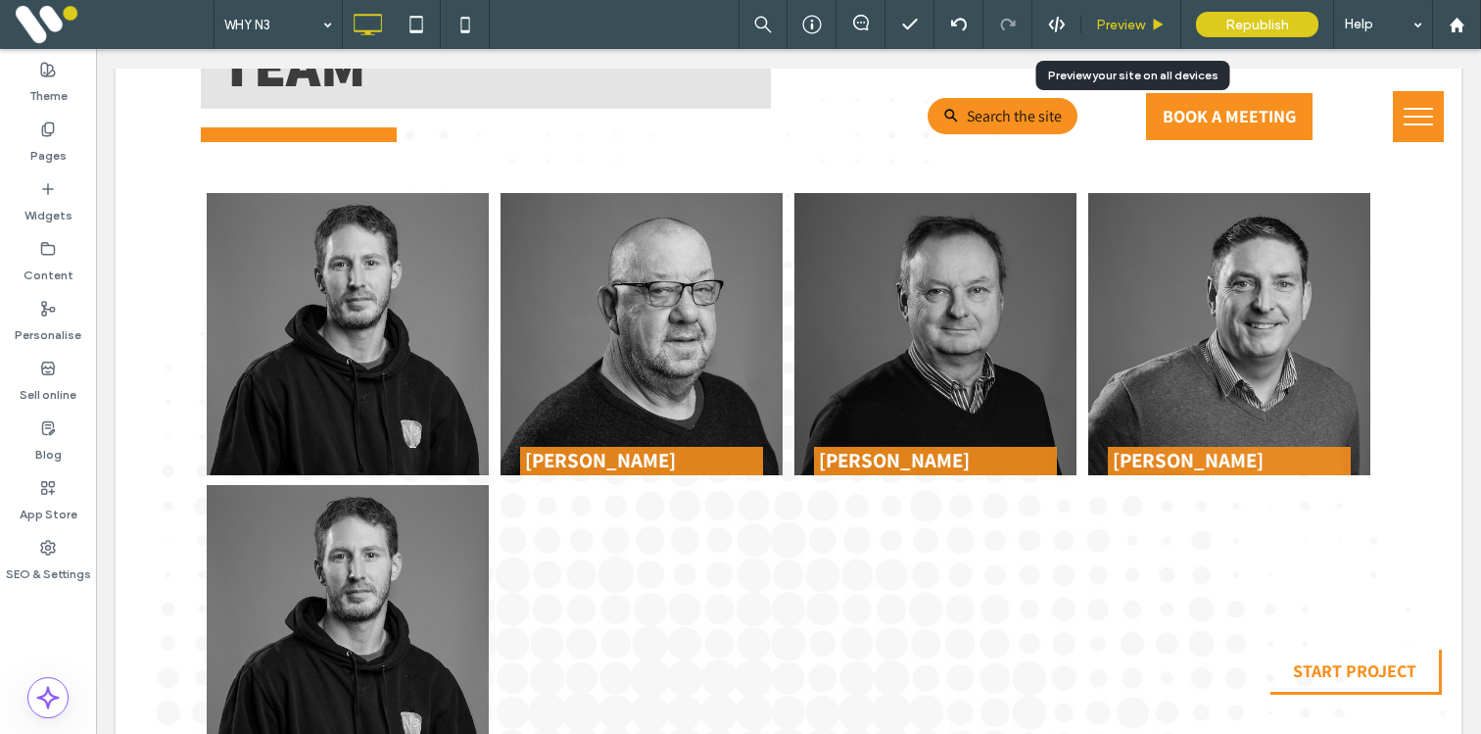
click at [1113, 21] on span "Preview" at bounding box center [1120, 25] width 49 height 17
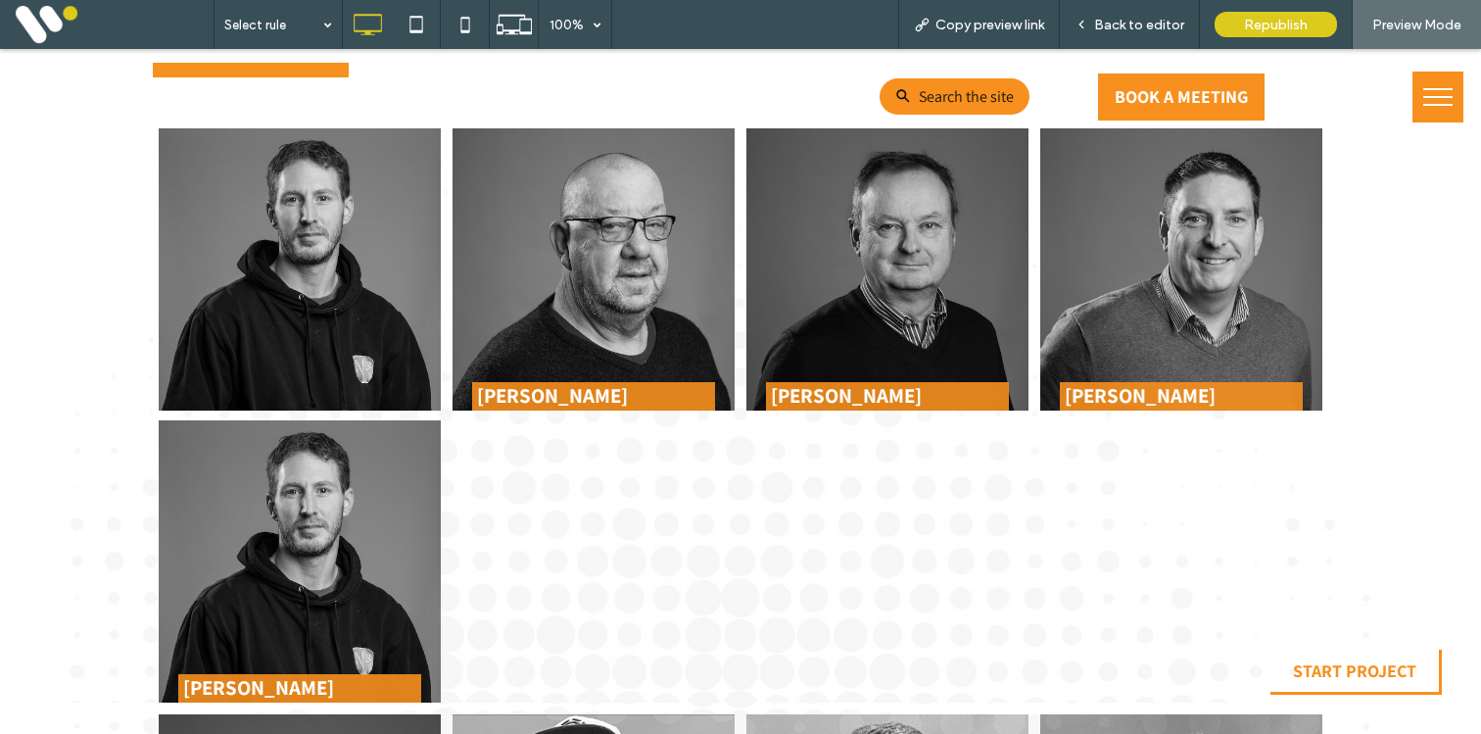
scroll to position [2329, 0]
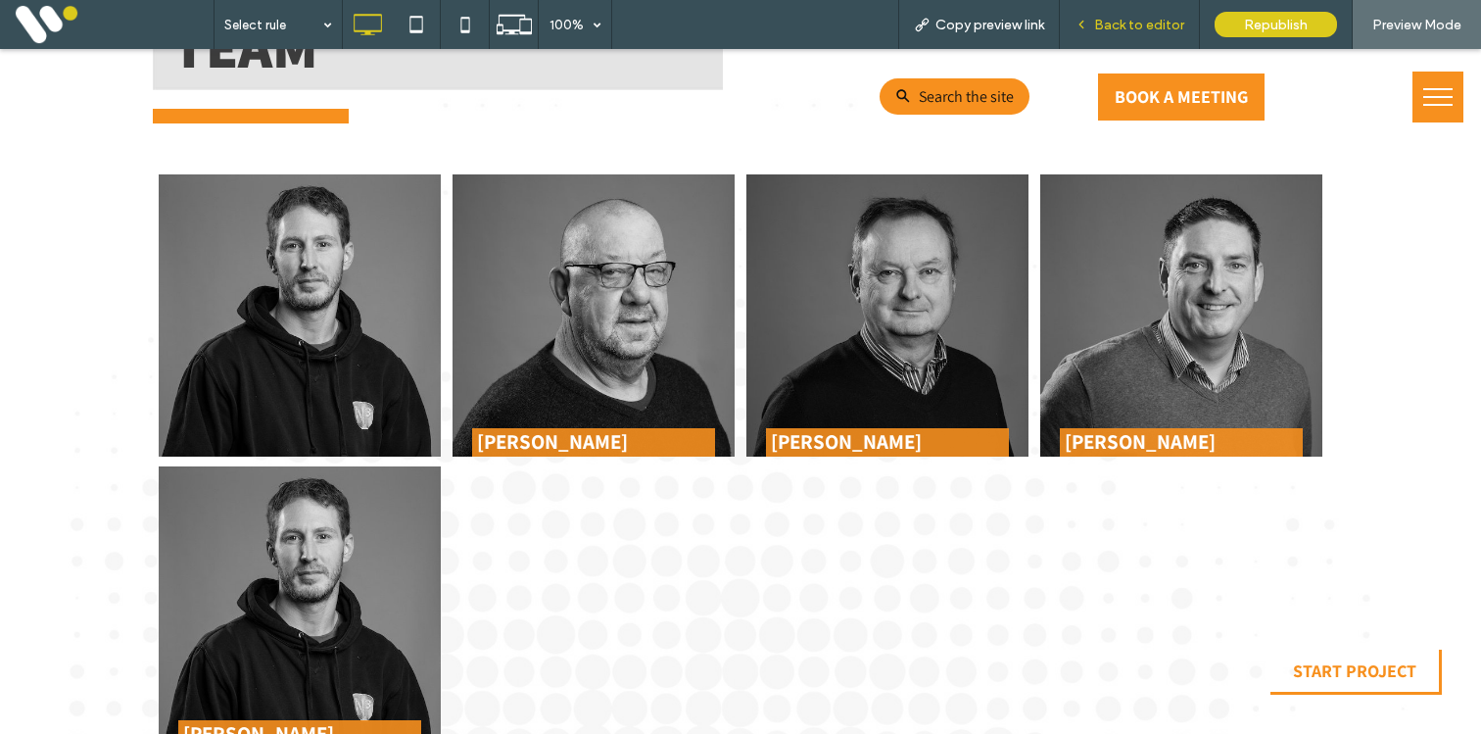
click at [1130, 34] on div "Back to editor" at bounding box center [1130, 24] width 140 height 49
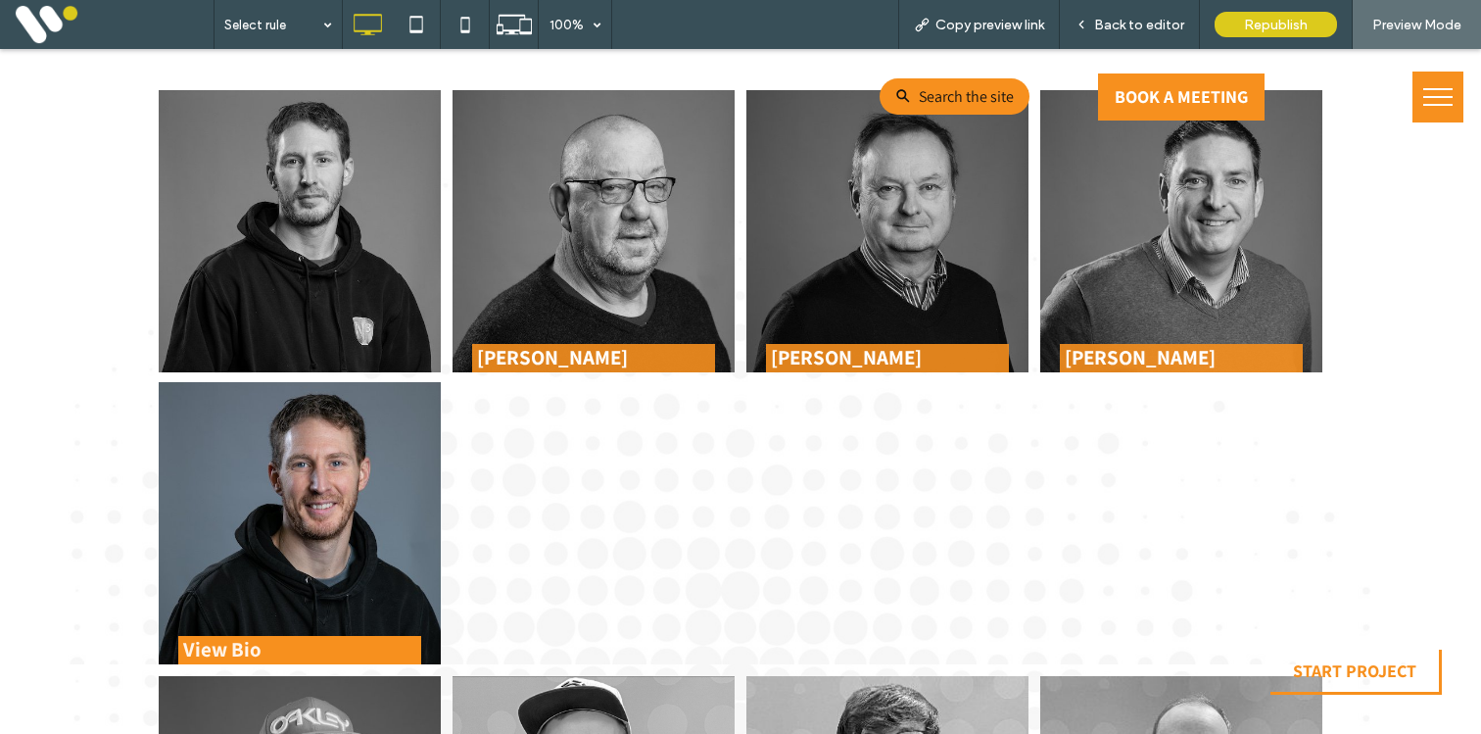
scroll to position [2452, 0]
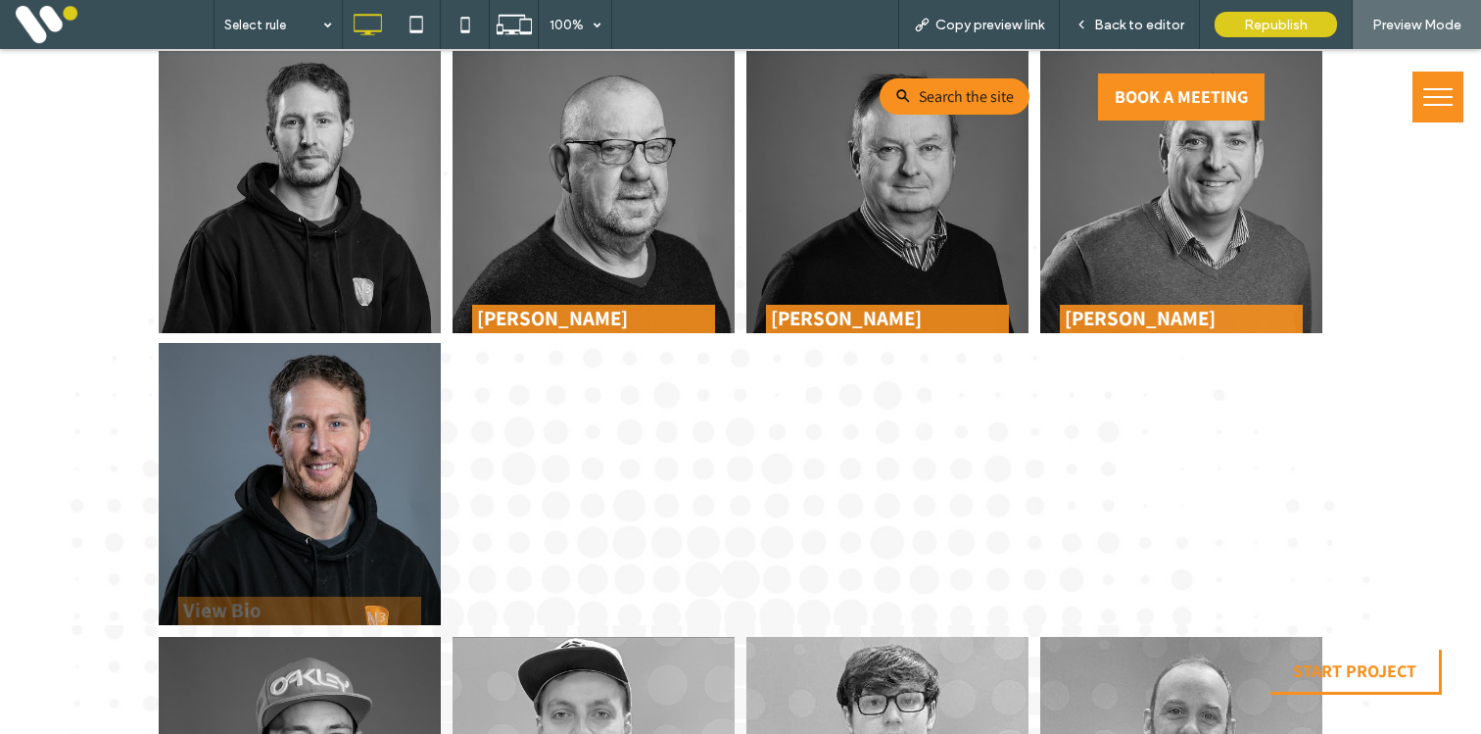
click at [390, 462] on img at bounding box center [300, 484] width 282 height 282
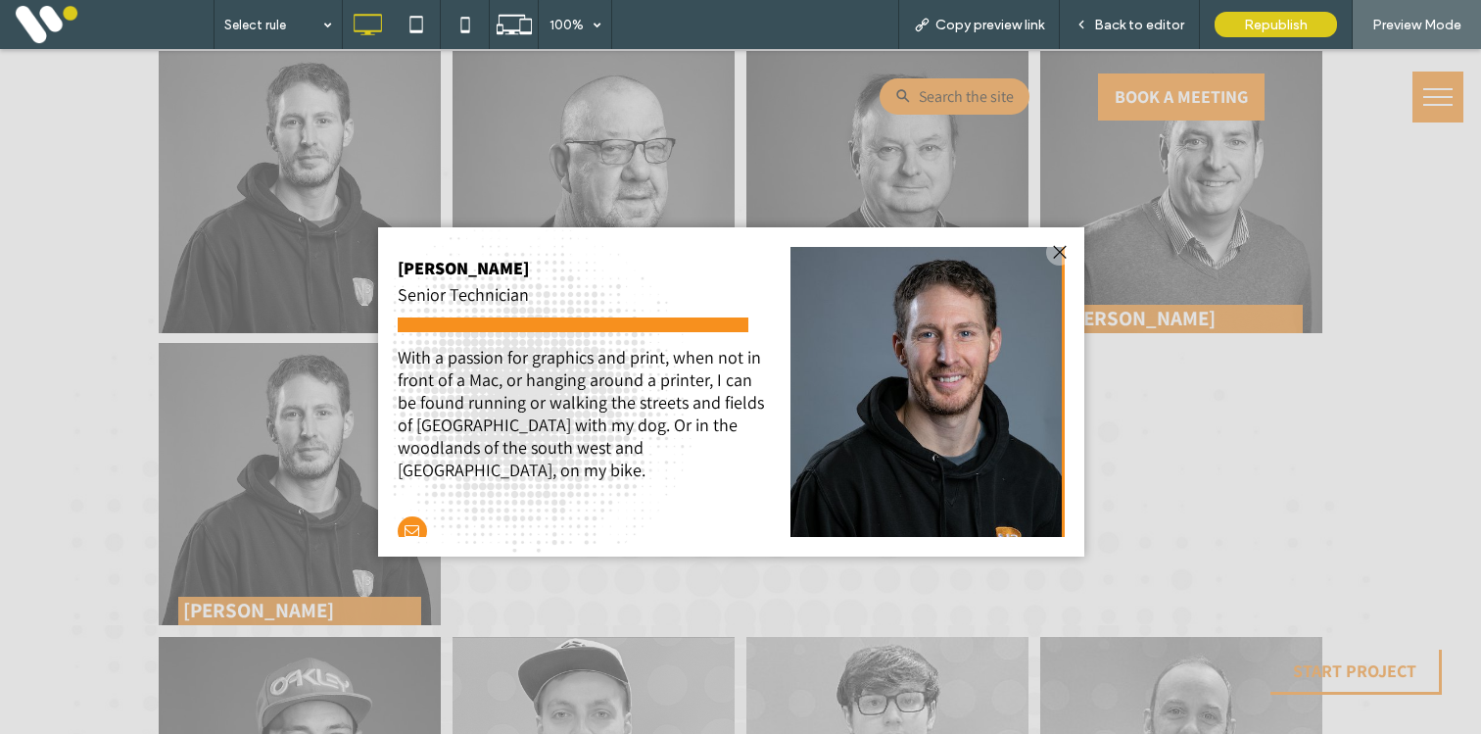
click at [1058, 248] on div at bounding box center [1059, 252] width 26 height 26
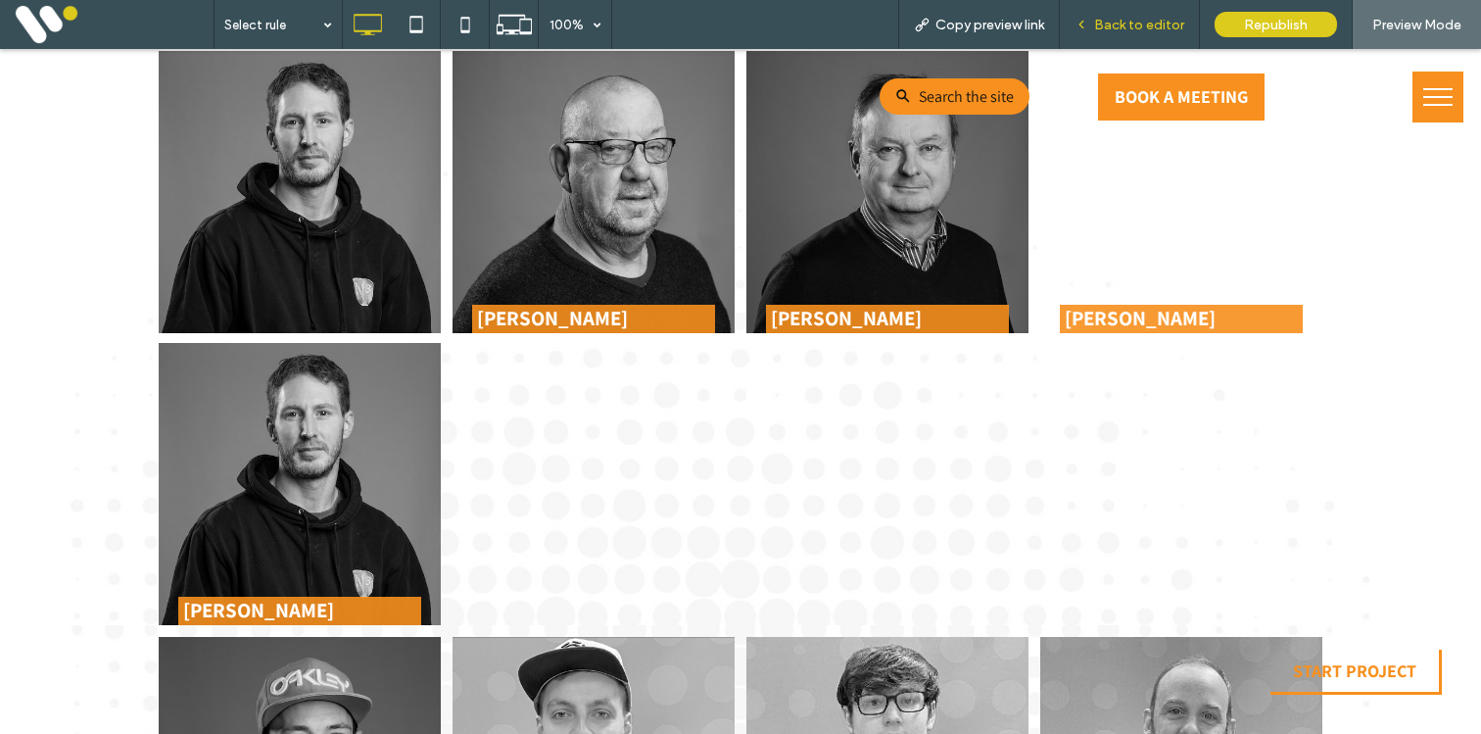
click at [1132, 10] on div "Back to editor" at bounding box center [1130, 24] width 140 height 49
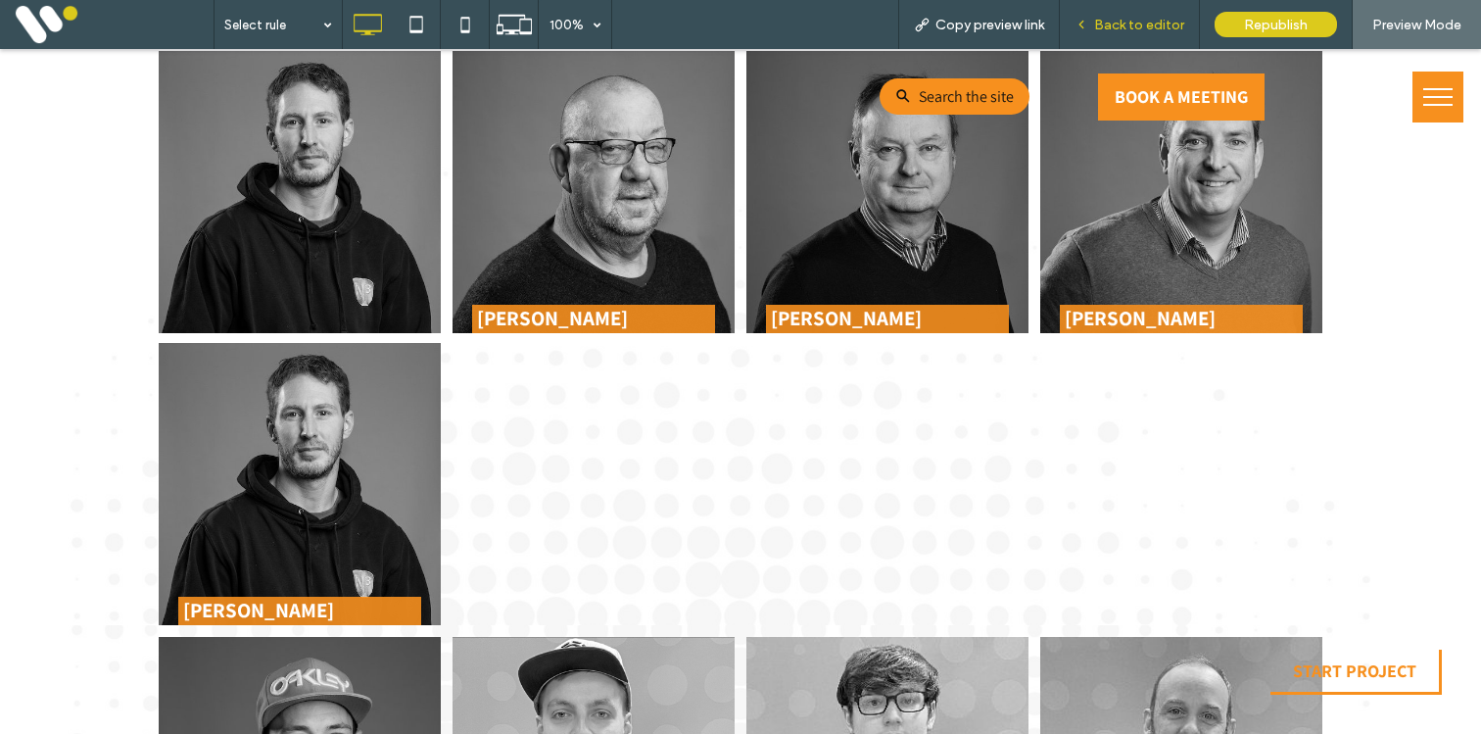
click at [1135, 24] on span "Back to editor" at bounding box center [1139, 25] width 90 height 17
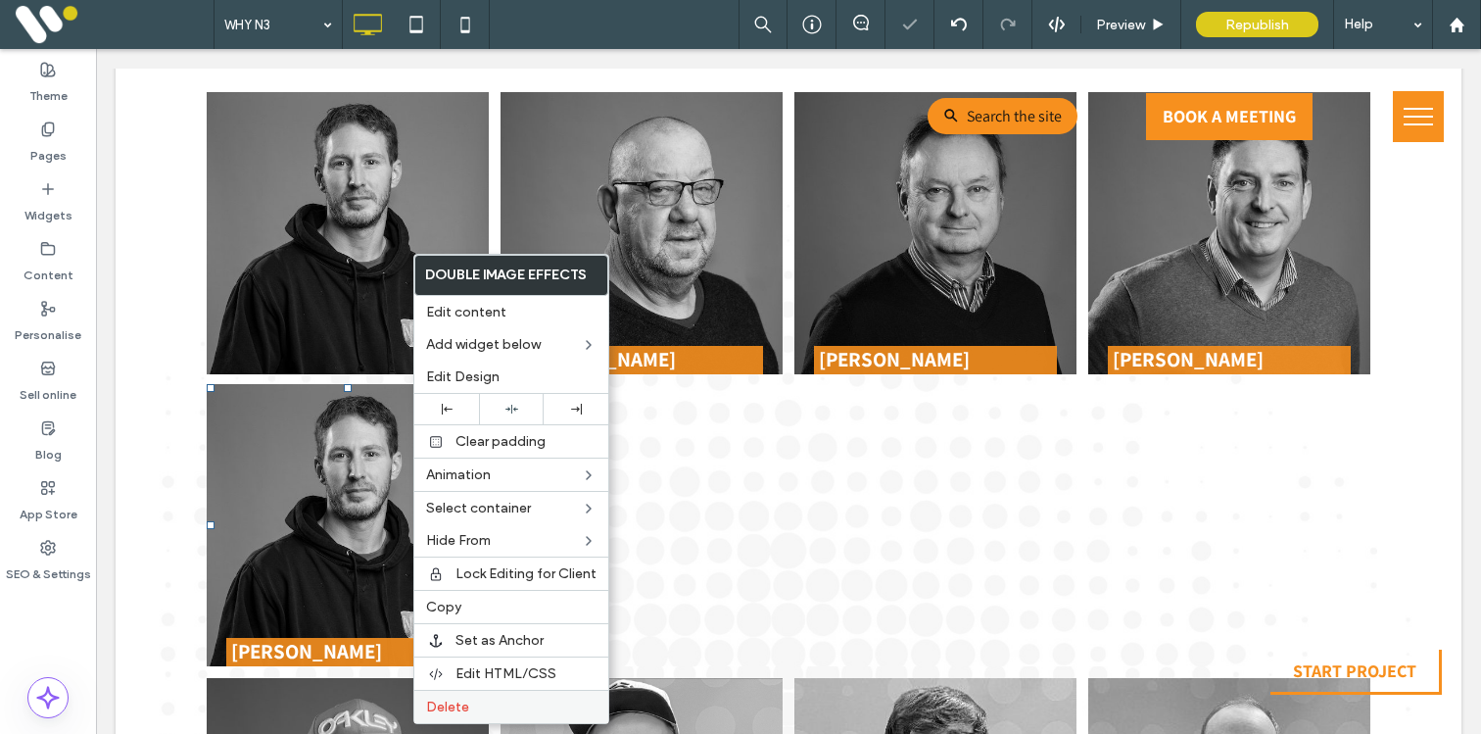
click at [451, 705] on span "Delete" at bounding box center [447, 706] width 43 height 17
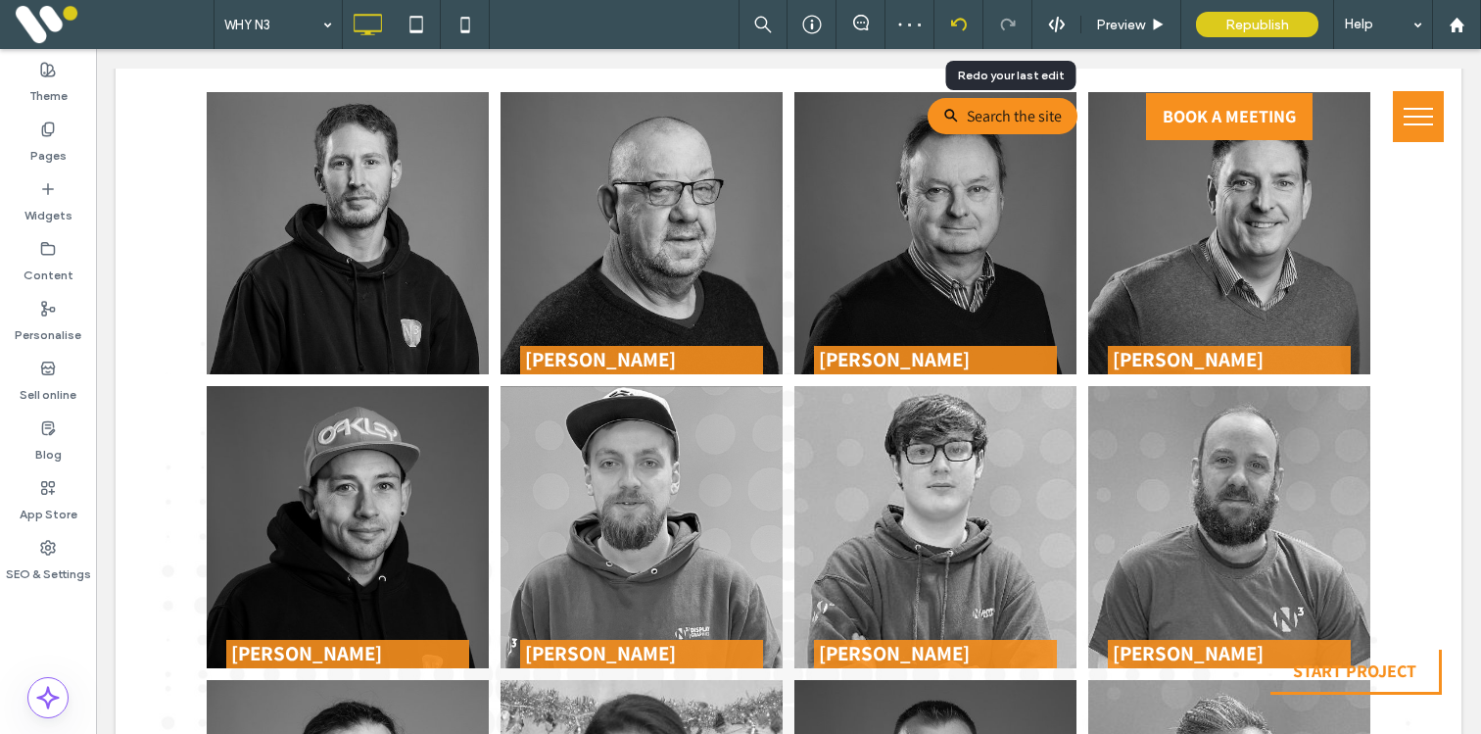
click at [970, 20] on div at bounding box center [958, 25] width 48 height 16
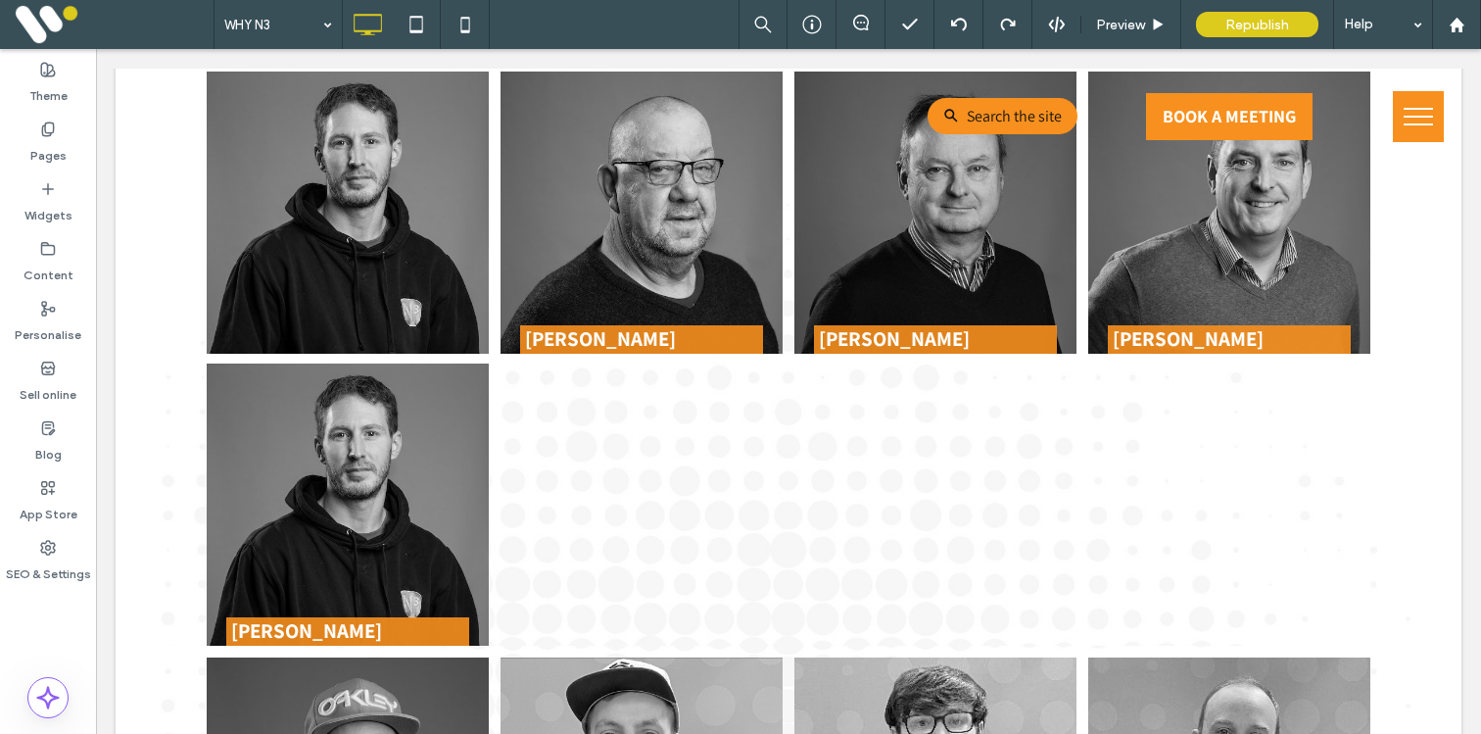
scroll to position [2502, 0]
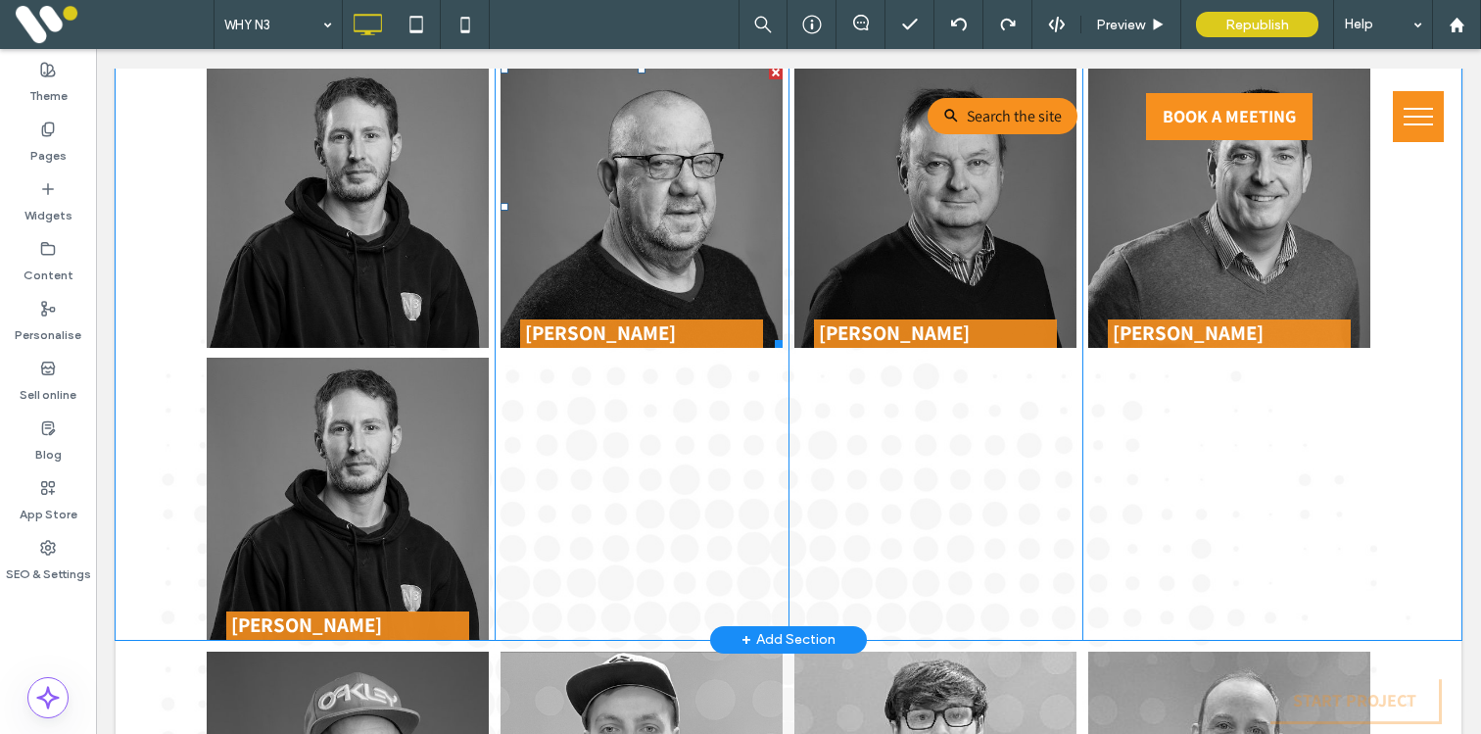
click at [582, 331] on span at bounding box center [641, 207] width 282 height 282
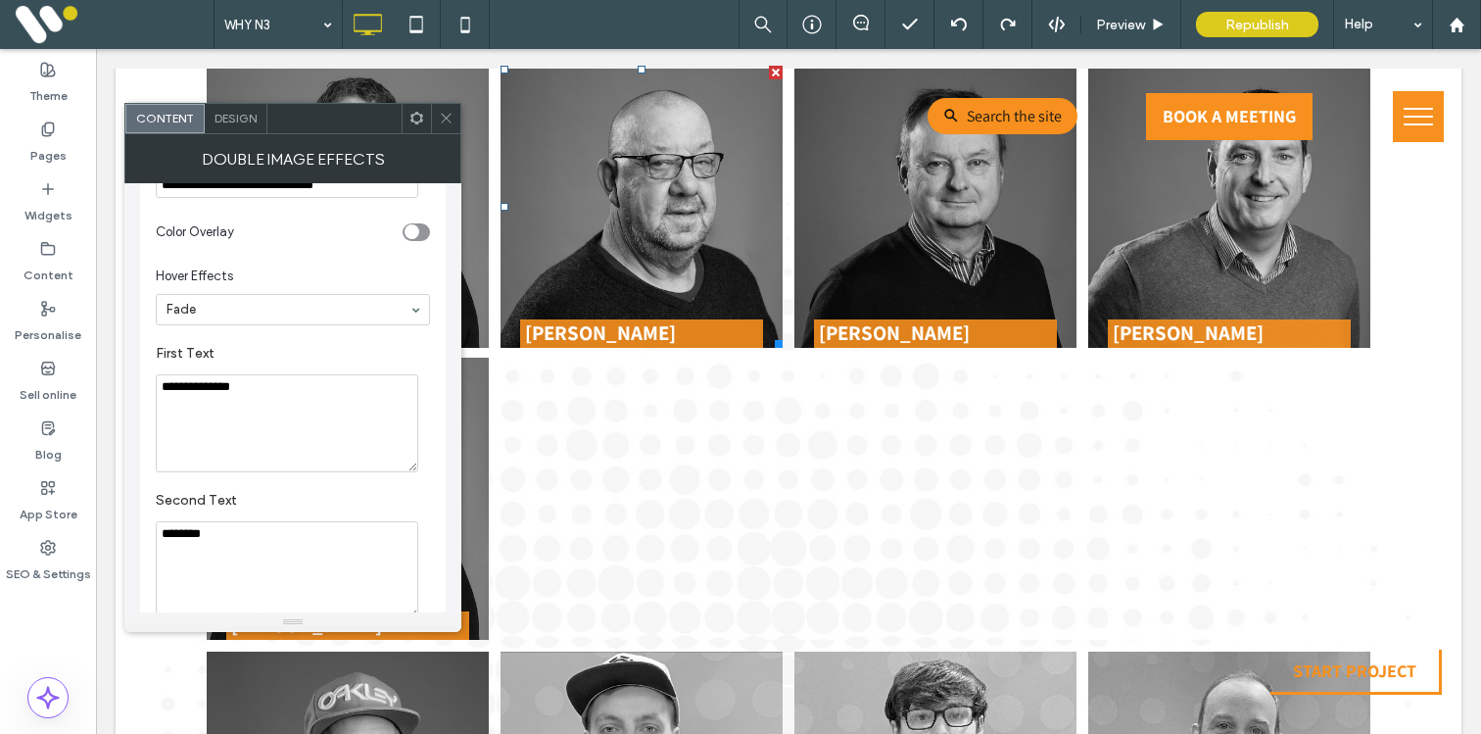
scroll to position [888, 0]
click at [448, 126] on span at bounding box center [446, 118] width 15 height 29
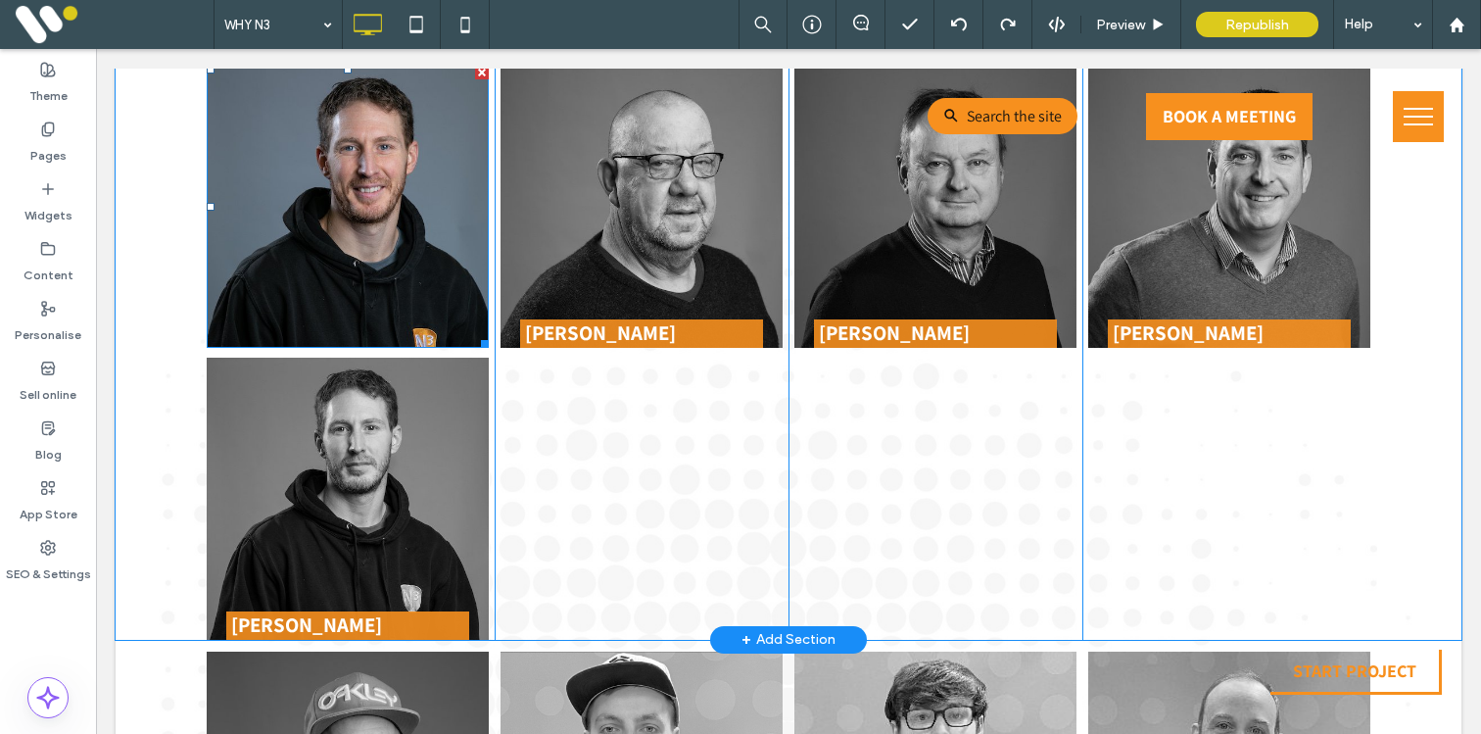
click at [394, 218] on img at bounding box center [348, 207] width 282 height 282
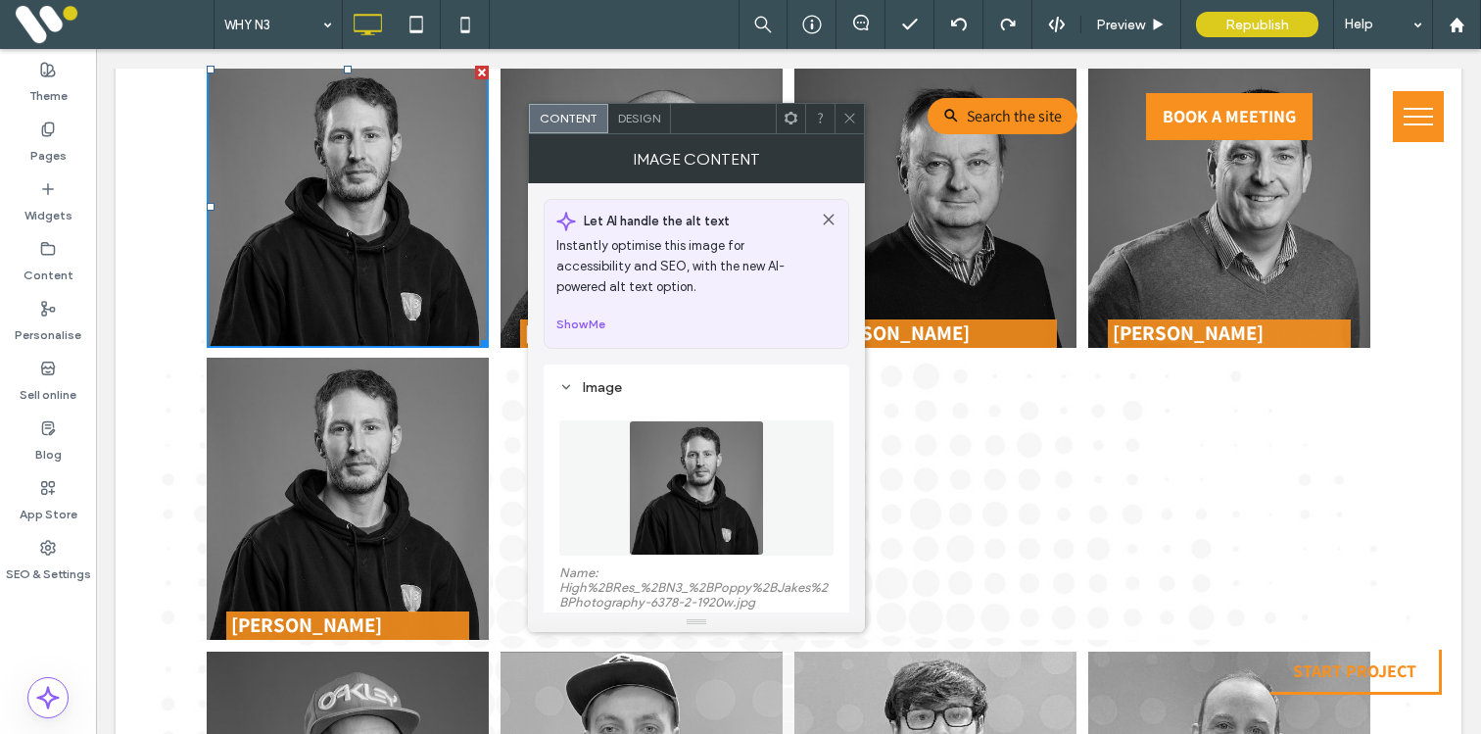
click at [633, 114] on span "Design" at bounding box center [639, 118] width 42 height 15
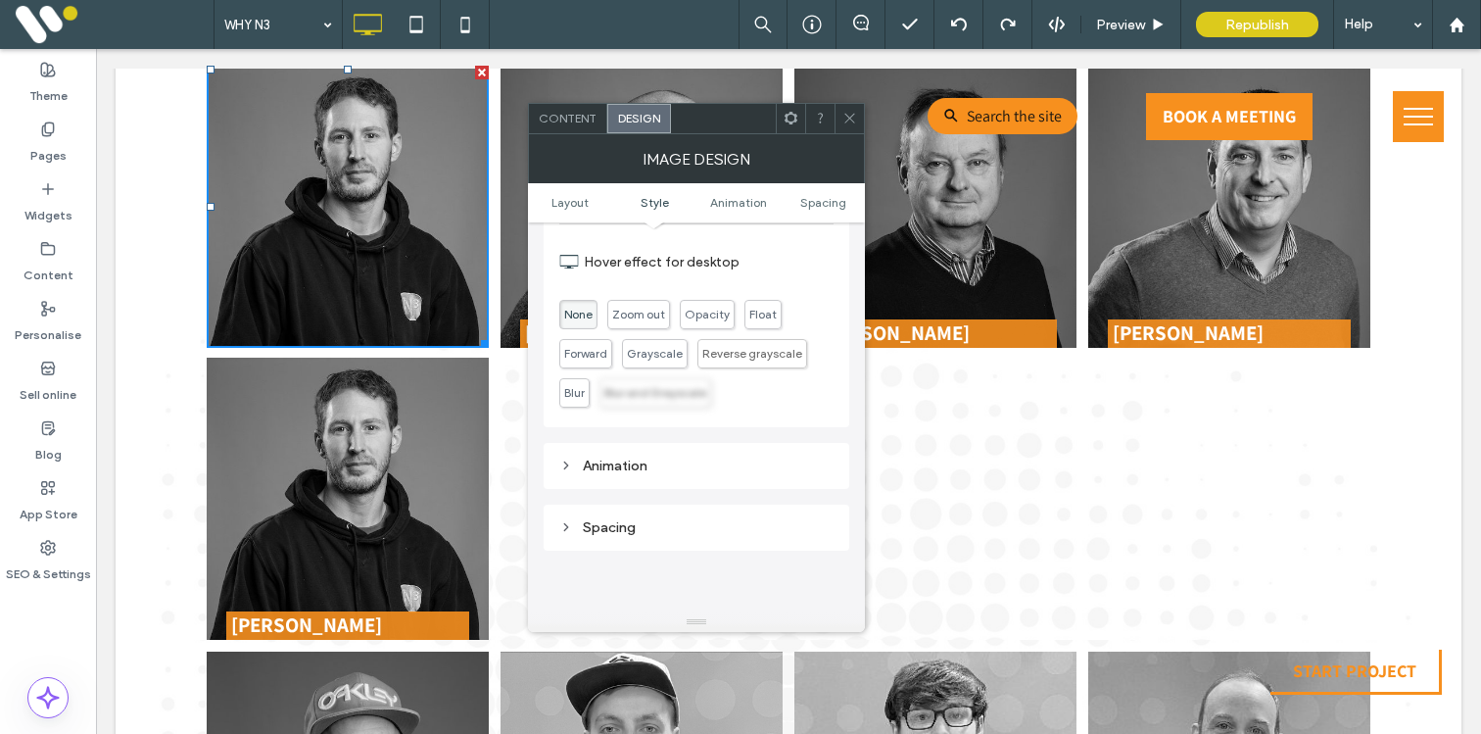
scroll to position [733, 0]
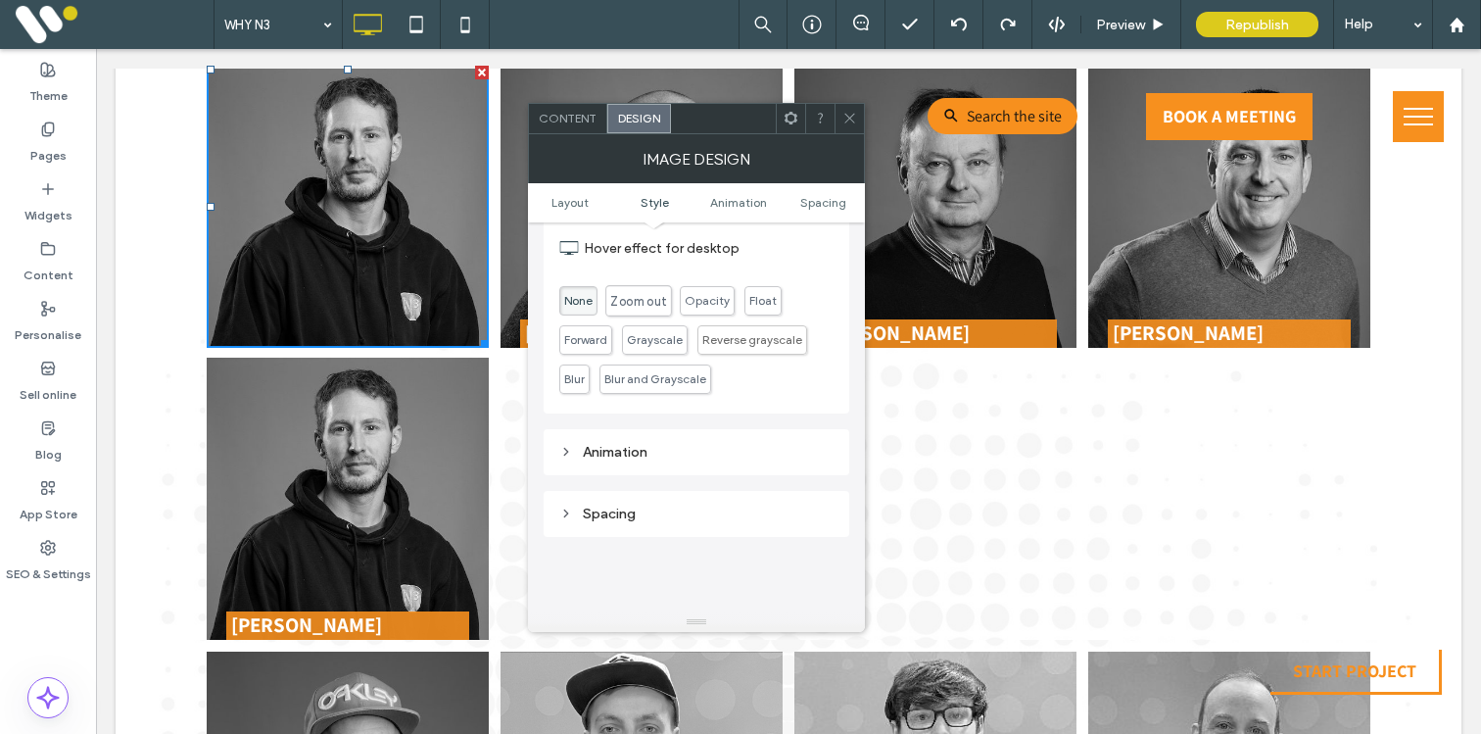
click at [644, 302] on span "Zoom out" at bounding box center [638, 301] width 56 height 16
click at [699, 299] on span "Opacity" at bounding box center [707, 300] width 45 height 15
click at [575, 388] on span "Blur" at bounding box center [574, 378] width 30 height 29
click at [712, 301] on span "Opacity" at bounding box center [707, 300] width 45 height 15
click at [763, 303] on span "Float" at bounding box center [762, 292] width 37 height 29
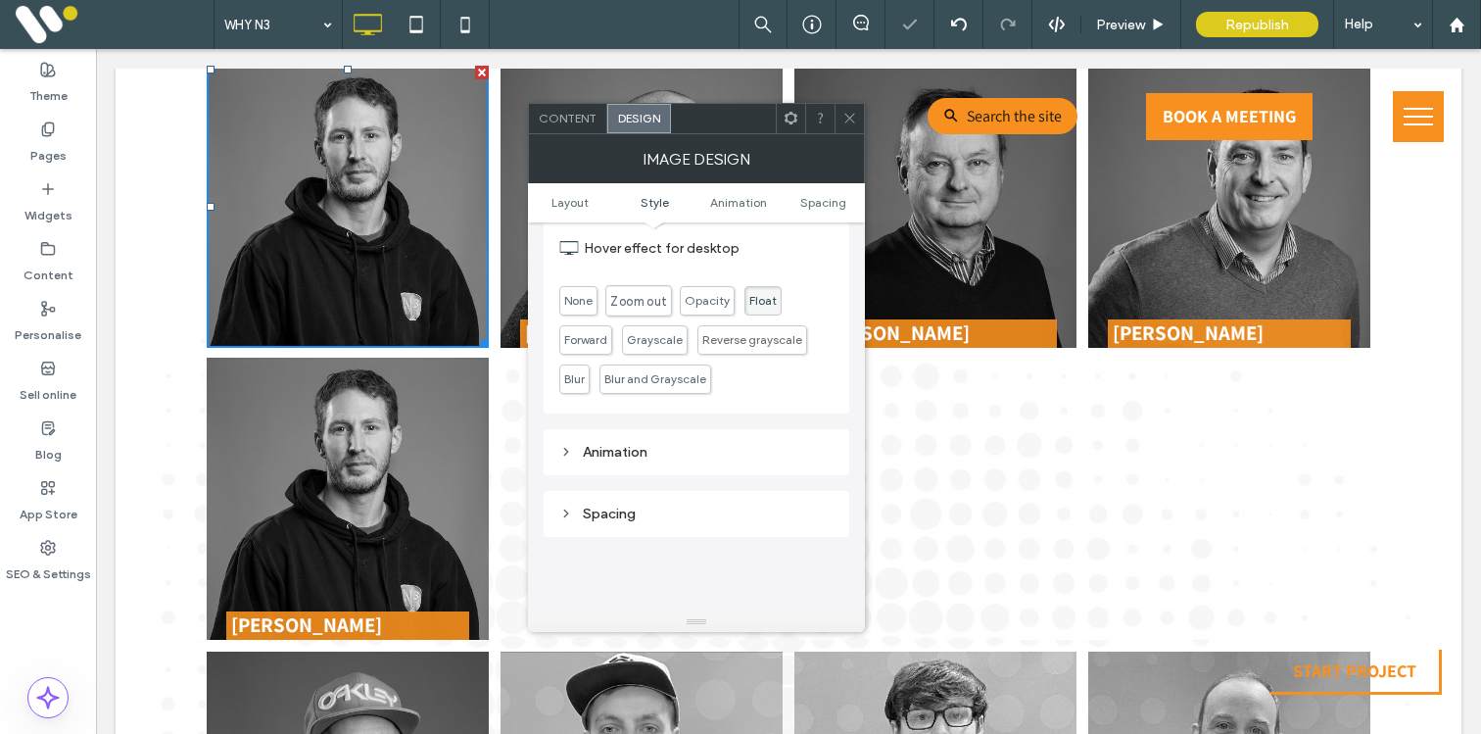
click at [627, 306] on span "Zoom out" at bounding box center [638, 301] width 56 height 16
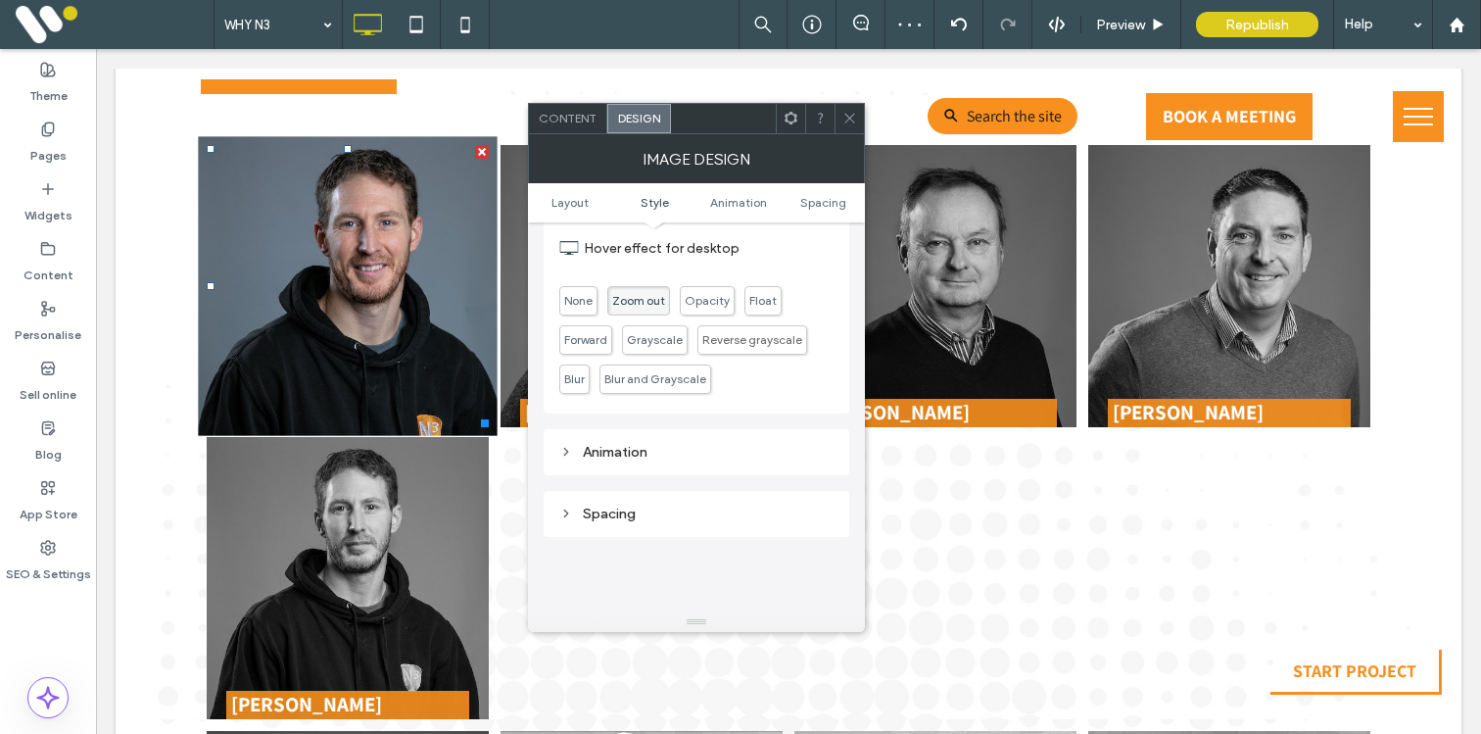
scroll to position [2408, 0]
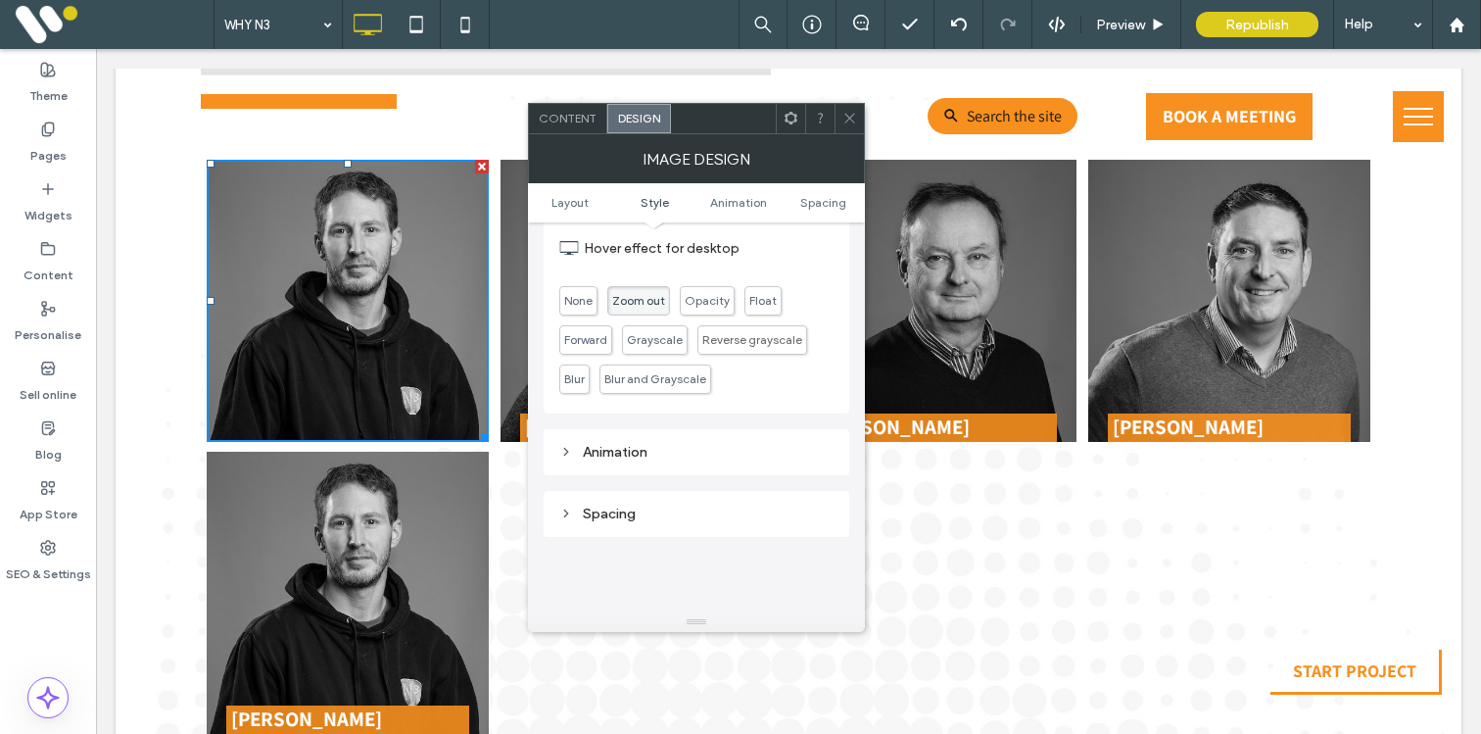
click at [594, 305] on span "None" at bounding box center [578, 300] width 38 height 29
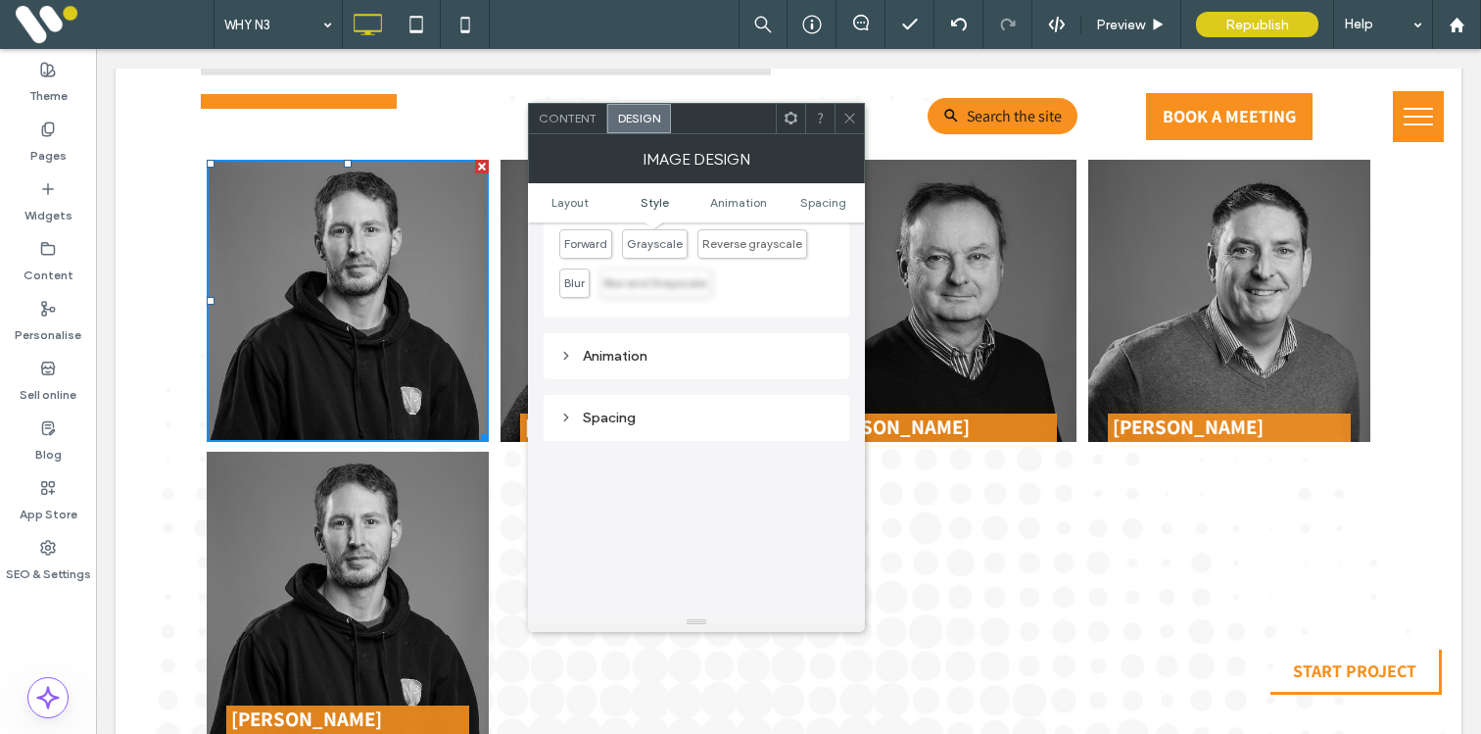
scroll to position [719, 0]
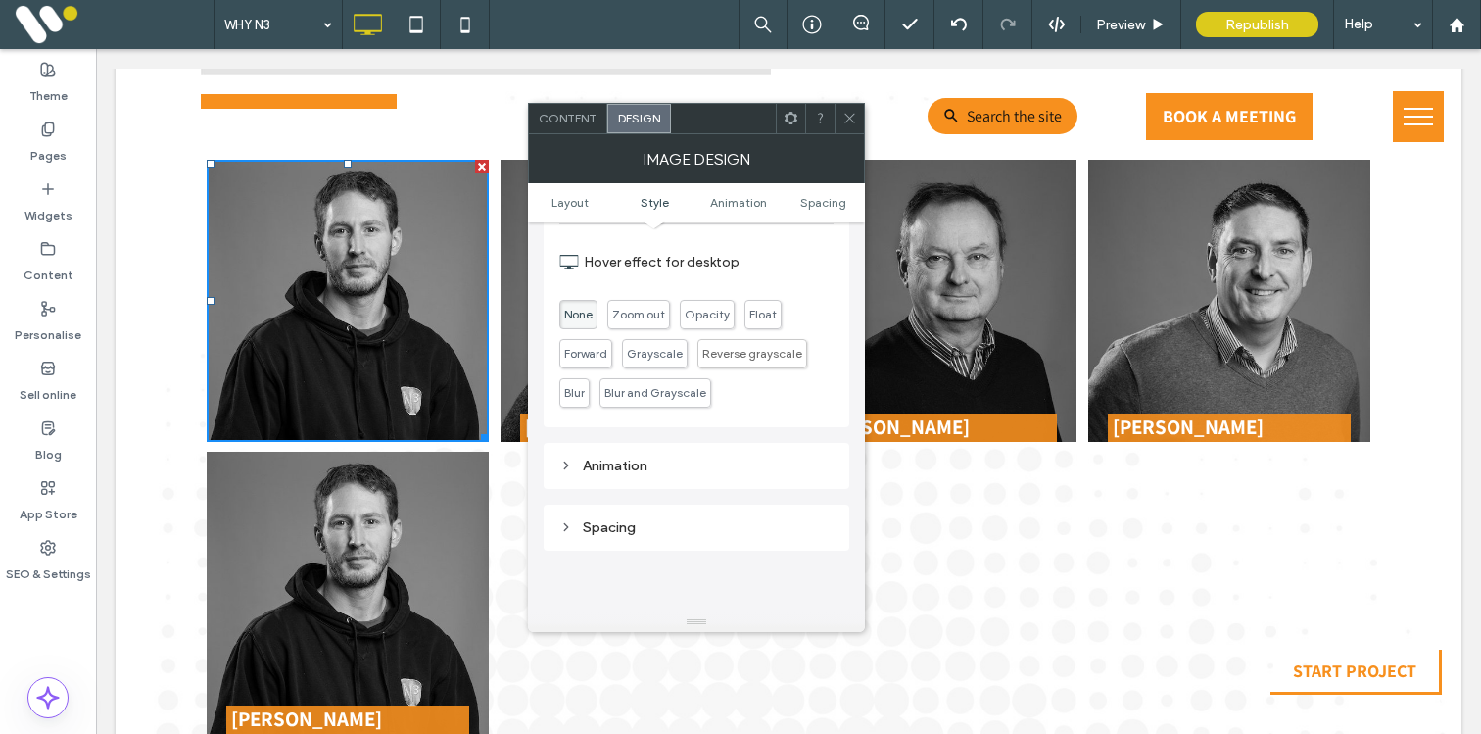
click at [846, 119] on icon at bounding box center [849, 118] width 15 height 15
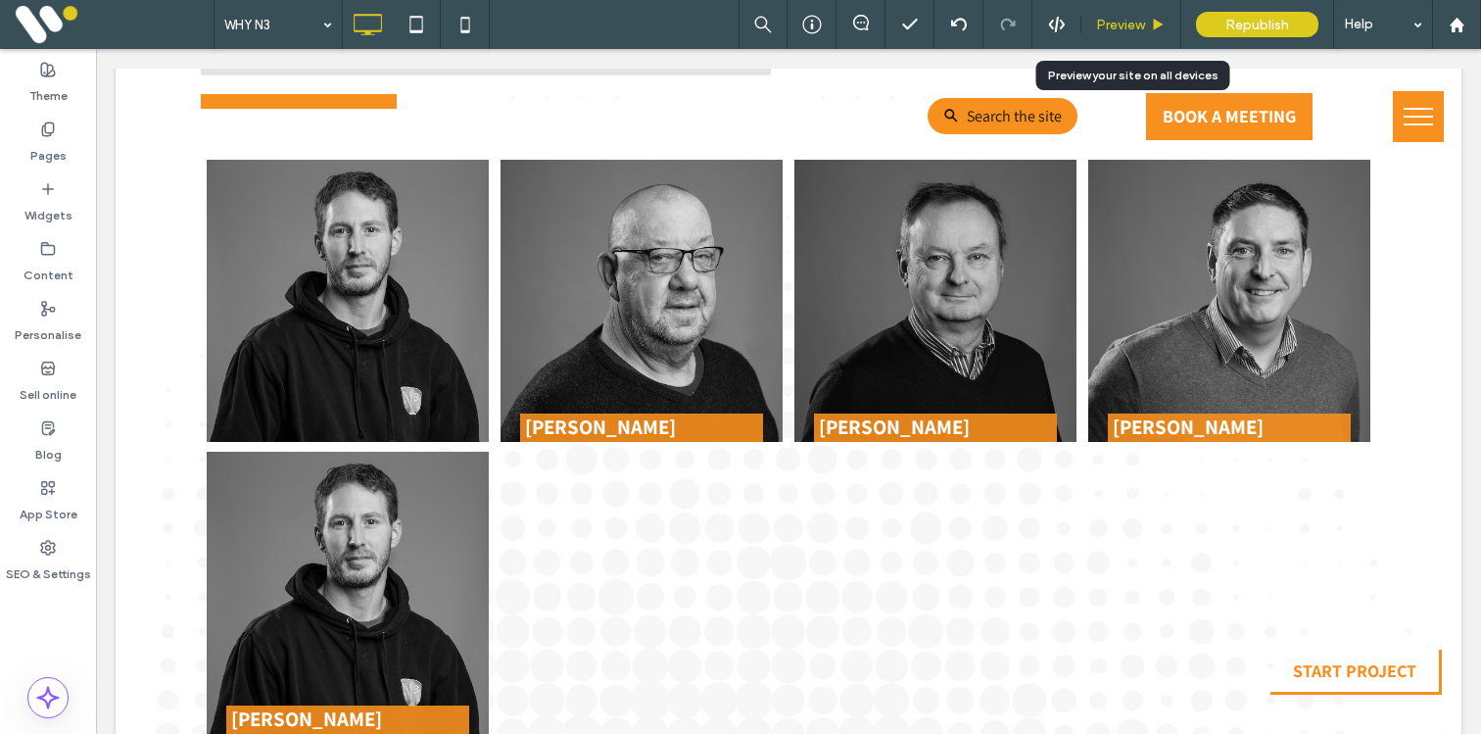
click at [1121, 28] on span "Preview" at bounding box center [1120, 25] width 49 height 17
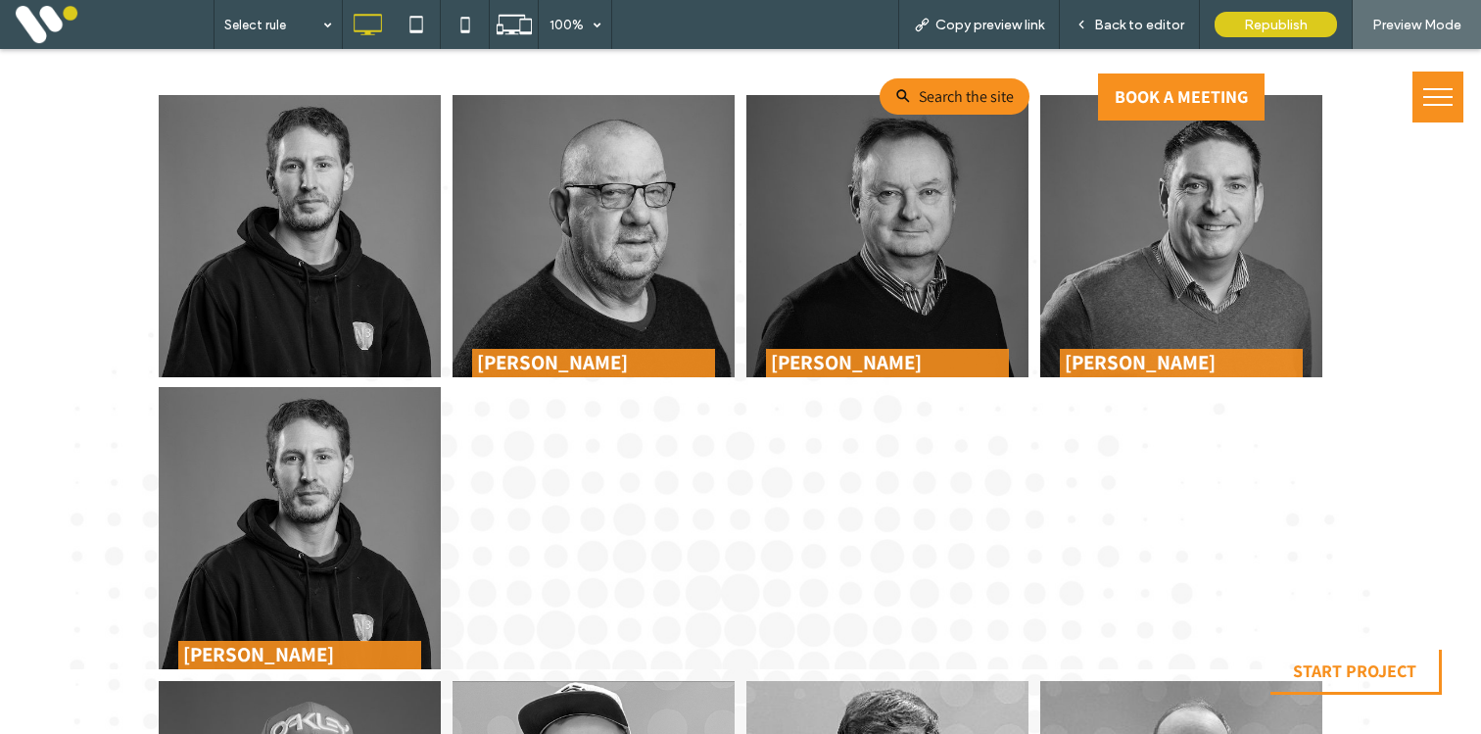
scroll to position [2362, 0]
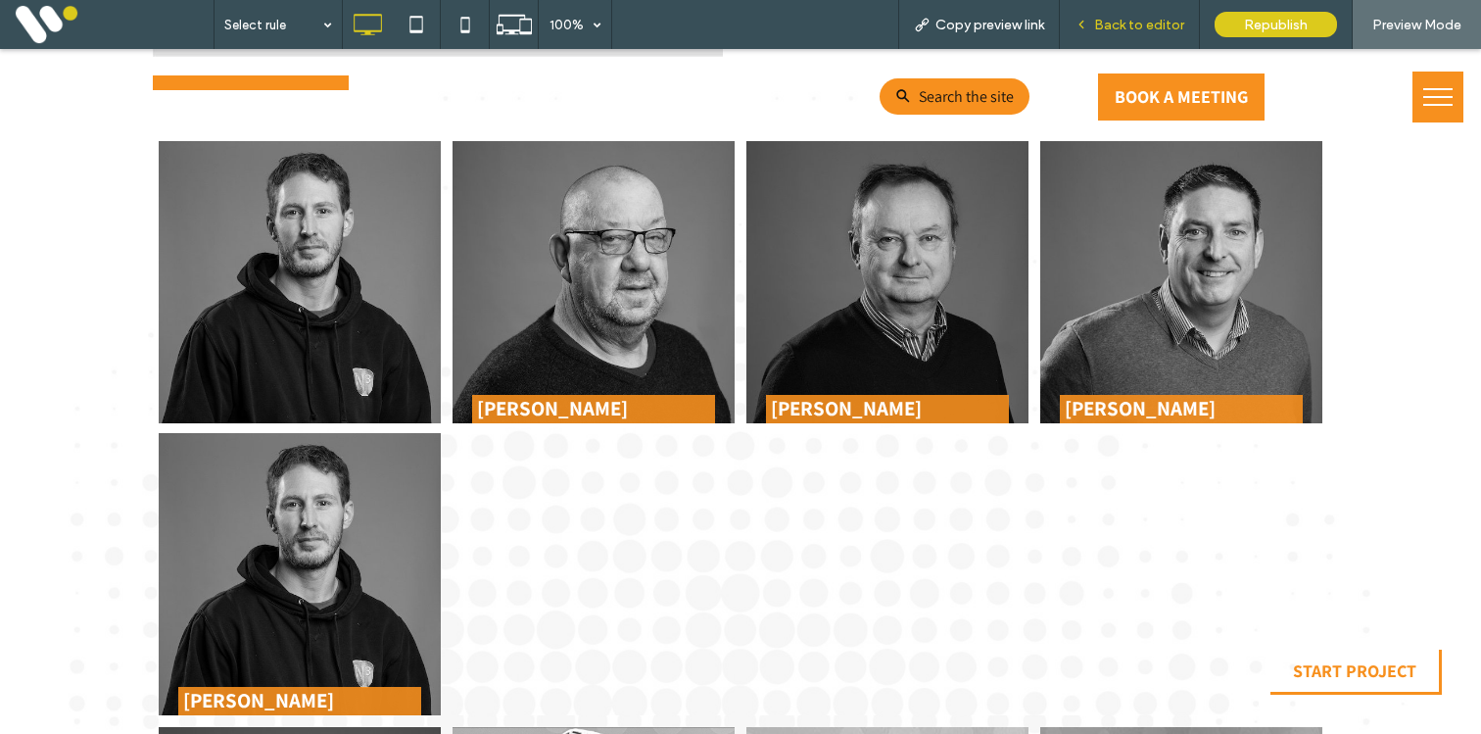
click at [1146, 34] on div "Back to editor" at bounding box center [1130, 24] width 140 height 49
click at [1107, 26] on span "Back to editor" at bounding box center [1139, 25] width 90 height 17
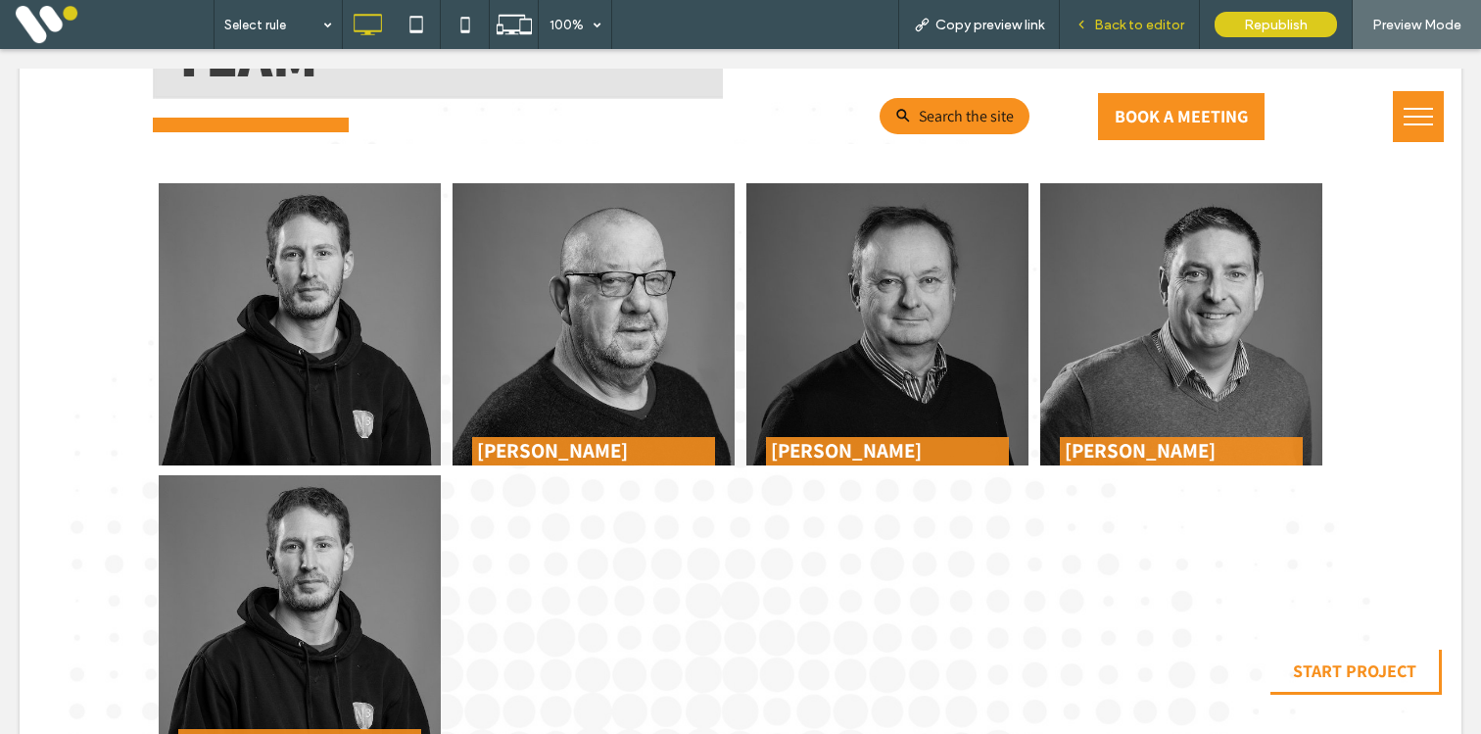
scroll to position [2385, 0]
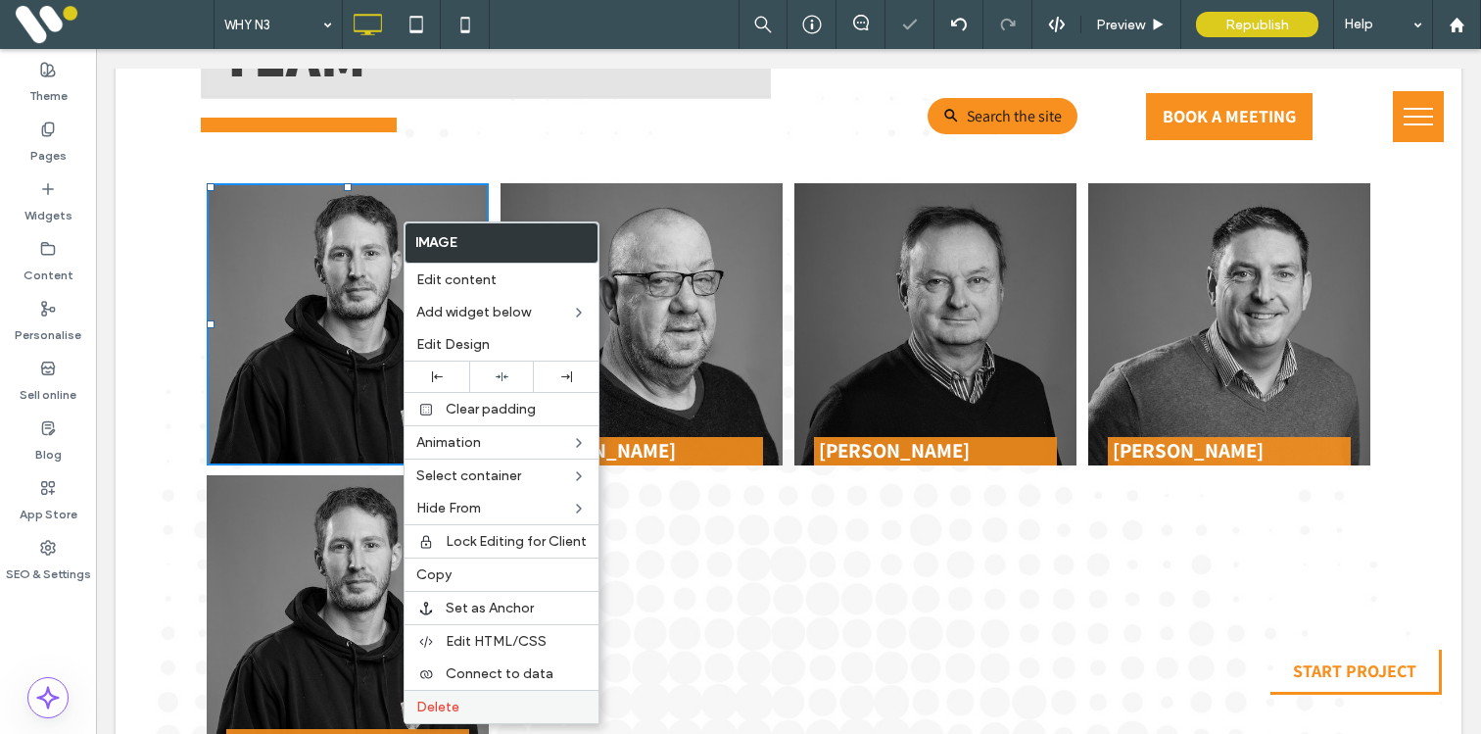
click at [434, 693] on div "Delete" at bounding box center [501, 705] width 194 height 33
